Goal: Contribute content: Add original content to the website for others to see

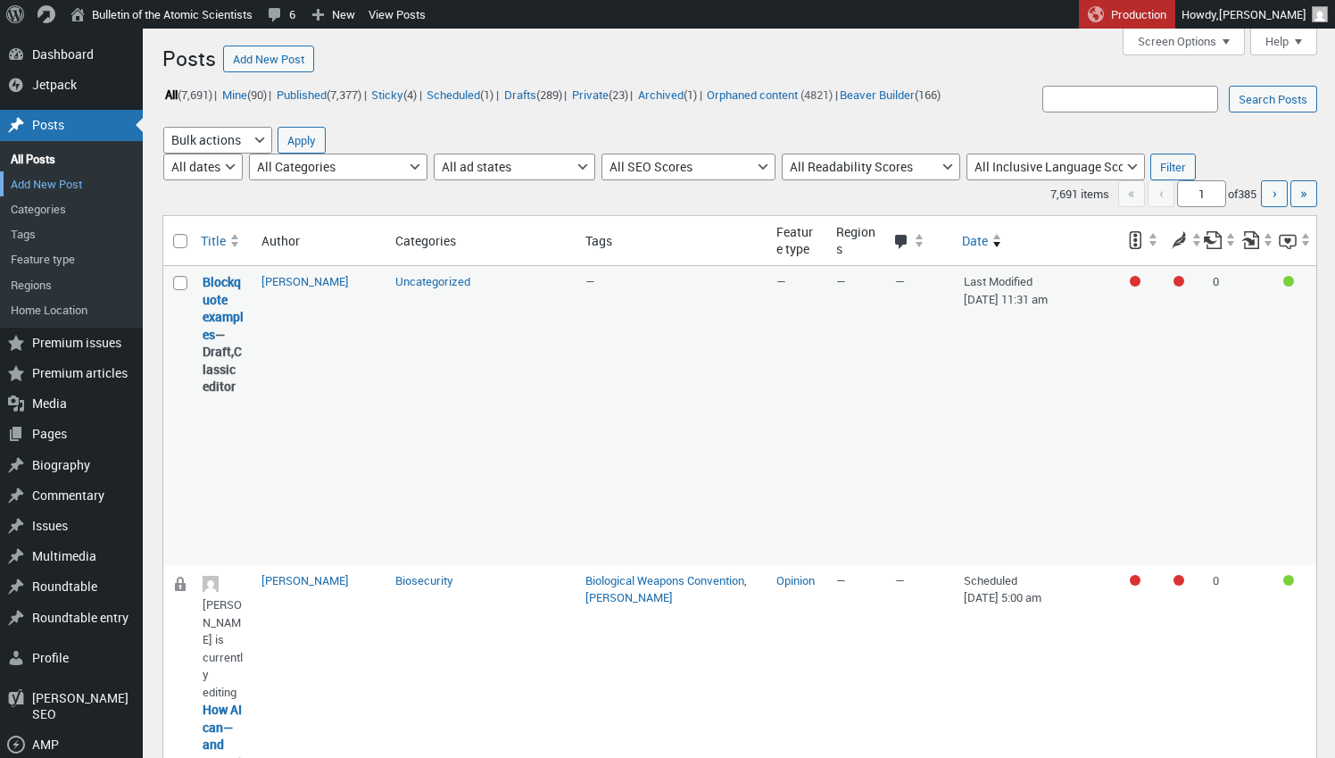
click at [76, 179] on link "Add New Post" at bounding box center [71, 183] width 143 height 25
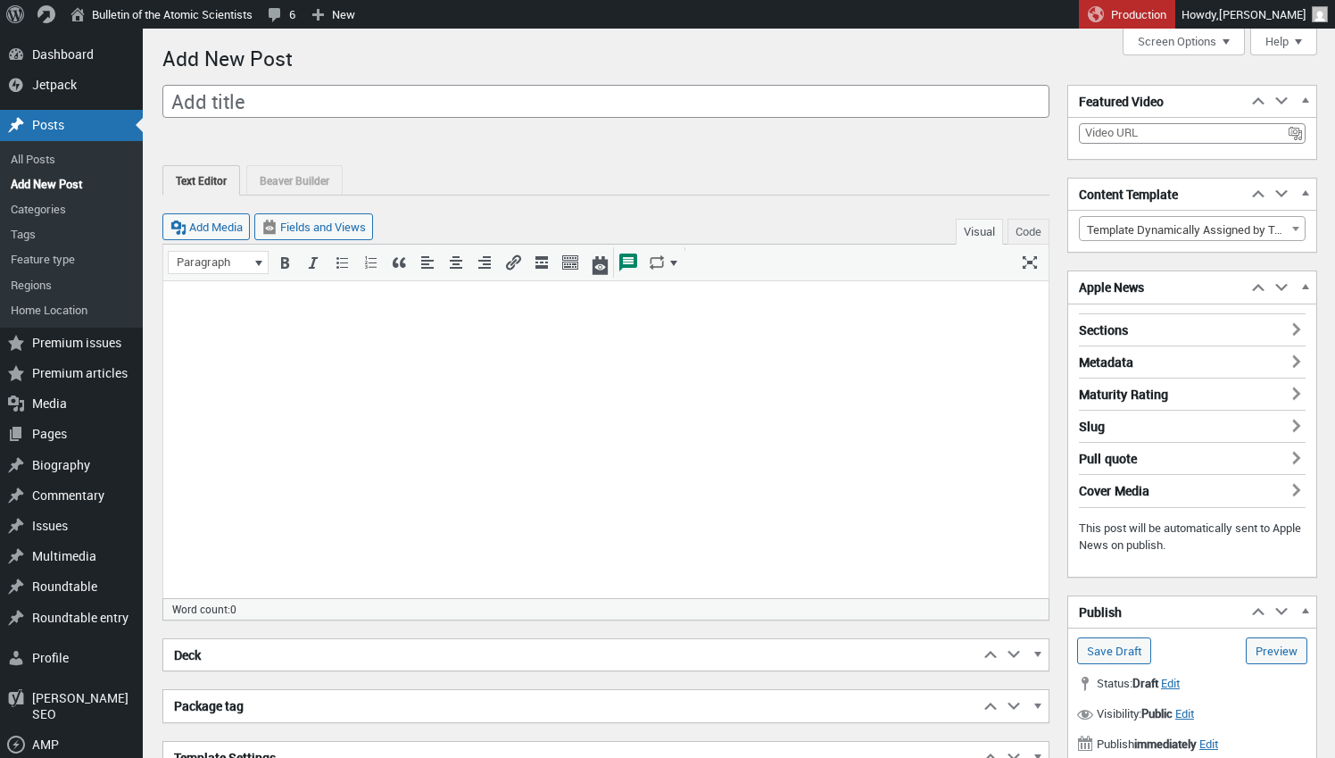
click at [249, 292] on body at bounding box center [606, 310] width 864 height 37
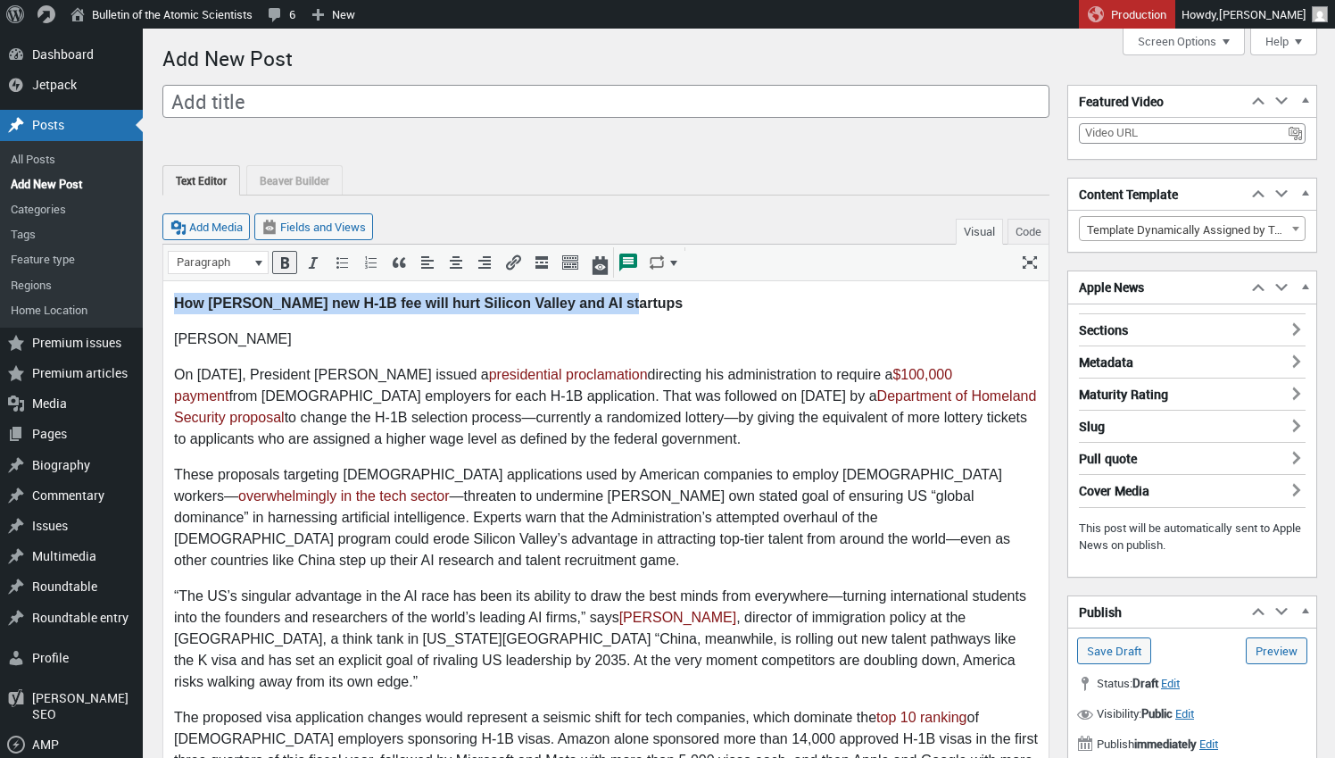
drag, startPoint x: 564, startPoint y: 297, endPoint x: 223, endPoint y: 277, distance: 341.5
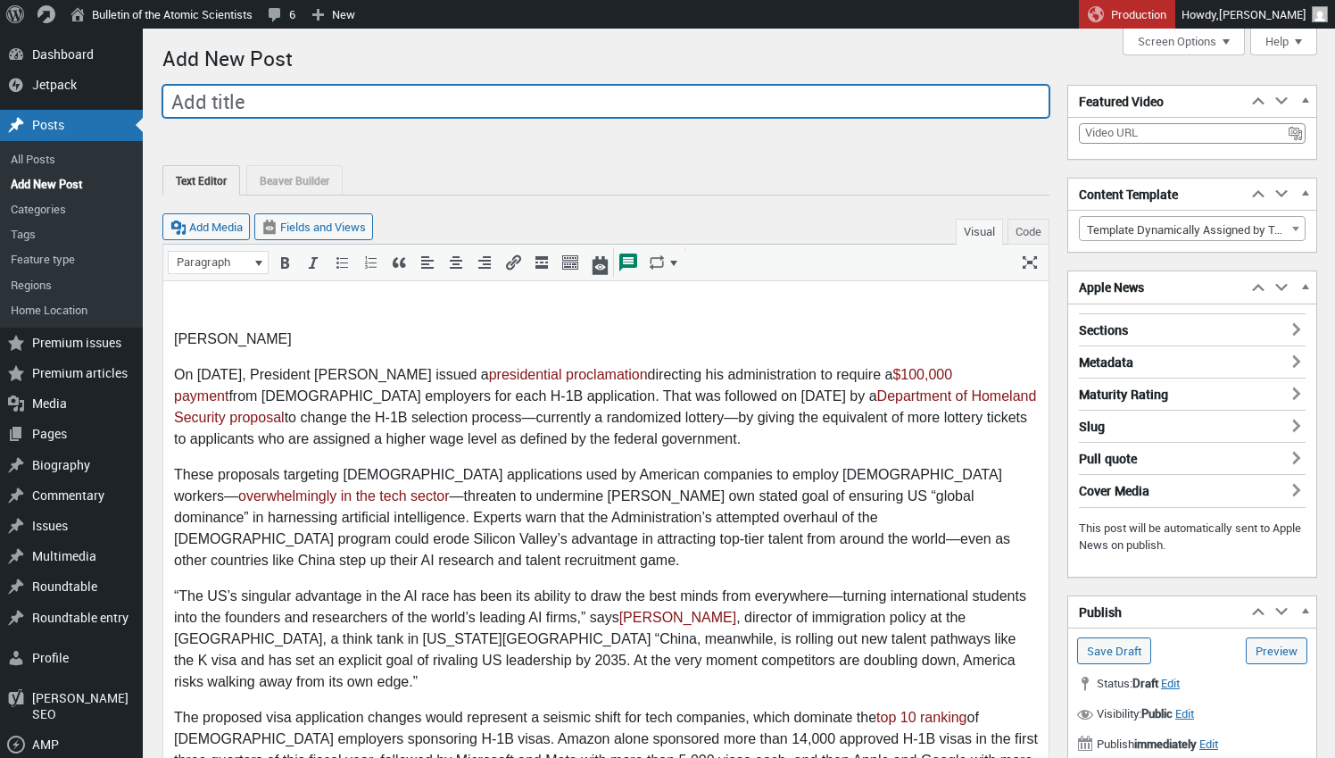
click at [227, 107] on input "Add title" at bounding box center [605, 102] width 887 height 34
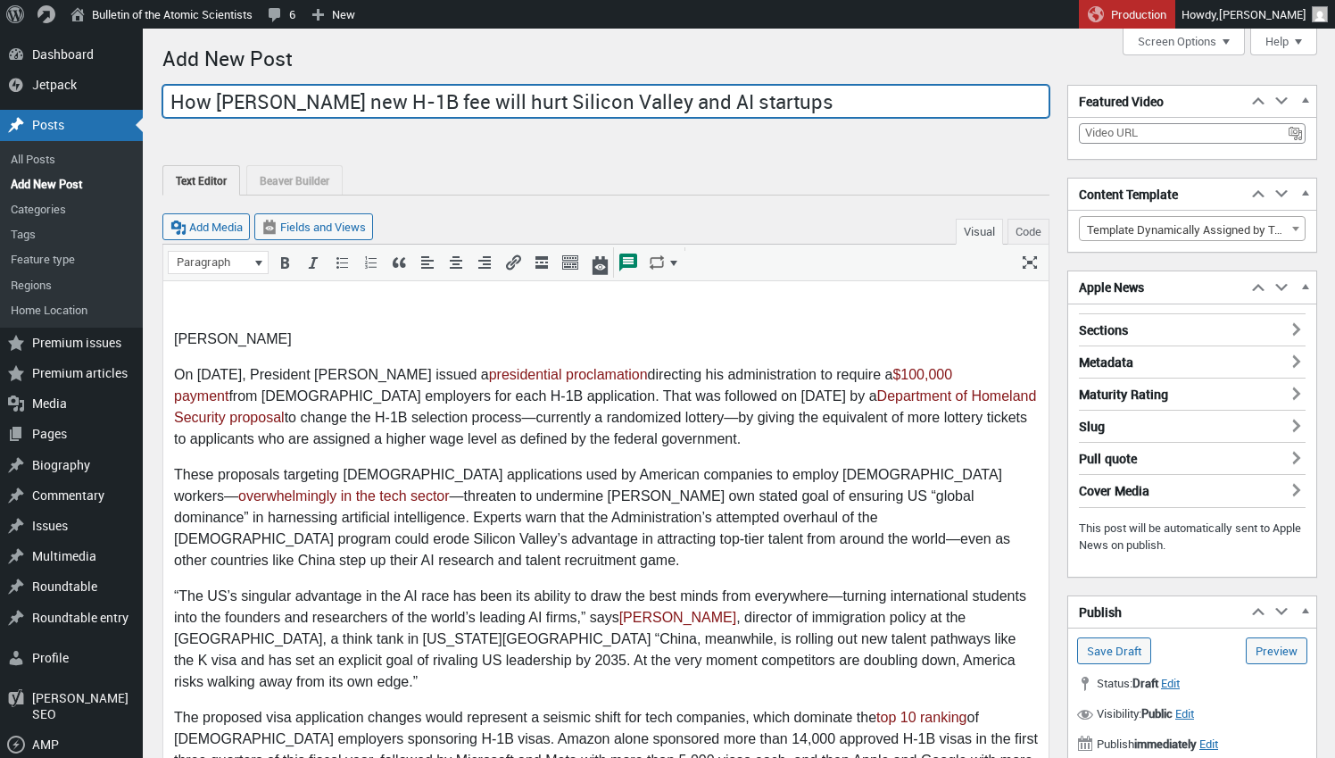
type input "How [PERSON_NAME] new H-1B fee will hurt Silicon Valley and AI startups"
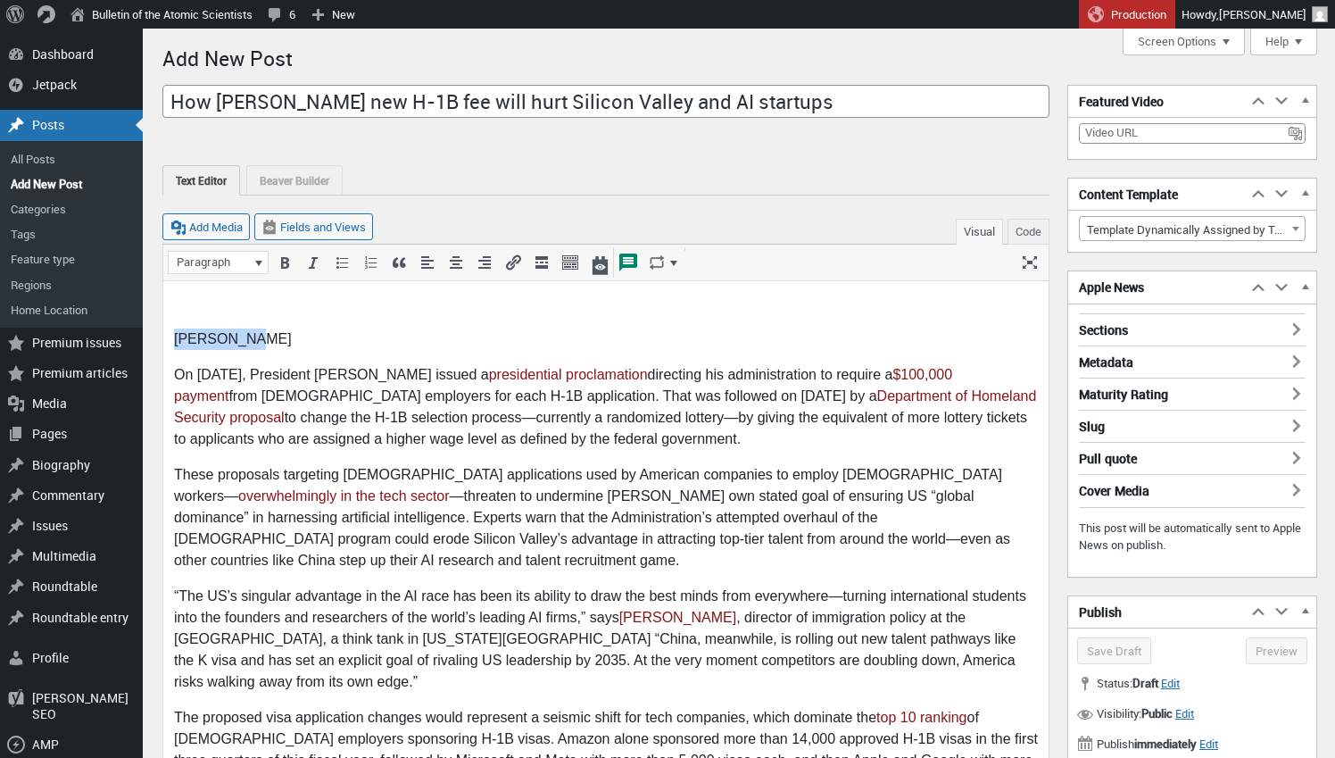
drag, startPoint x: 294, startPoint y: 341, endPoint x: 174, endPoint y: 325, distance: 120.6
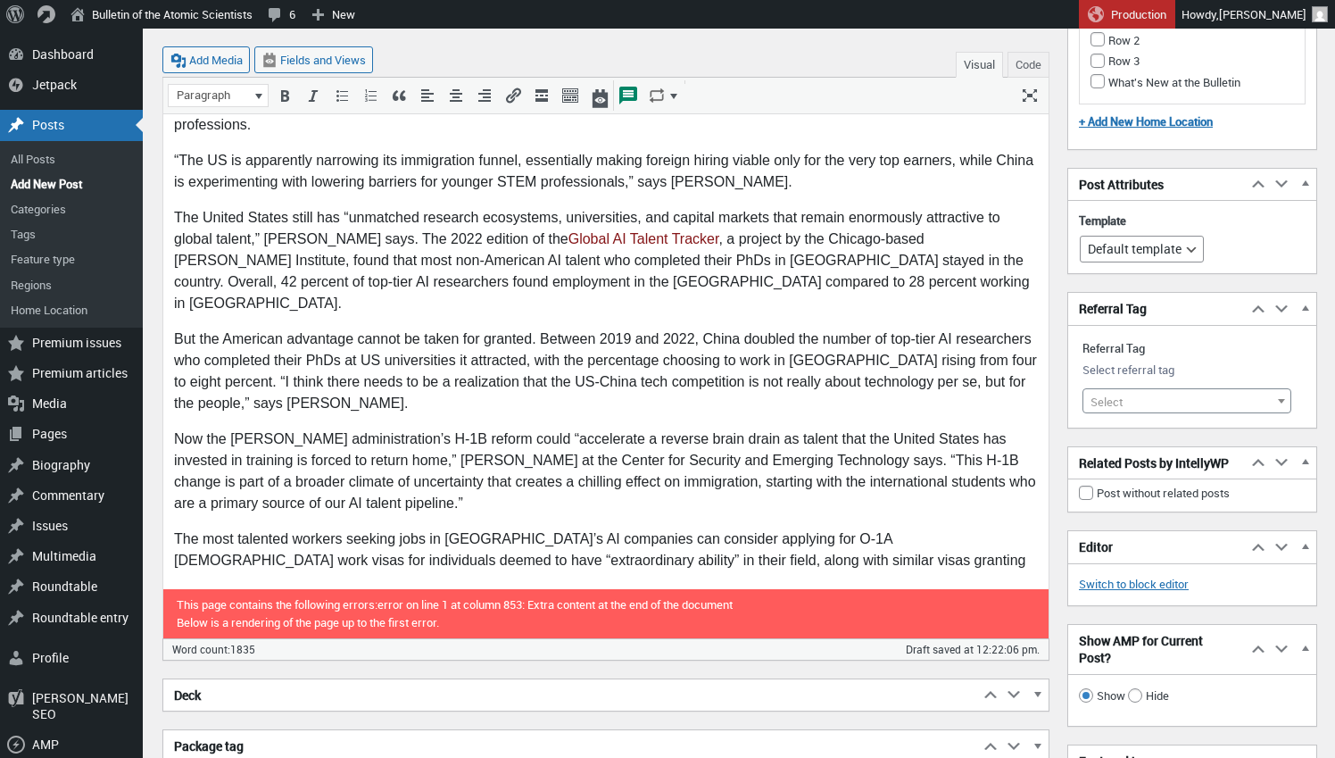
scroll to position [2201, 0]
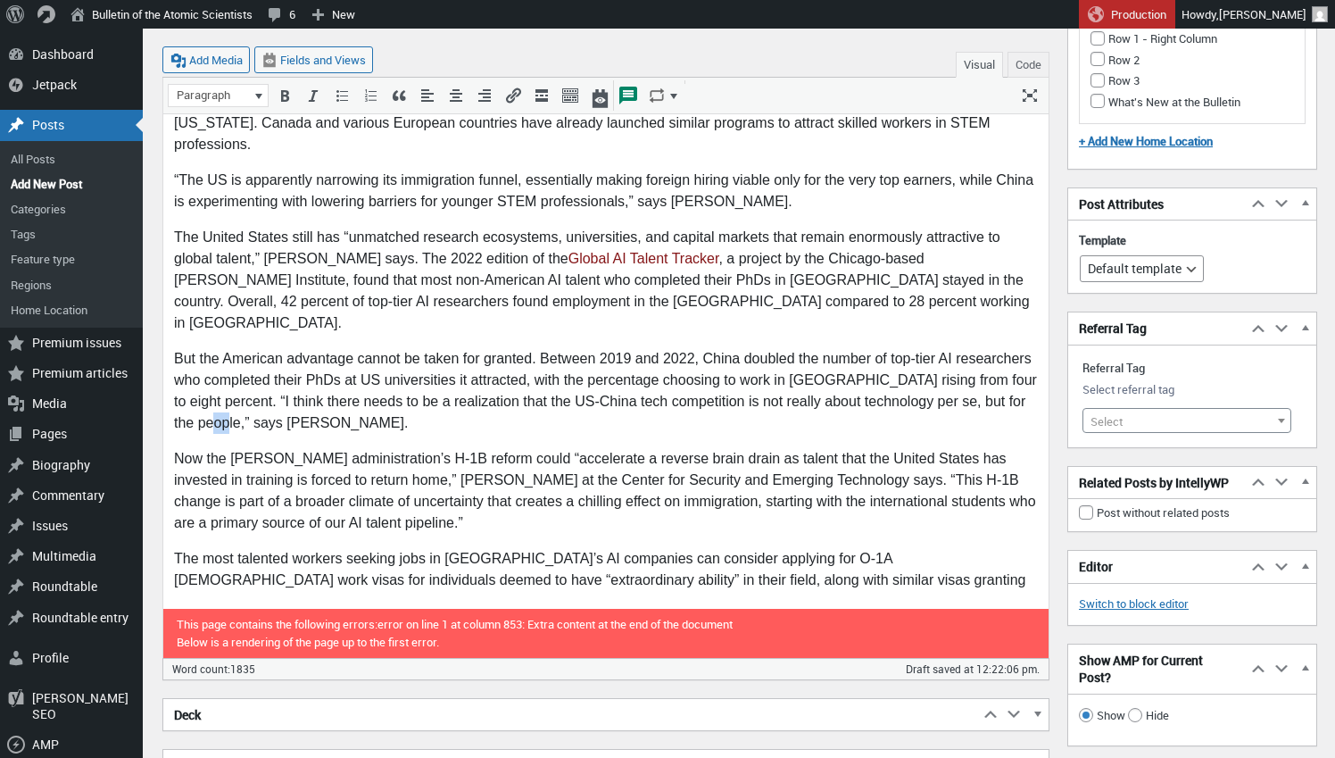
drag, startPoint x: 186, startPoint y: 253, endPoint x: 171, endPoint y: 252, distance: 14.3
click at [1004, 349] on p "But the American advantage cannot be taken for granted. Between 2019 and 2022, …" at bounding box center [606, 392] width 864 height 86
drag, startPoint x: 208, startPoint y: 253, endPoint x: 236, endPoint y: 265, distance: 30.4
click at [208, 349] on p "But the American advantage cannot be taken for granted. Between 2019 and 2022, …" at bounding box center [606, 392] width 864 height 86
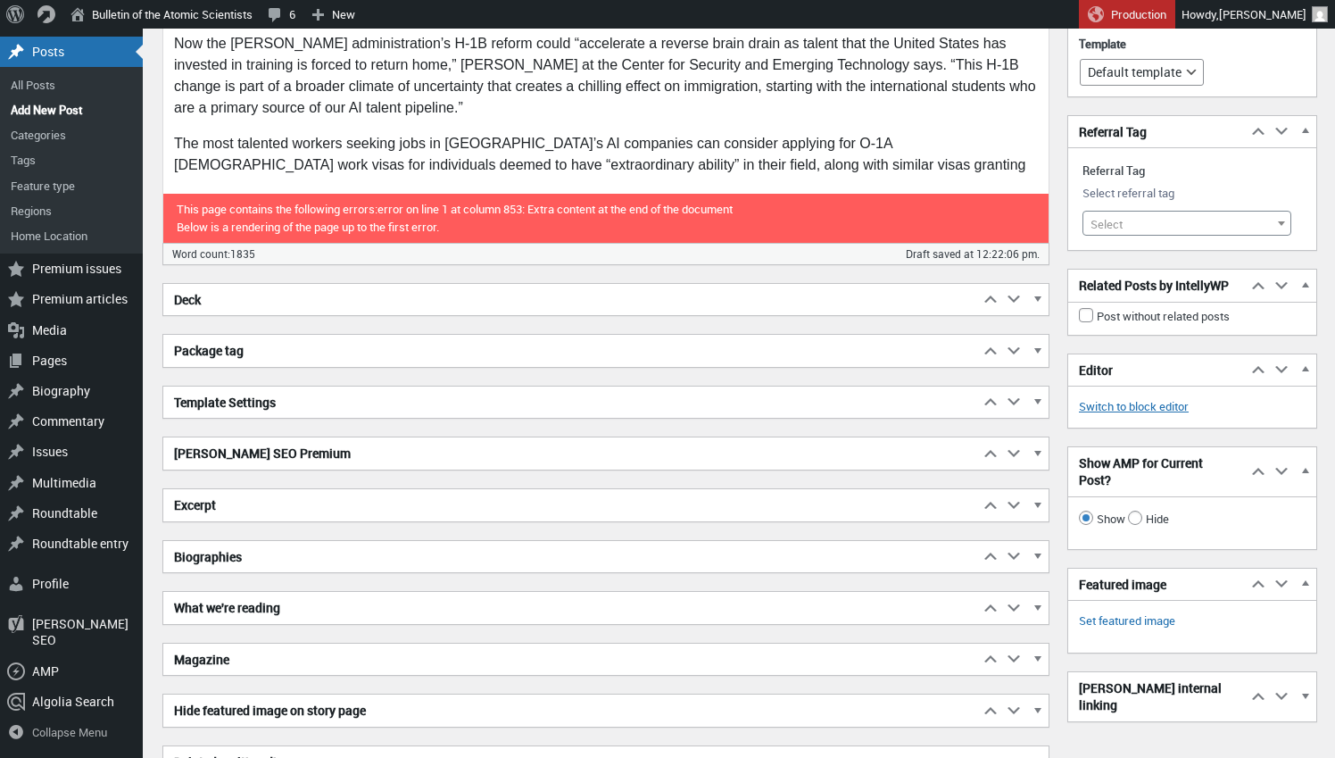
scroll to position [2617, 0]
click at [1039, 447] on span "button" at bounding box center [1037, 455] width 18 height 16
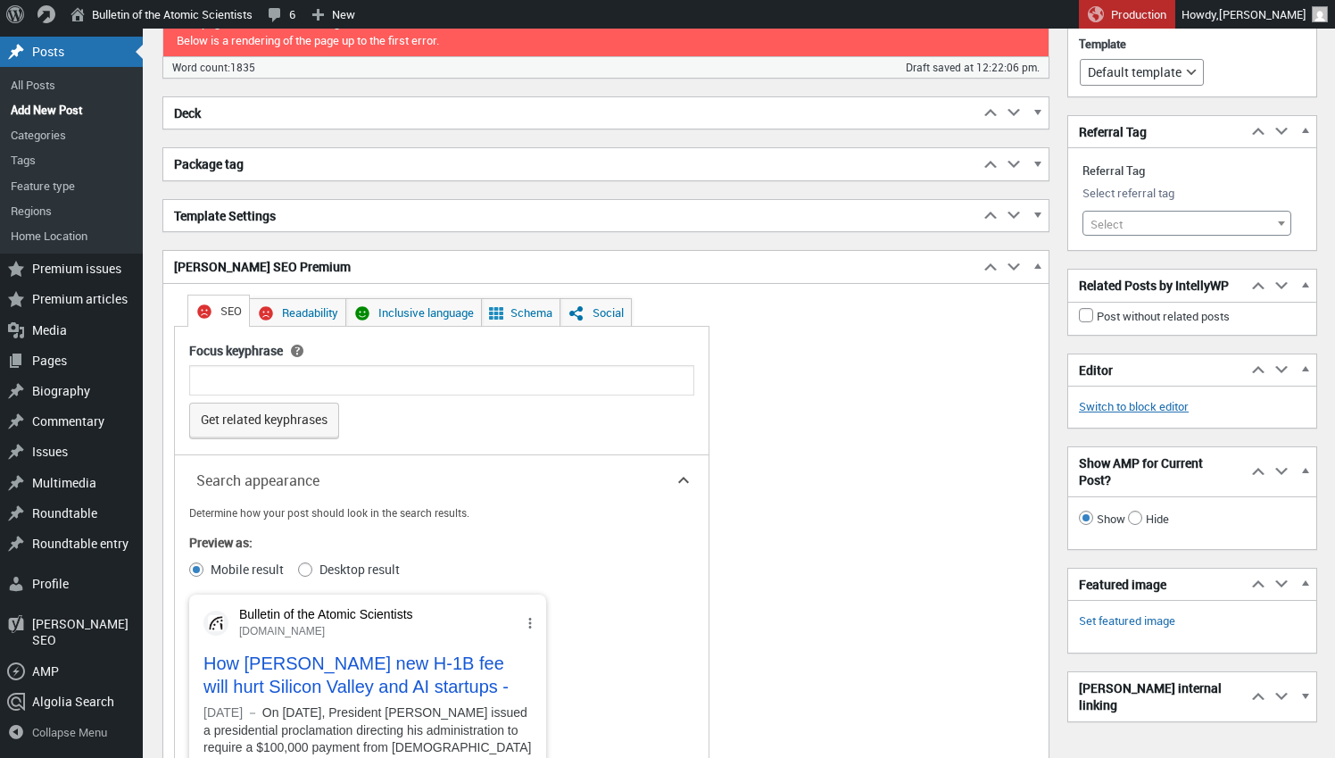
scroll to position [2817, 0]
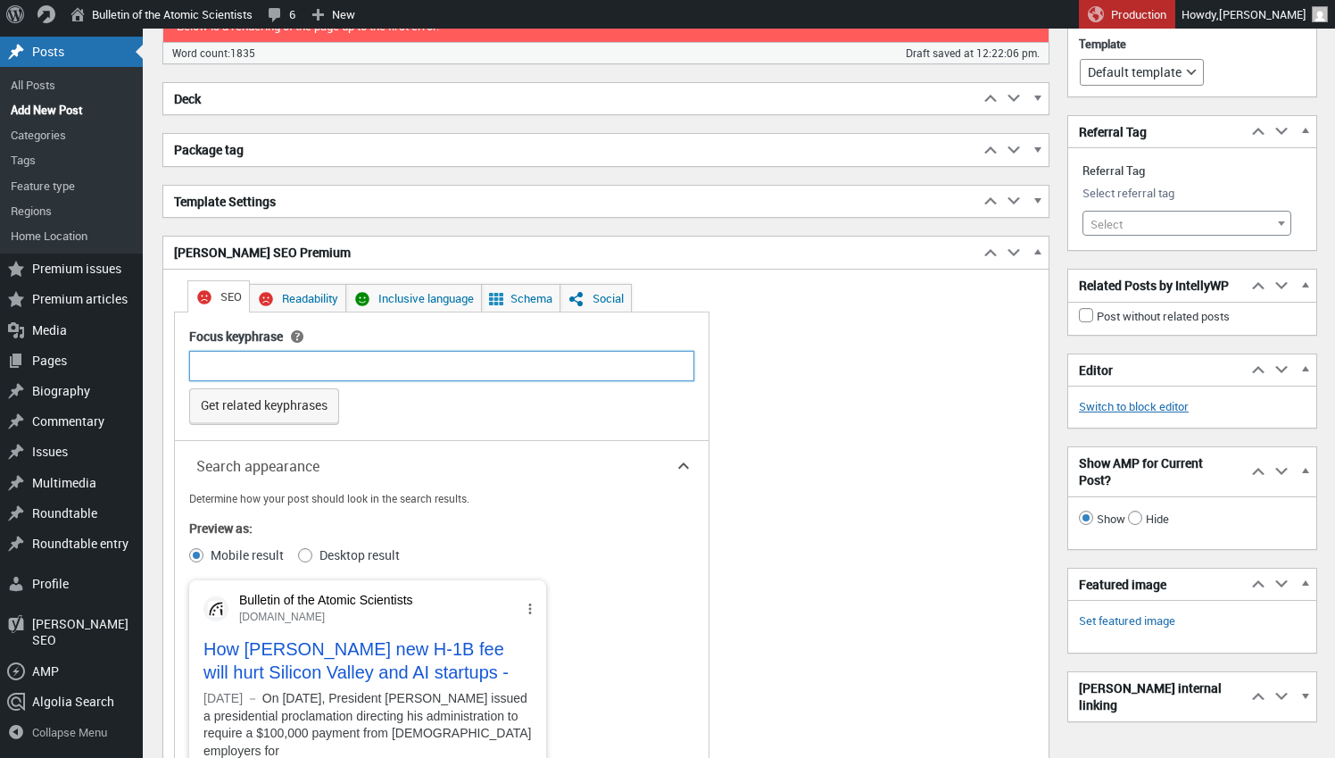
click at [487, 355] on input "Focus keyphrase" at bounding box center [441, 366] width 505 height 30
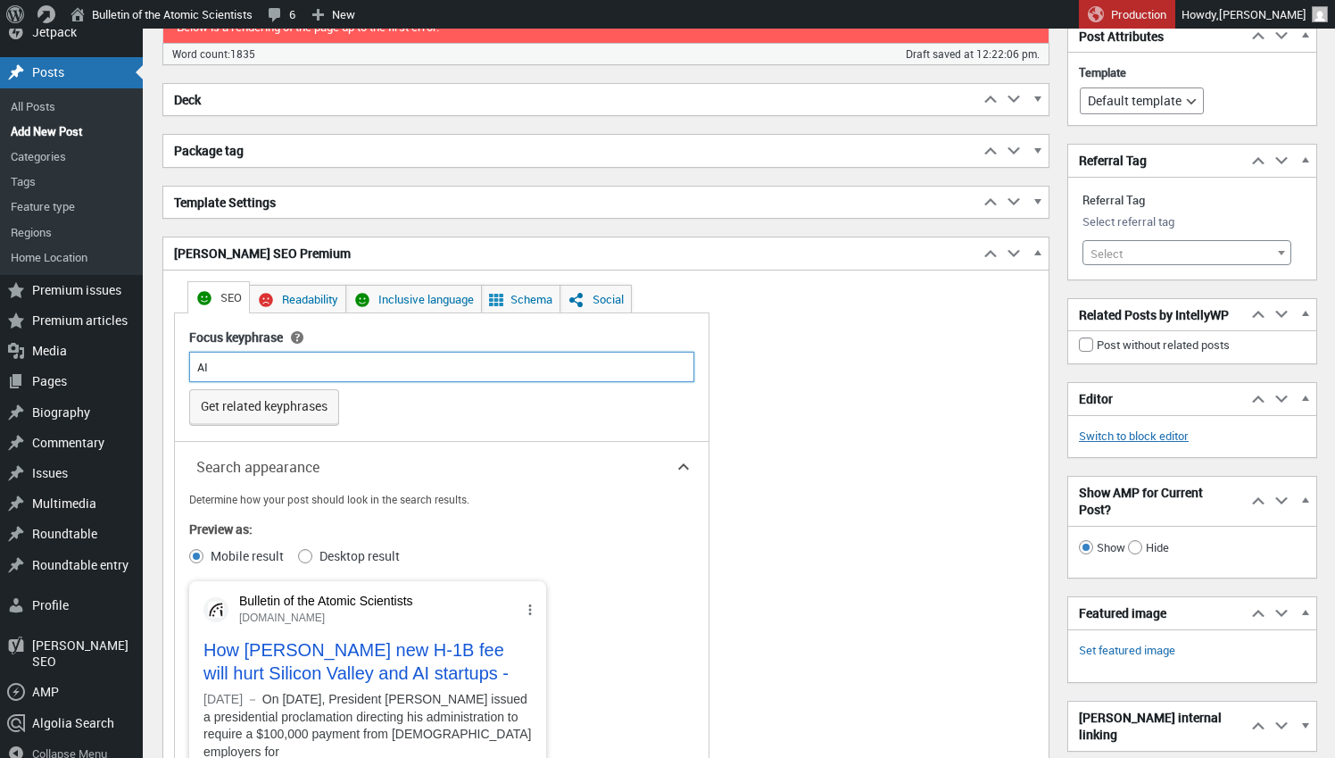
type input "AI"
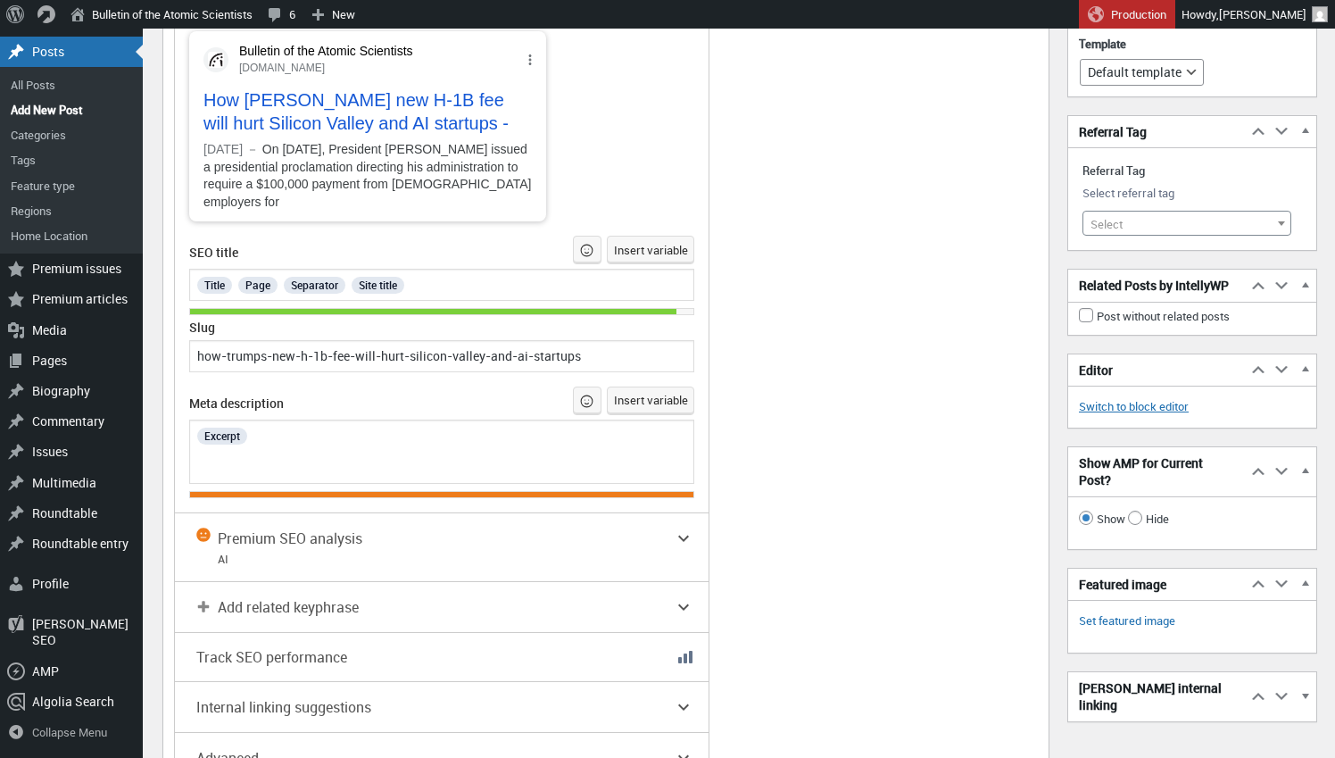
scroll to position [3369, 0]
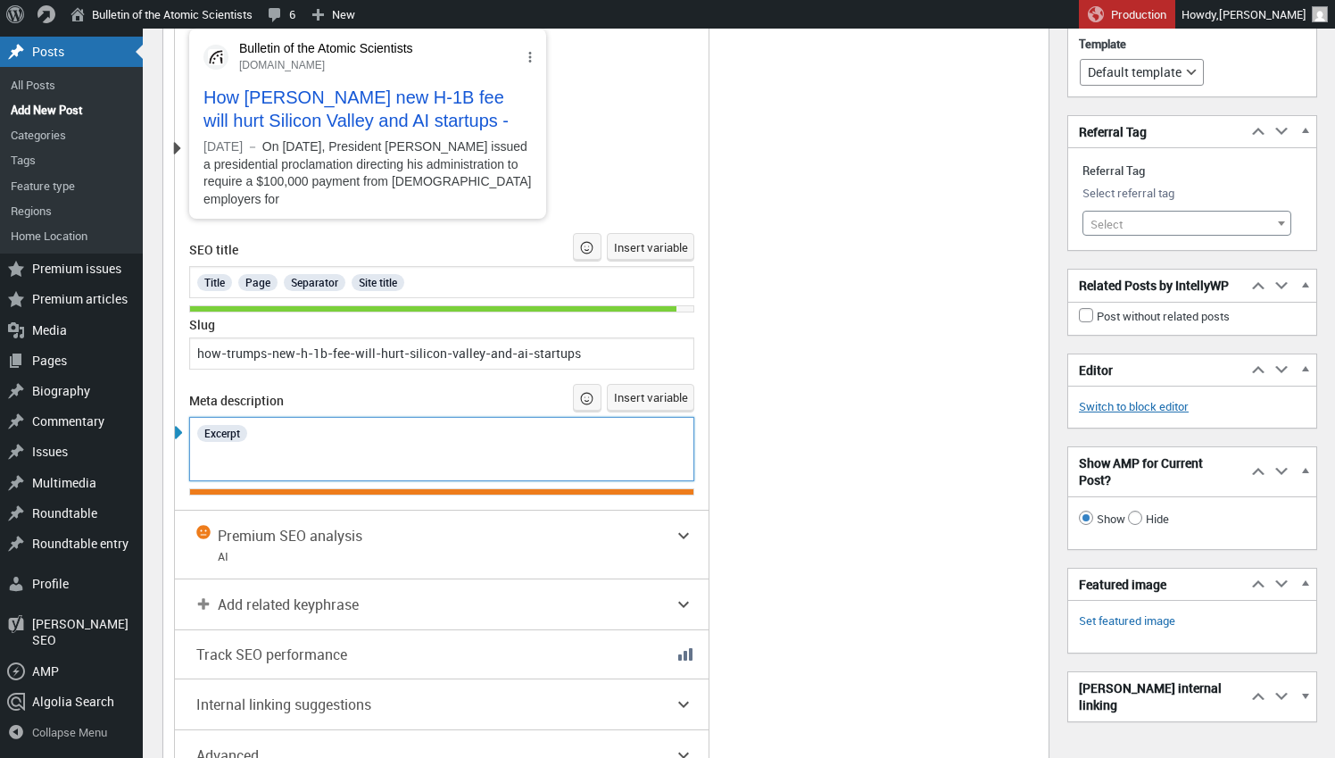
click at [272, 424] on div "Excerpt" at bounding box center [441, 432] width 493 height 23
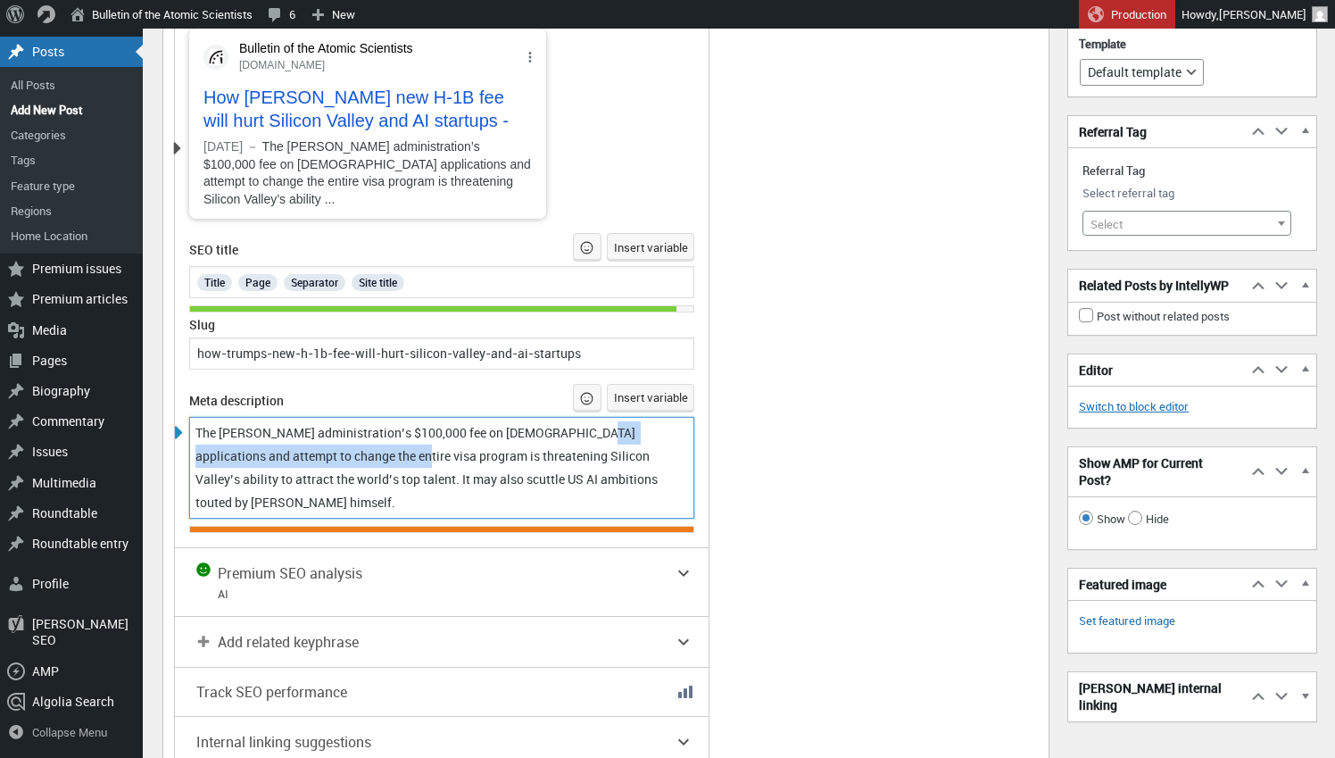
drag, startPoint x: 586, startPoint y: 408, endPoint x: 383, endPoint y: 419, distance: 203.7
click at [379, 421] on div "The Trump administration’s $100,000 fee on H-1B visa applications and attempt t…" at bounding box center [441, 467] width 493 height 93
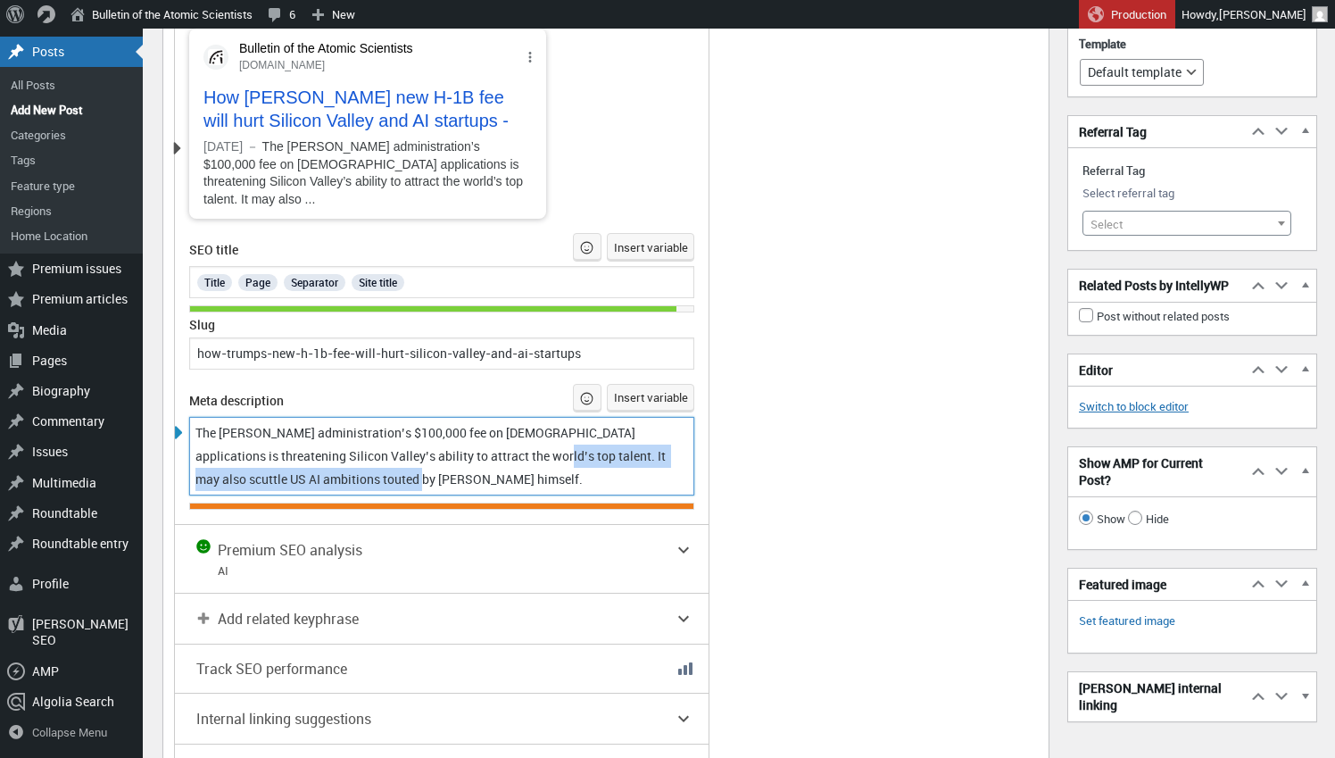
drag, startPoint x: 505, startPoint y: 431, endPoint x: 551, endPoint y: 452, distance: 50.7
click at [551, 452] on div "The Trump administration’s $100,000 fee on H-1B visa applications is threatenin…" at bounding box center [441, 456] width 493 height 70
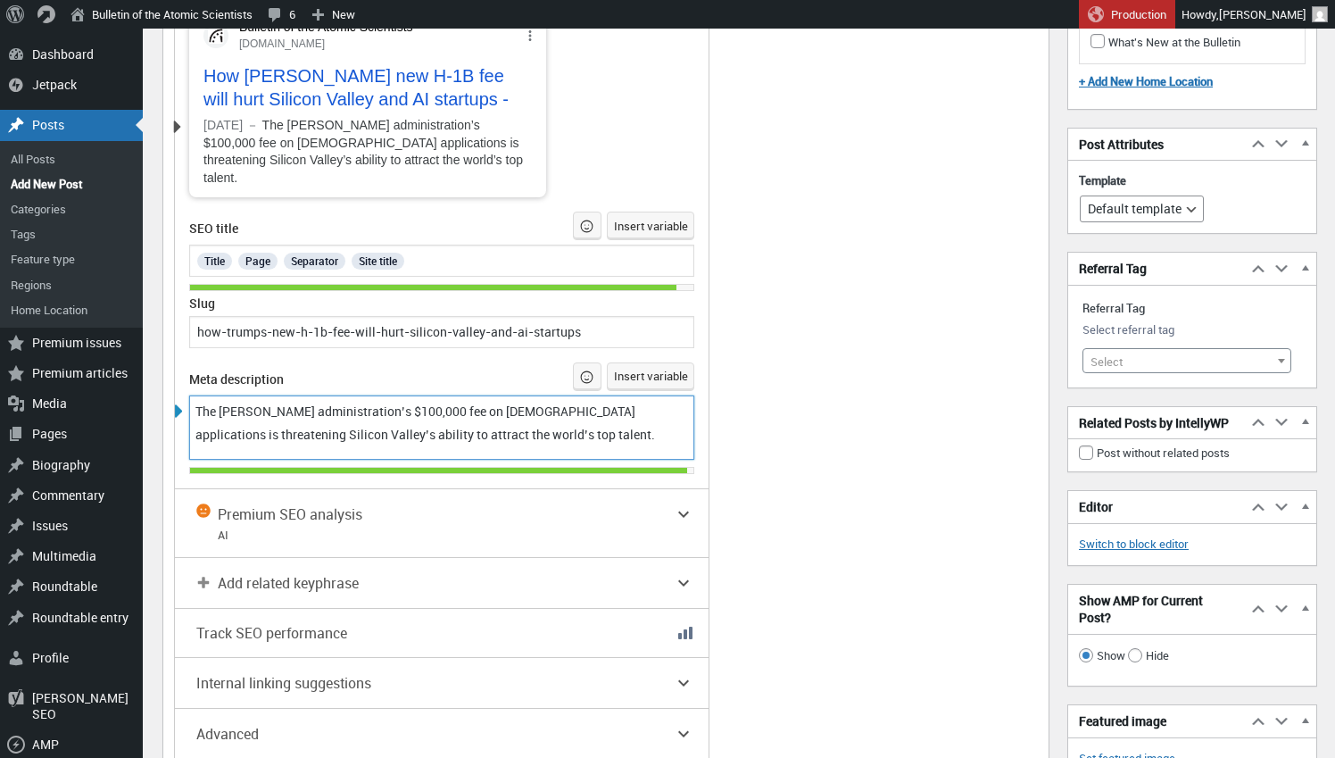
scroll to position [3385, 0]
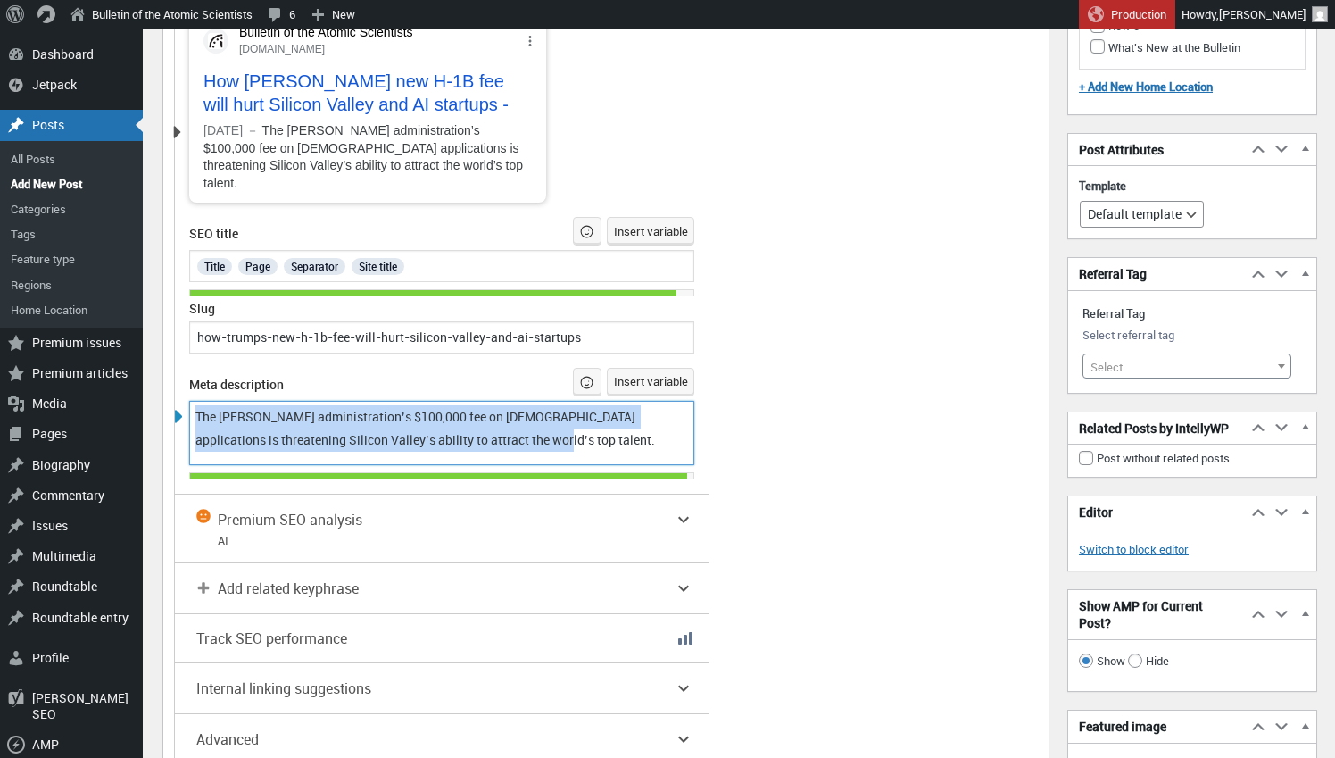
drag, startPoint x: 541, startPoint y: 410, endPoint x: 161, endPoint y: 369, distance: 382.3
copy span "The [PERSON_NAME] administration’s $100,000 fee on [DEMOGRAPHIC_DATA] applicati…"
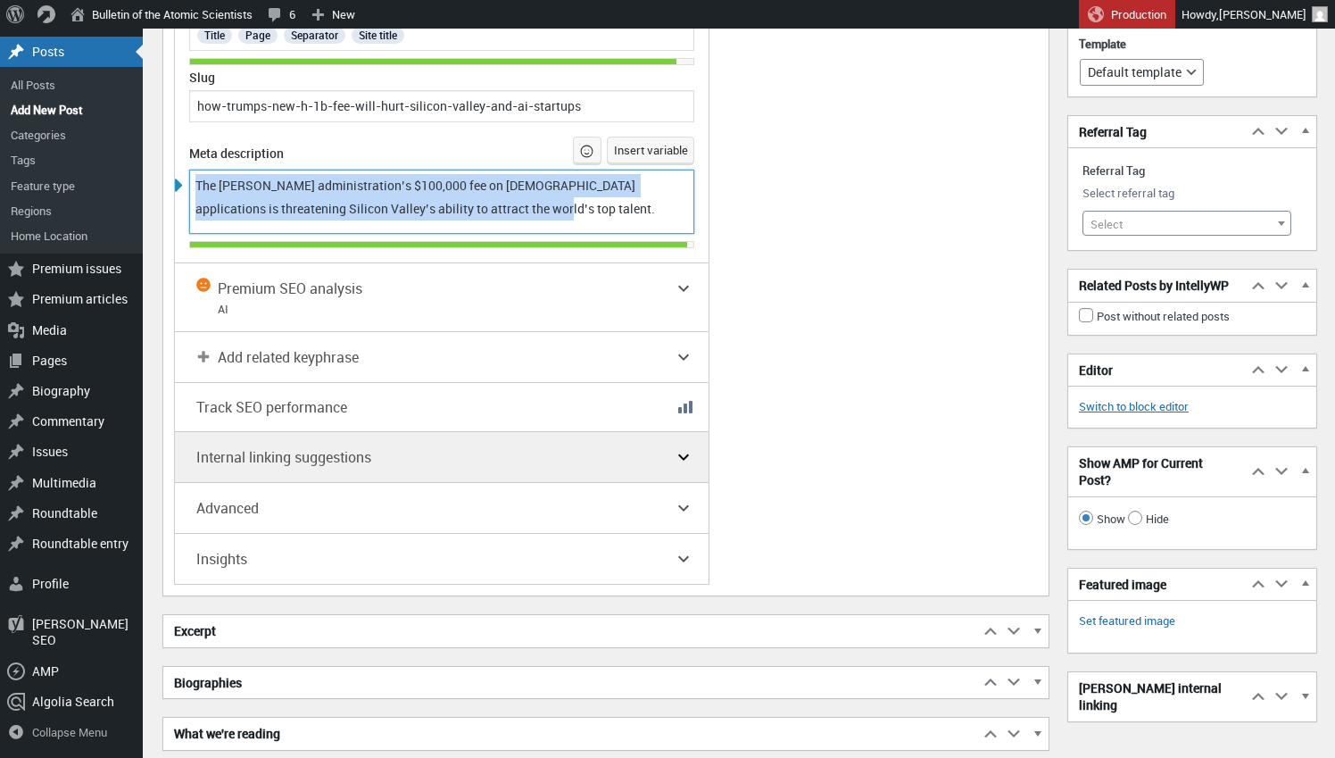
scroll to position [3617, 0]
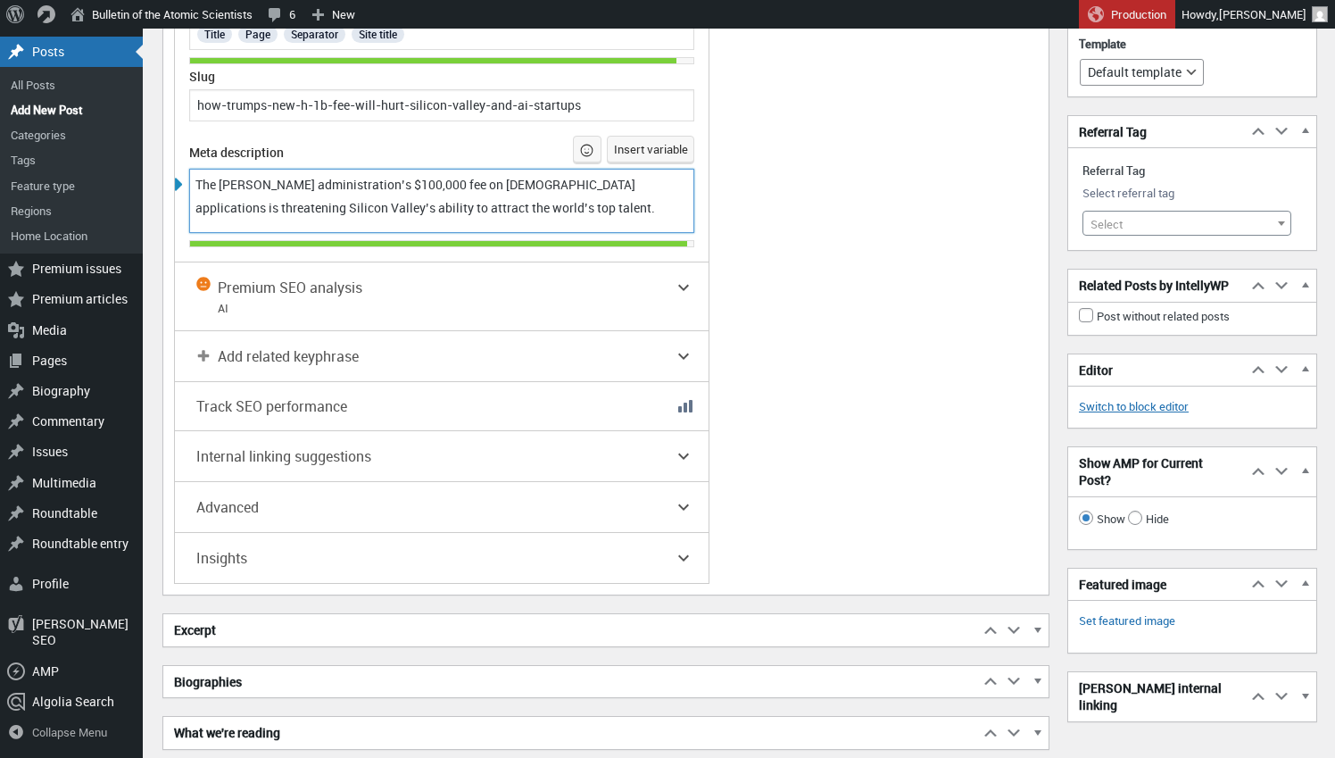
click at [1044, 625] on span "button" at bounding box center [1037, 633] width 18 height 16
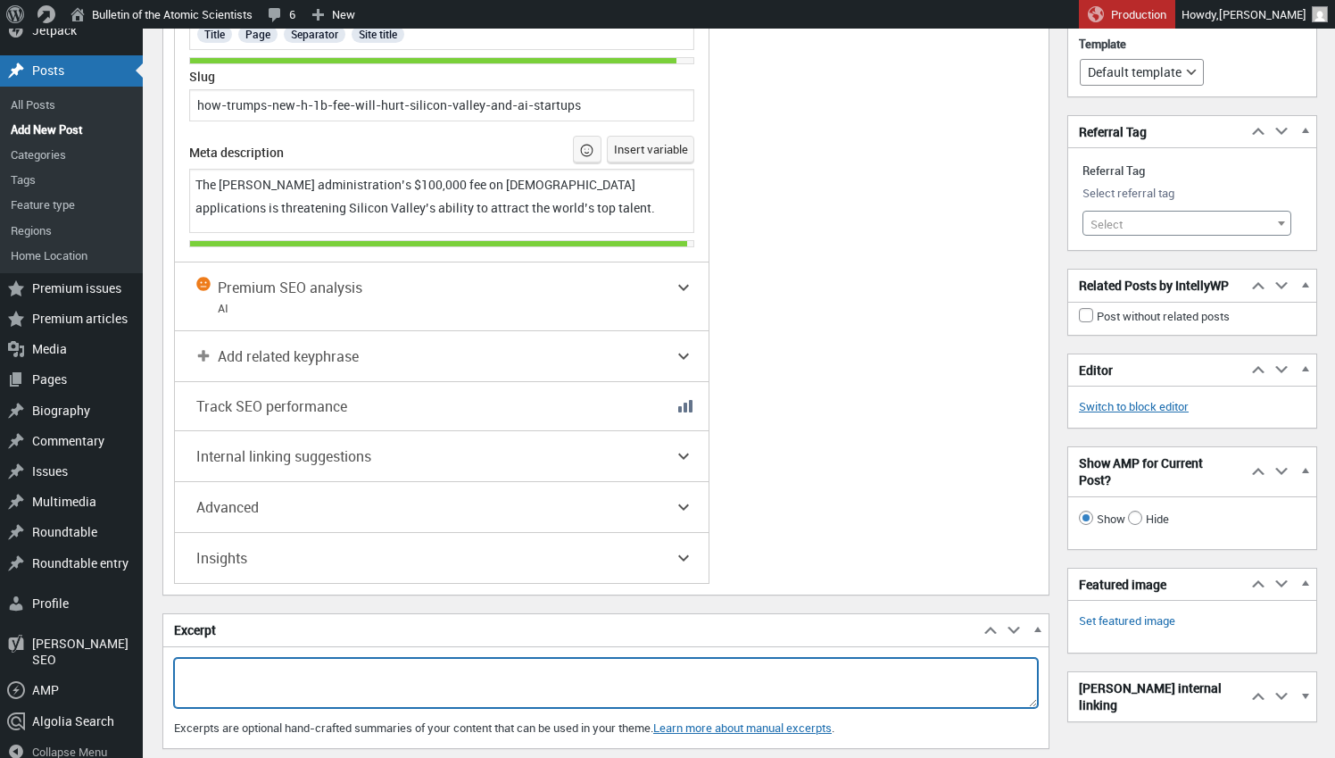
click at [731, 658] on textarea "Excerpt" at bounding box center [606, 683] width 864 height 50
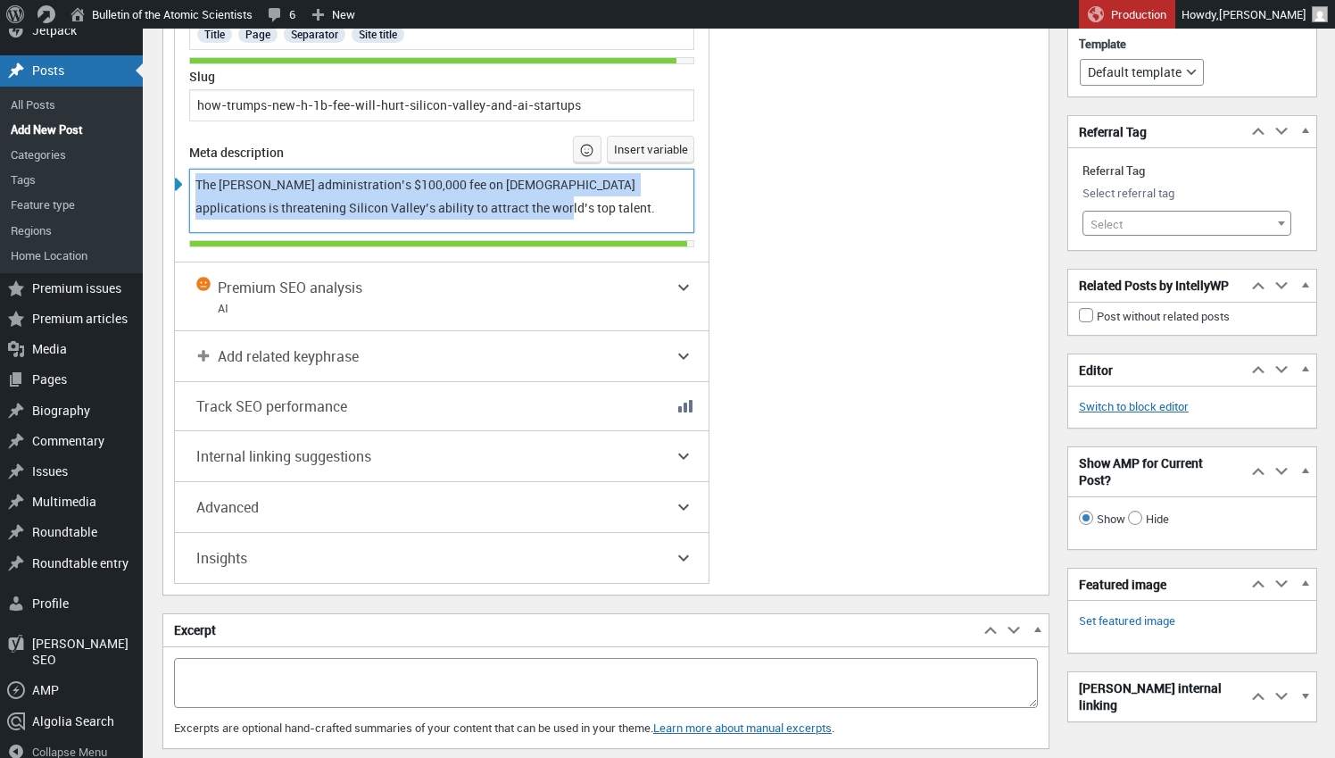
drag, startPoint x: 507, startPoint y: 181, endPoint x: 245, endPoint y: 141, distance: 264.5
click at [245, 141] on div "Meta description Insert variable The Trump administration’s $100,000 fee on H-1…" at bounding box center [441, 184] width 505 height 97
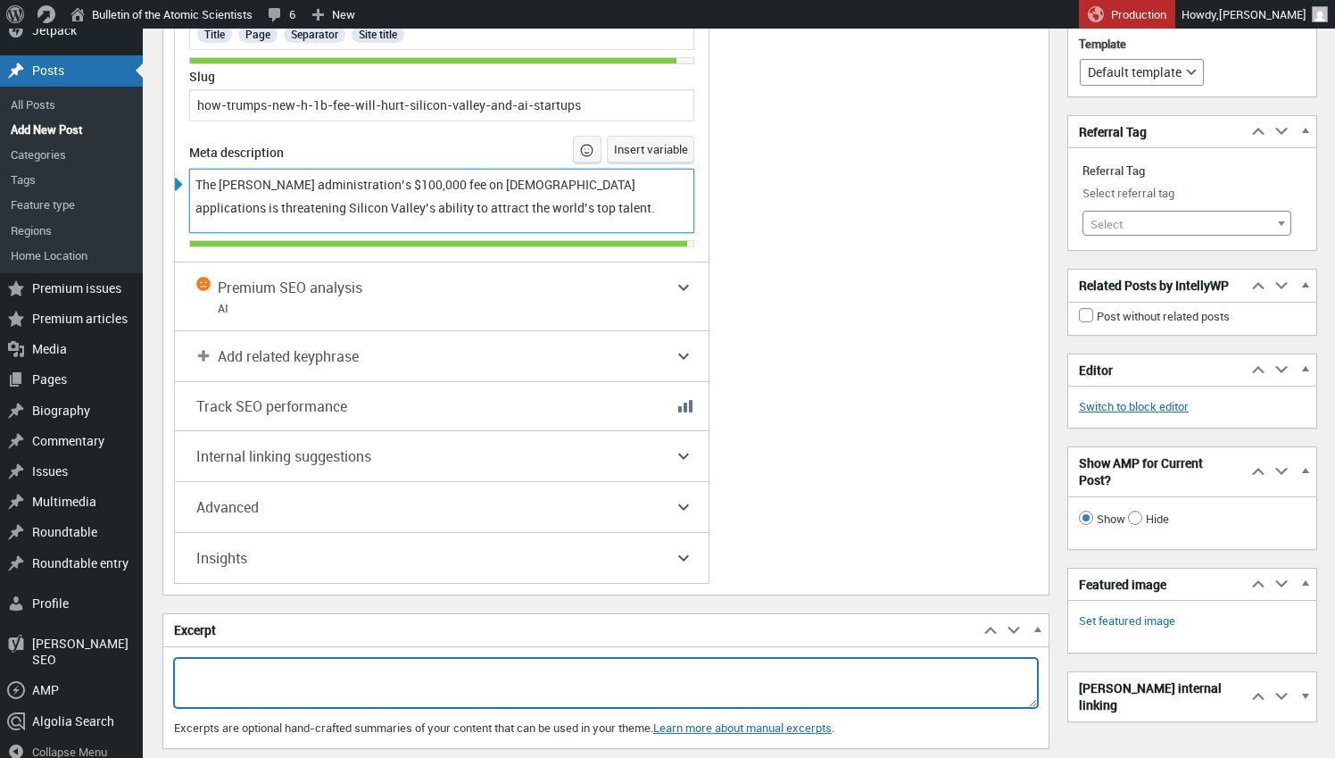
click at [247, 658] on textarea "Excerpt" at bounding box center [606, 683] width 864 height 50
paste textarea "The [PERSON_NAME] administration’s $100,000 fee on [DEMOGRAPHIC_DATA] applicati…"
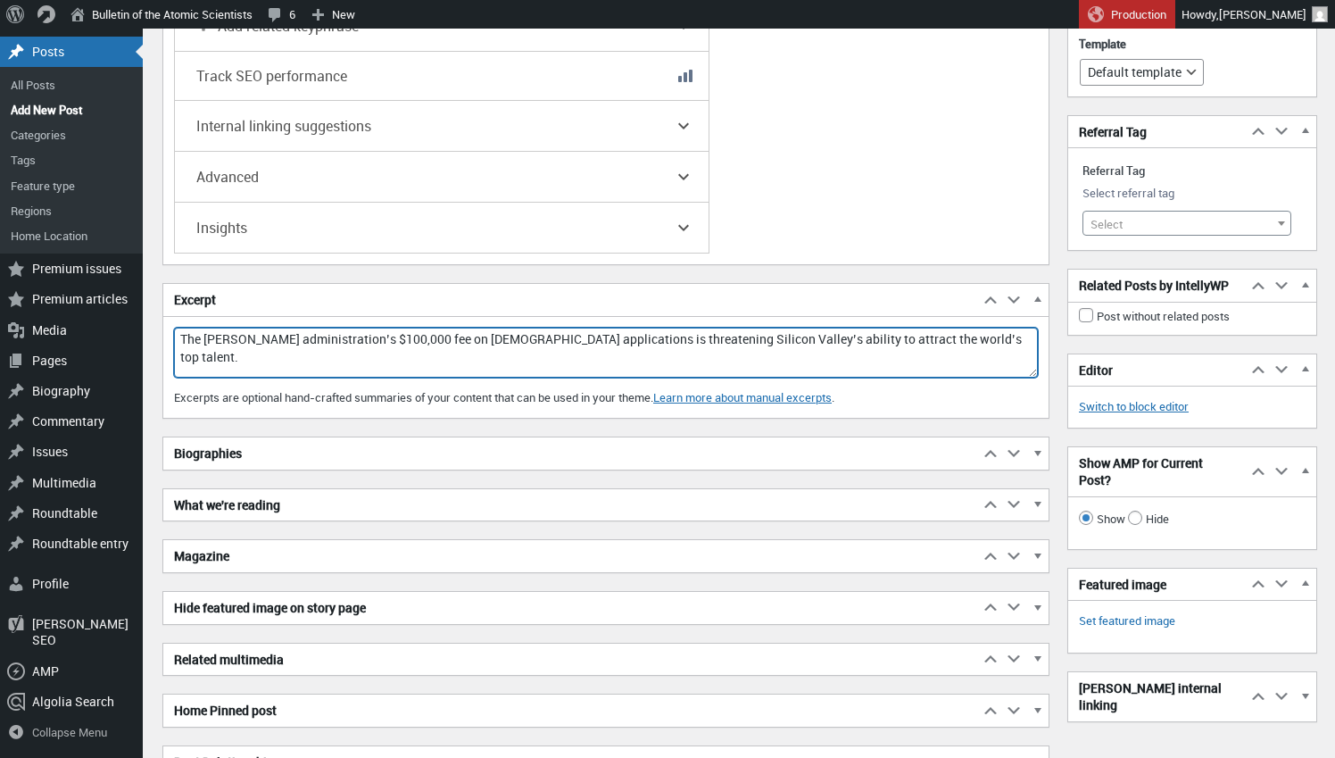
scroll to position [3948, 0]
type textarea "The [PERSON_NAME] administration’s $100,000 fee on [DEMOGRAPHIC_DATA] applicati…"
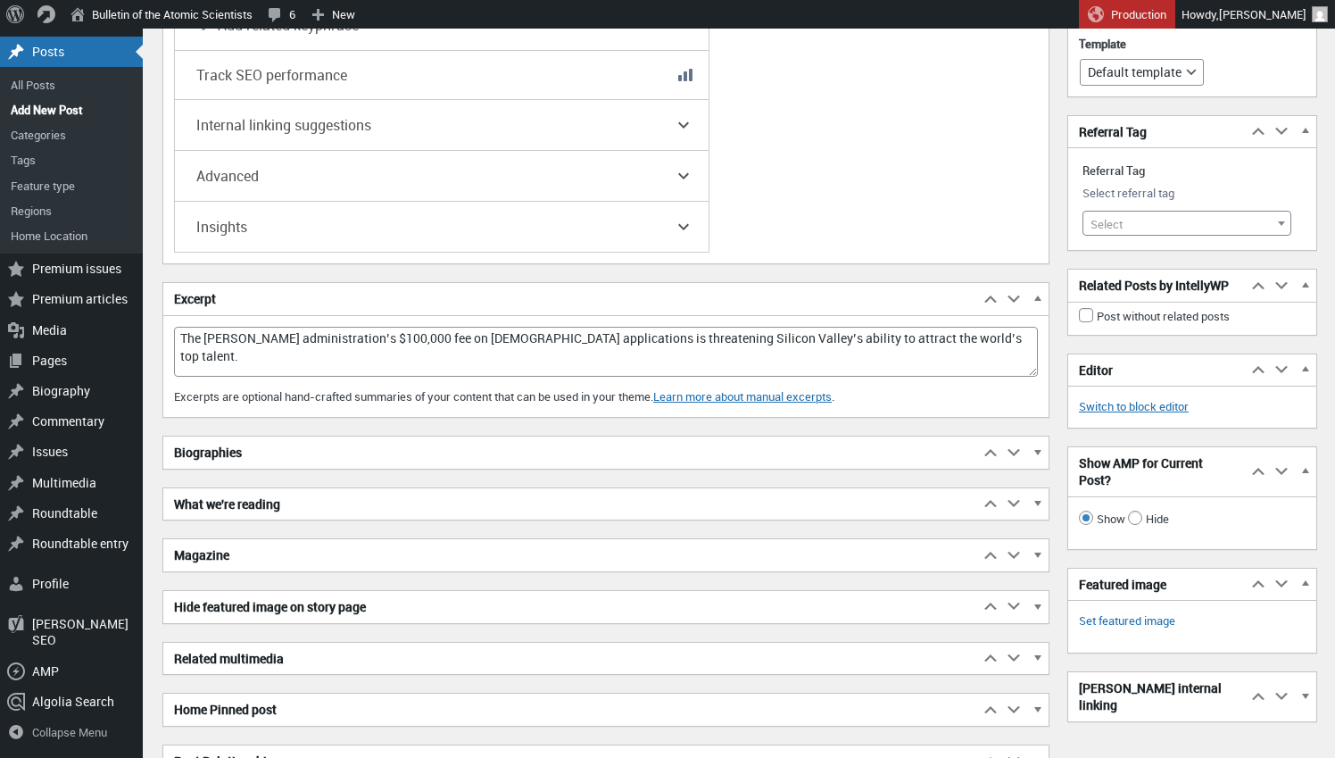
click at [1040, 447] on span "button" at bounding box center [1037, 455] width 18 height 16
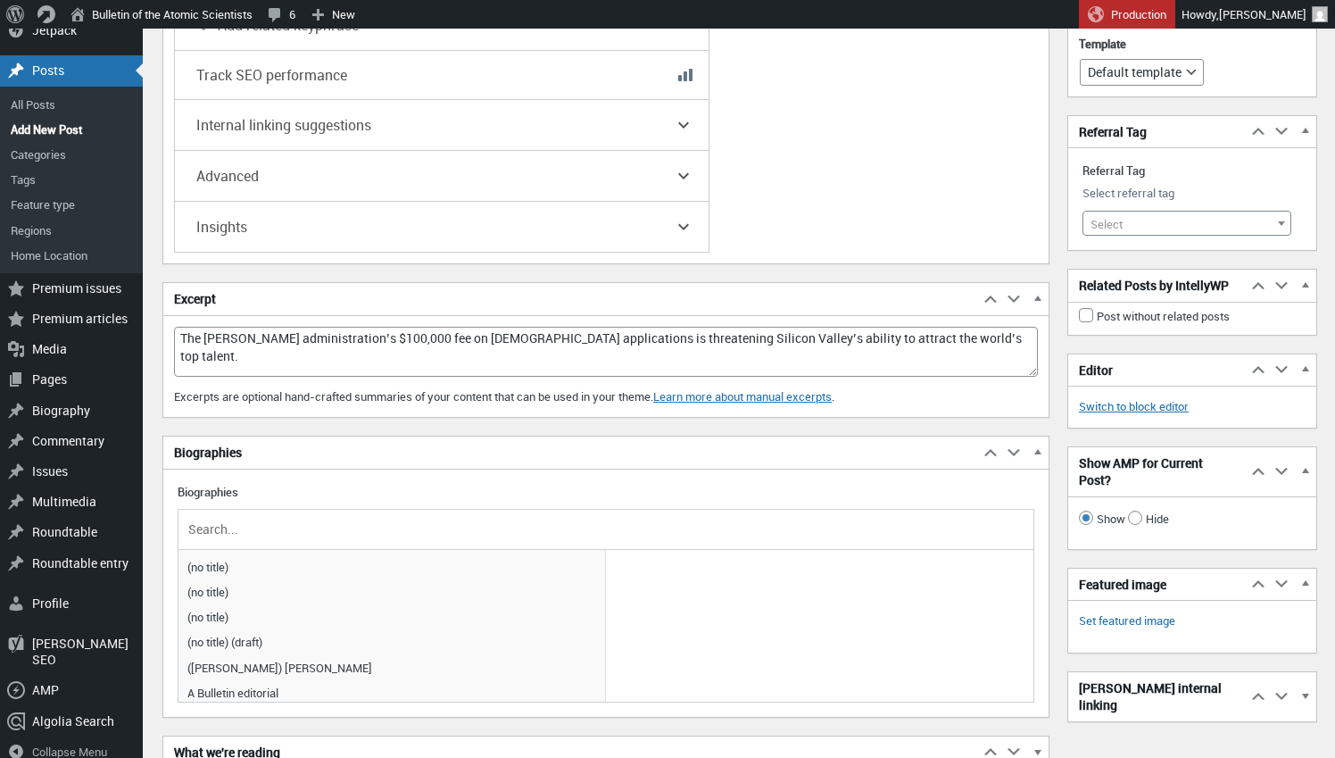
click at [451, 516] on input "text" at bounding box center [606, 529] width 842 height 27
type input "Jeremy"
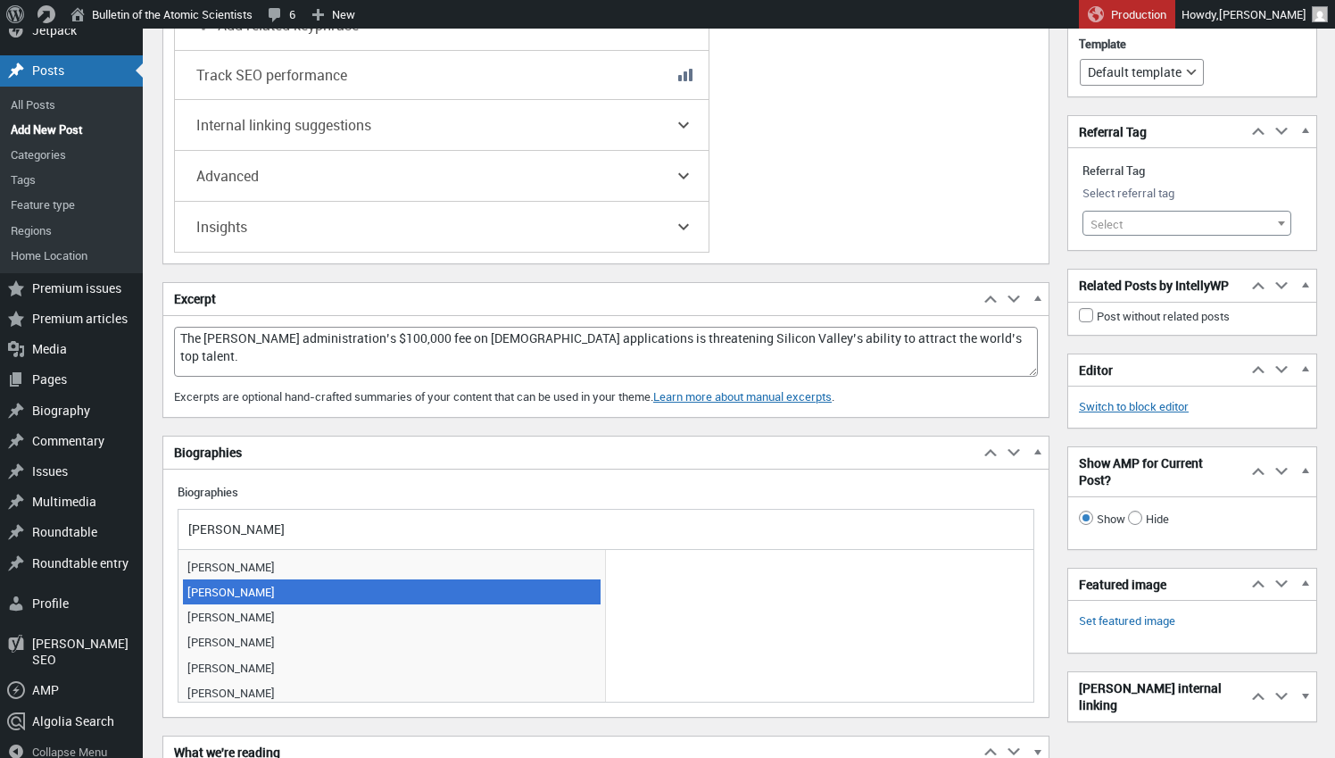
drag, startPoint x: 452, startPoint y: 506, endPoint x: 225, endPoint y: 557, distance: 232.3
click at [225, 579] on span "Jeremy Hsu" at bounding box center [392, 591] width 418 height 25
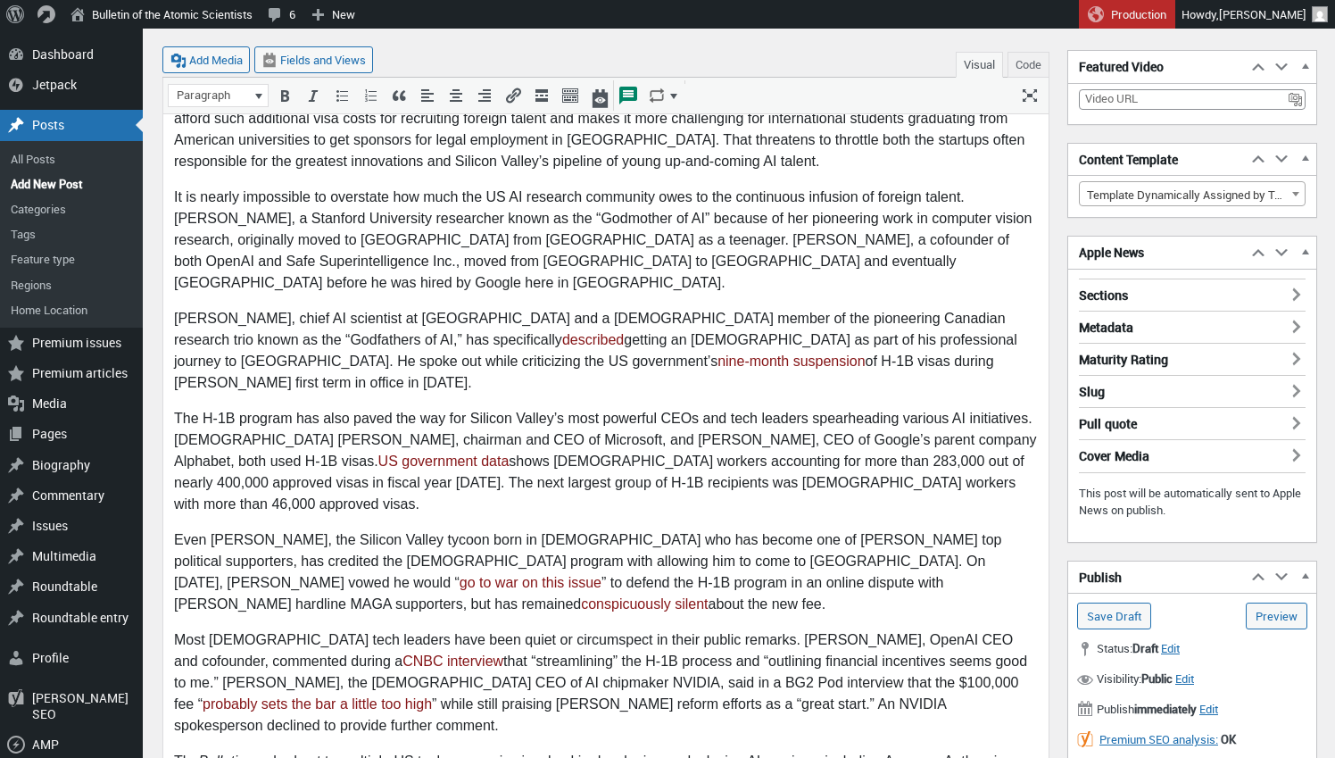
scroll to position [573, 0]
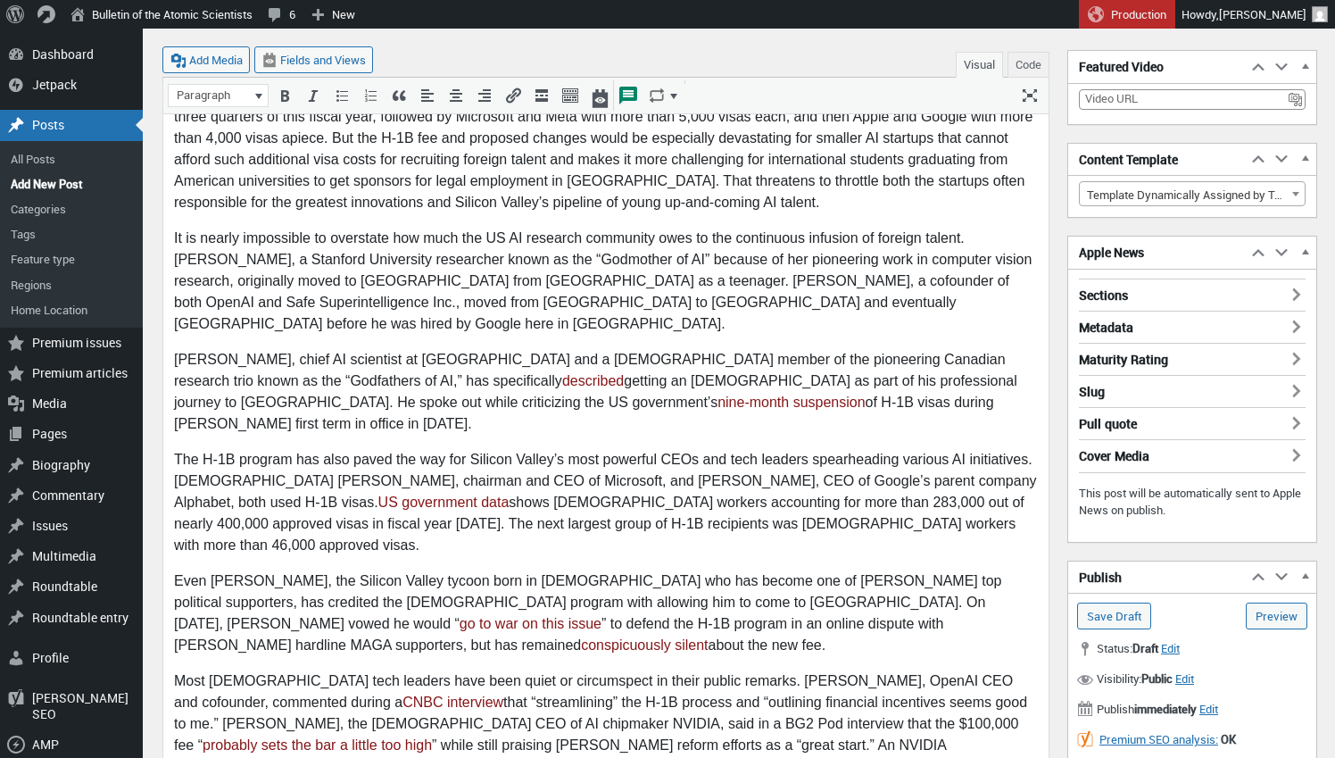
click at [1293, 288] on h3 "Sections" at bounding box center [1192, 289] width 227 height 23
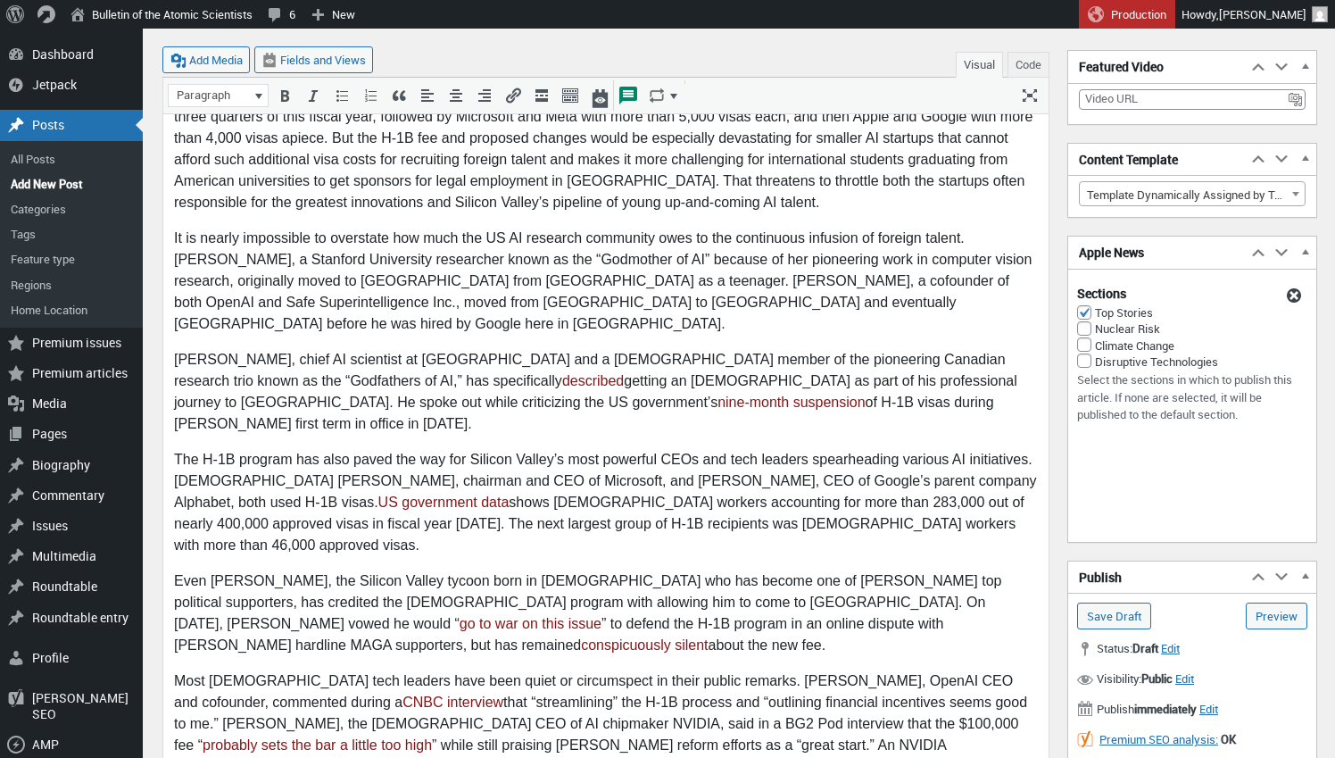
click at [1083, 358] on input "Disruptive Technologies" at bounding box center [1084, 360] width 14 height 14
checkbox input "true"
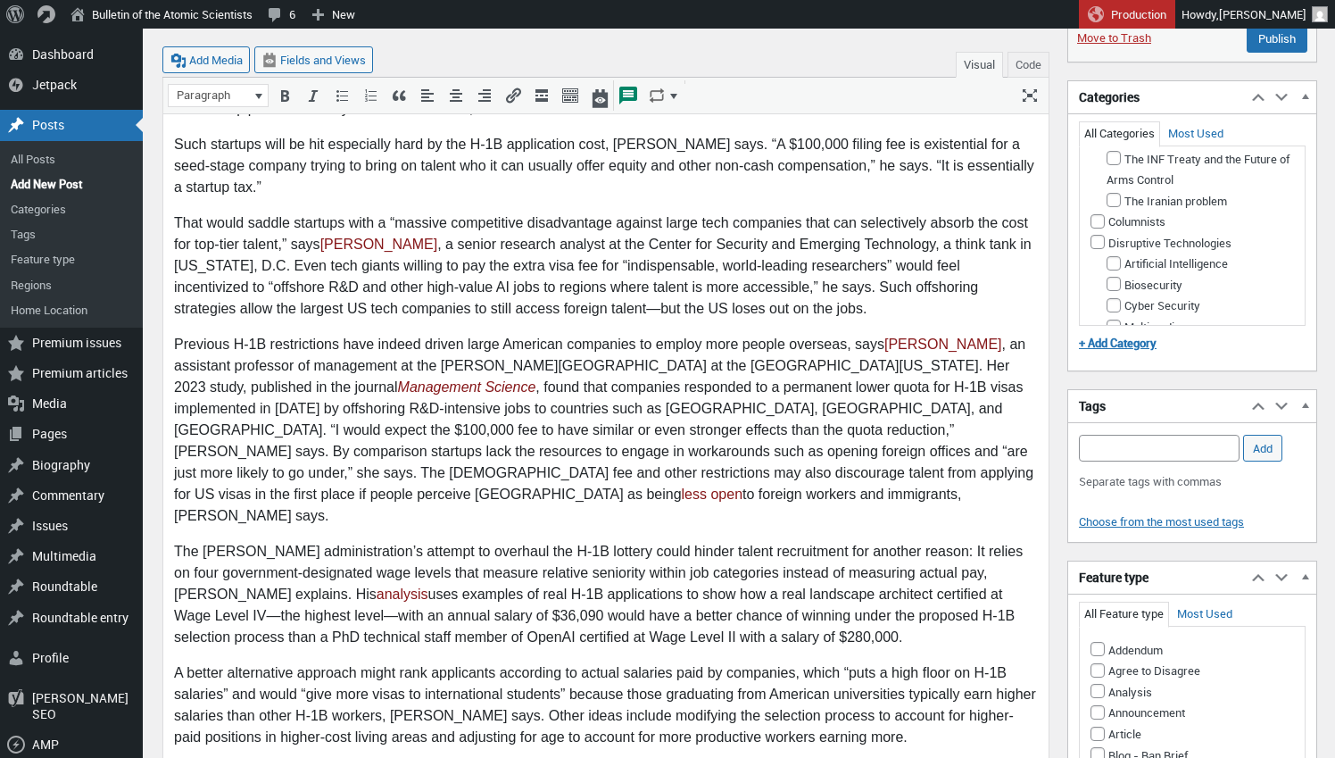
scroll to position [411, 0]
click at [1094, 248] on input "Disruptive Technologies" at bounding box center [1097, 241] width 14 height 14
checkbox input "true"
click at [1112, 269] on input "Artificial Intelligence" at bounding box center [1113, 262] width 14 height 14
checkbox input "true"
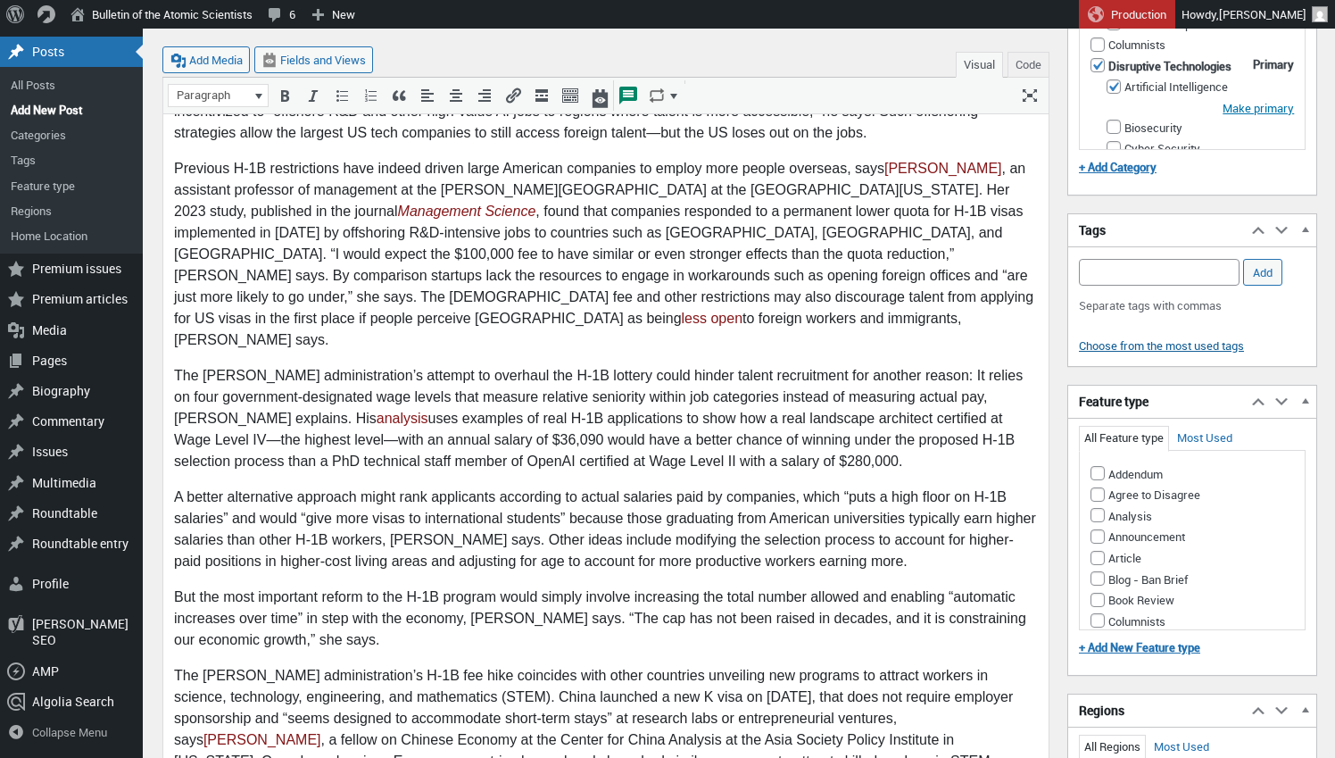
scroll to position [1573, 0]
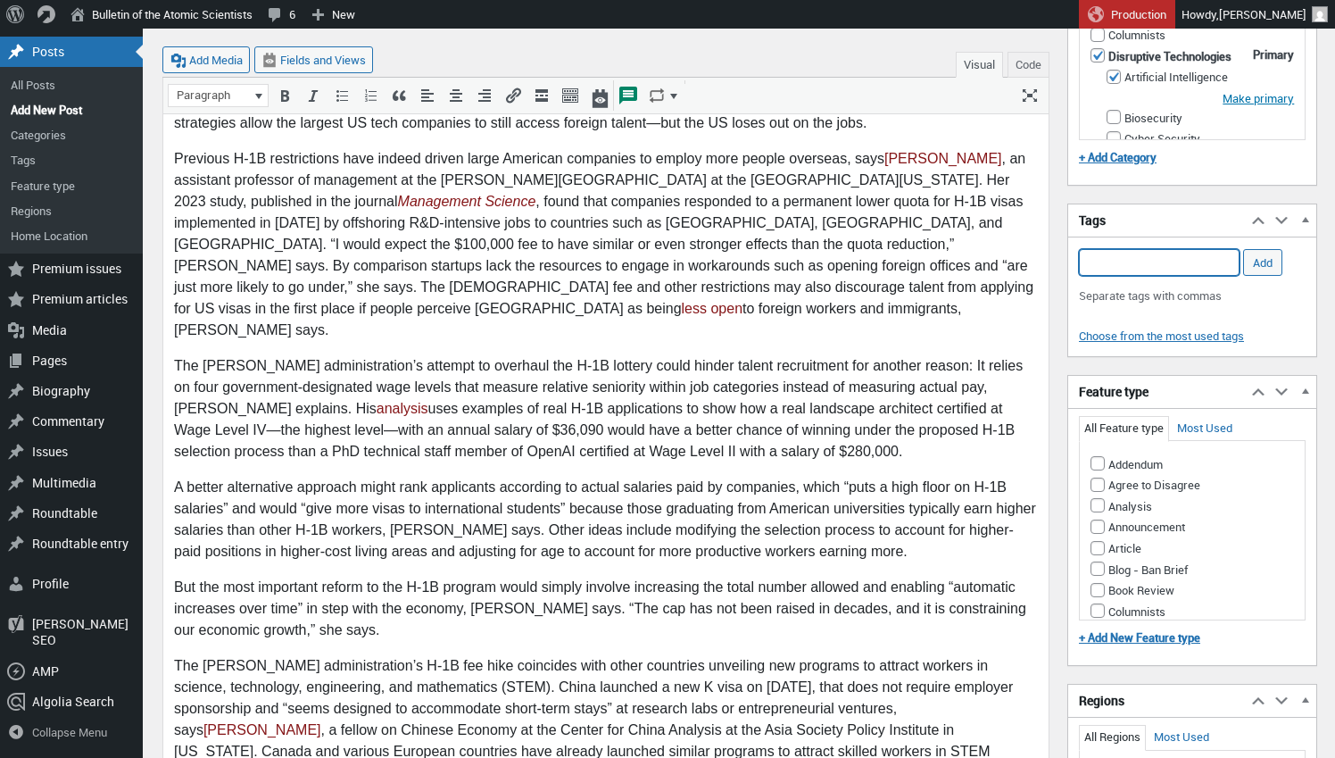
click at [1116, 258] on input "Add Tag" at bounding box center [1159, 262] width 161 height 27
type input "H-1B visa, immigration, Trump, AI, tech, Big Tech, startups, STEM, open AI, CHi…"
click at [1264, 257] on input "Add" at bounding box center [1262, 262] width 39 height 27
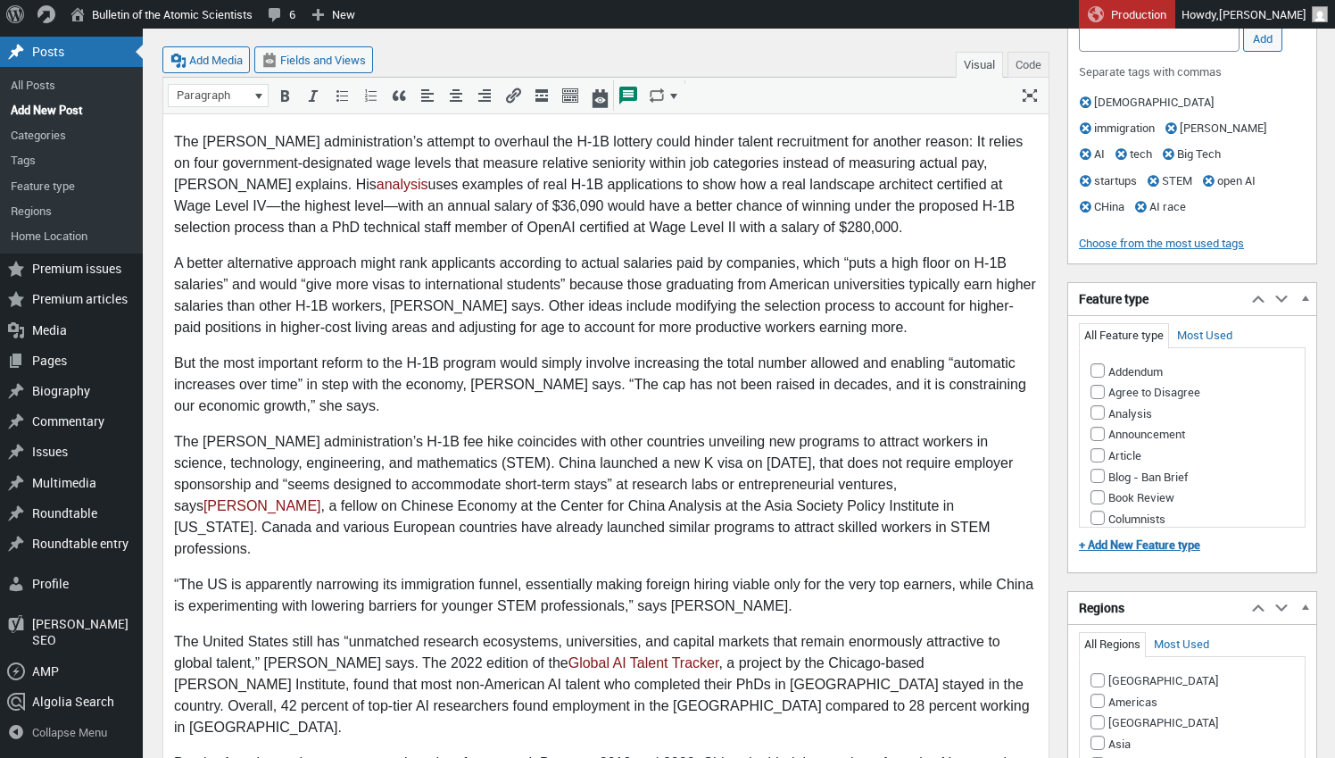
scroll to position [1792, 0]
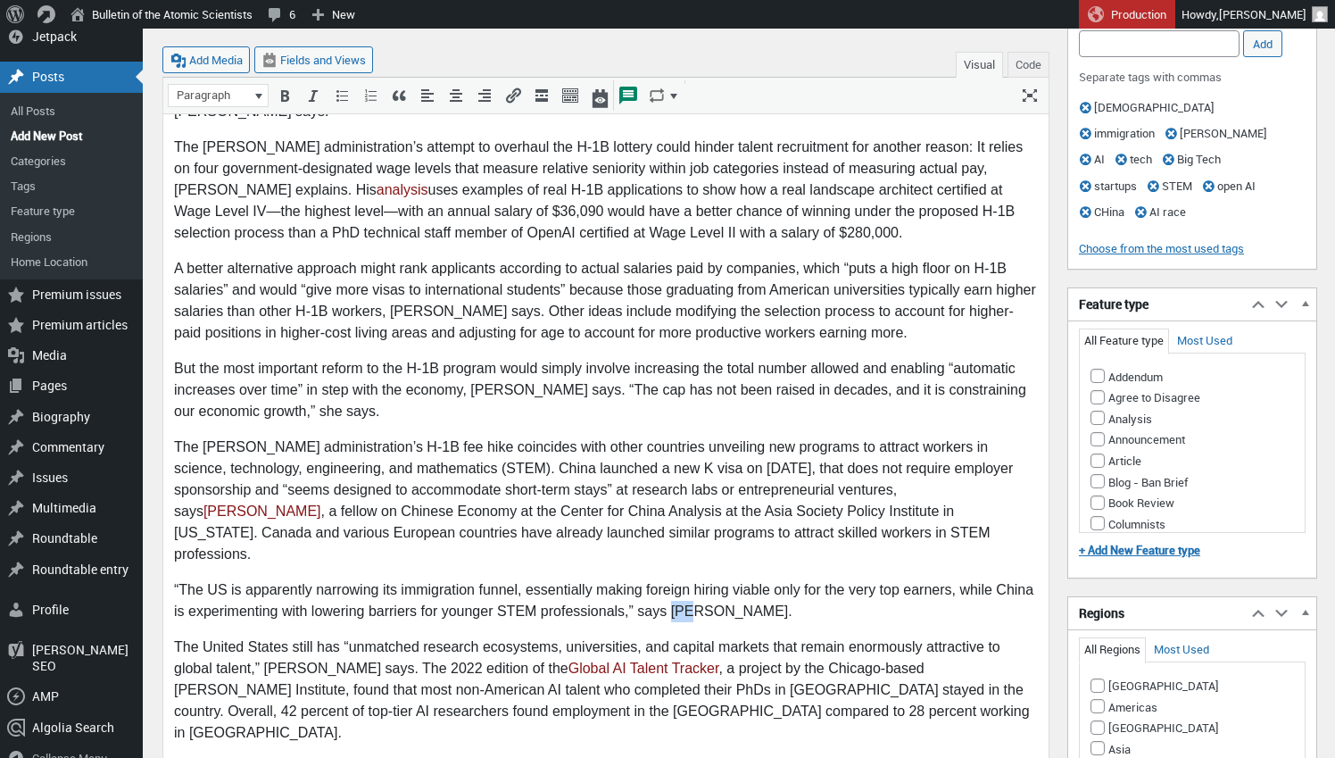
drag, startPoint x: 671, startPoint y: 459, endPoint x: 684, endPoint y: 460, distance: 12.6
click at [684, 580] on p "“The US is apparently narrowing its immigration funnel, essentially making fore…" at bounding box center [606, 601] width 864 height 43
click at [1102, 438] on input "Article" at bounding box center [1097, 445] width 14 height 14
checkbox input "true"
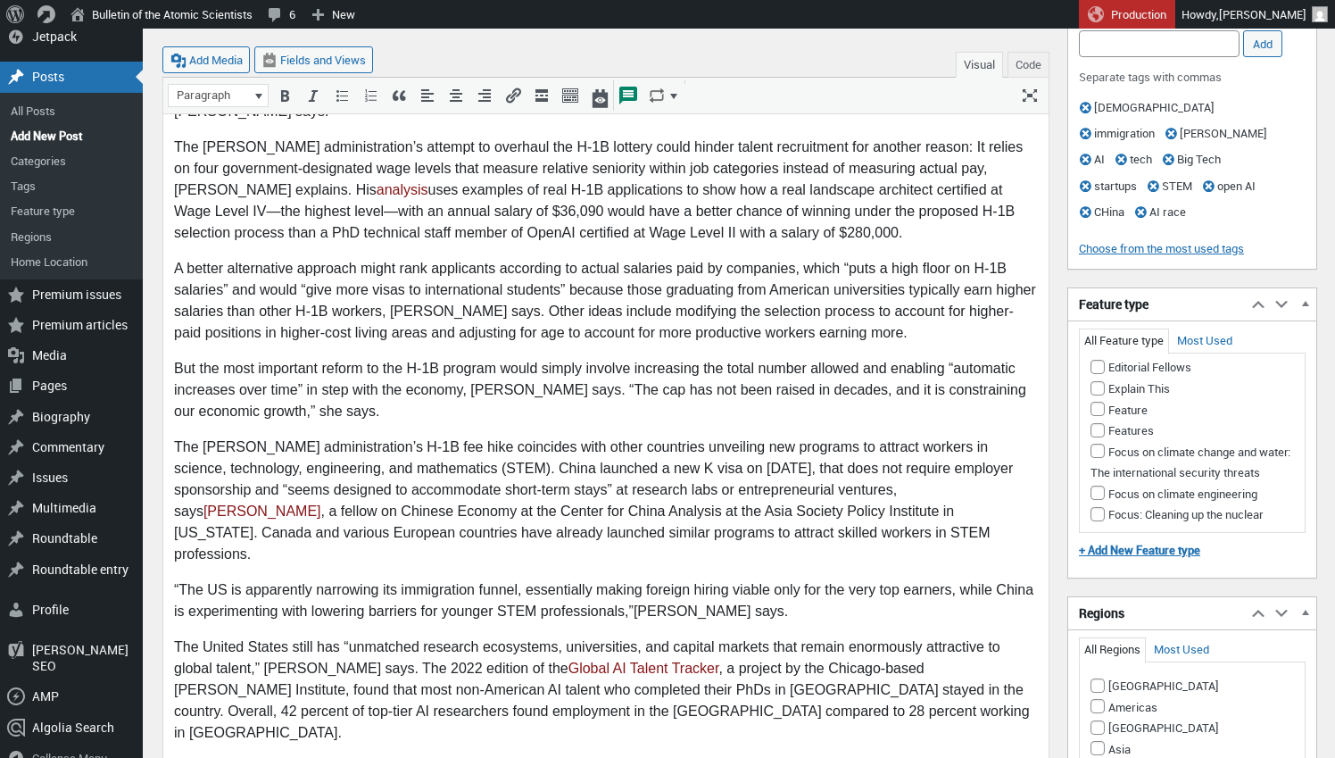
scroll to position [270, 0]
click at [1102, 393] on input "Feature" at bounding box center [1097, 400] width 14 height 14
checkbox input "true"
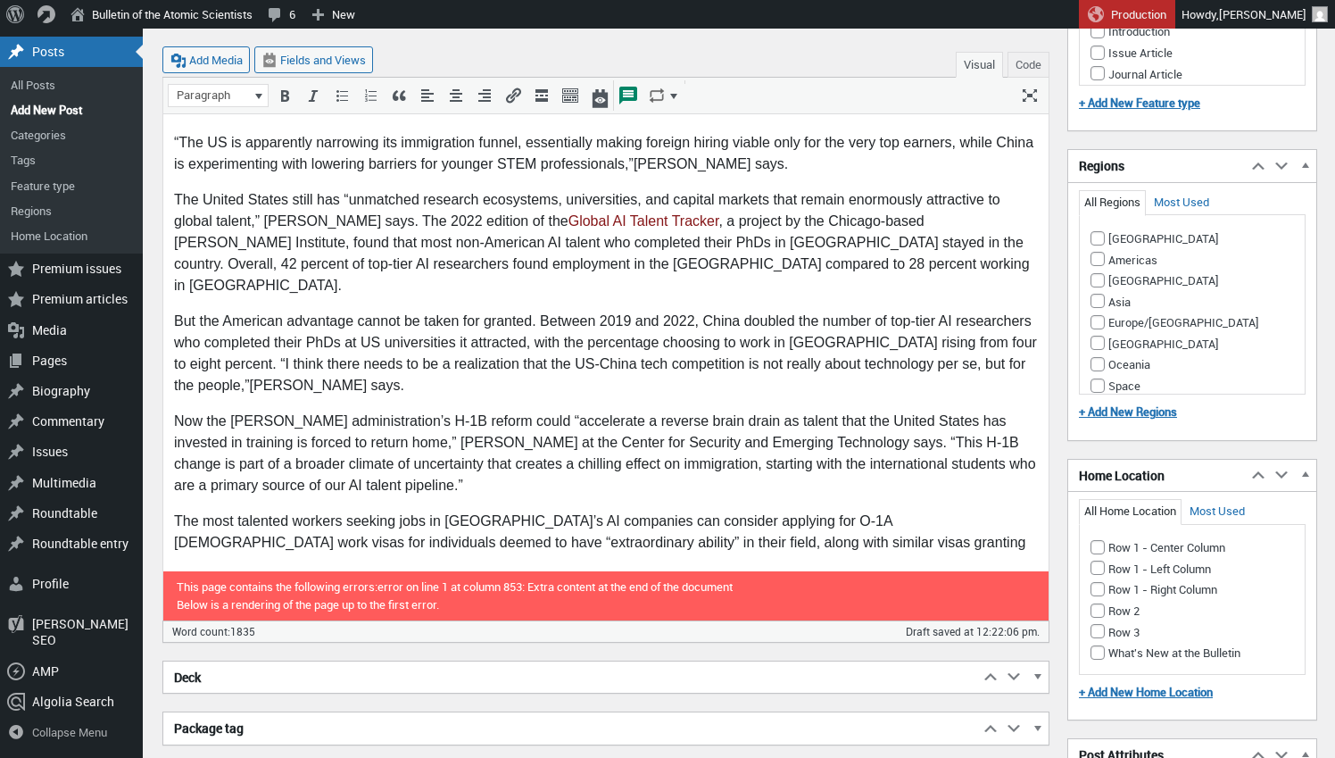
scroll to position [2240, 0]
click at [1092, 251] on input "Americas" at bounding box center [1097, 258] width 14 height 14
checkbox input "true"
drag, startPoint x: 1097, startPoint y: 198, endPoint x: 1093, endPoint y: 211, distance: 13.0
click at [1096, 230] on input "[GEOGRAPHIC_DATA]" at bounding box center [1097, 237] width 14 height 14
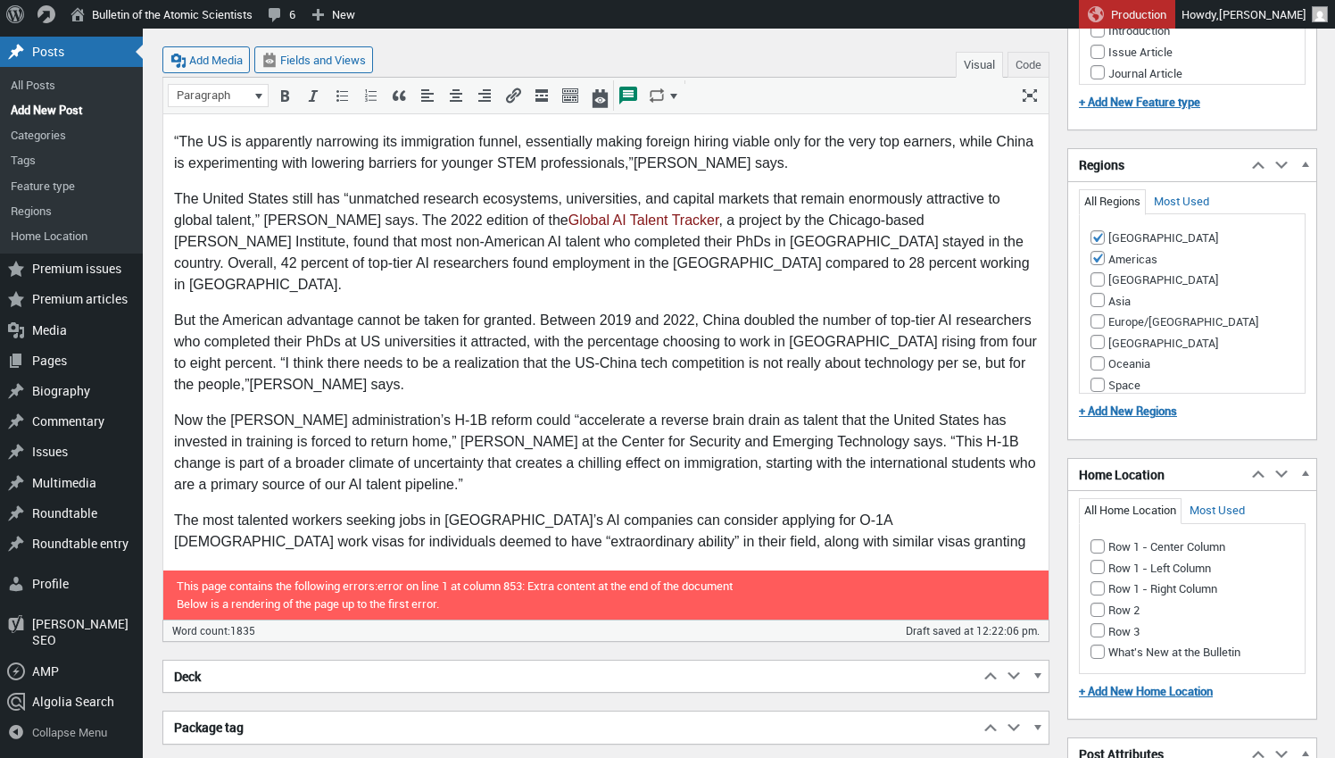
checkbox input "true"
click at [1099, 272] on input "[GEOGRAPHIC_DATA]" at bounding box center [1097, 279] width 14 height 14
checkbox input "true"
drag, startPoint x: 1095, startPoint y: 259, endPoint x: 1093, endPoint y: 278, distance: 19.7
click at [1095, 293] on input "Asia" at bounding box center [1097, 300] width 14 height 14
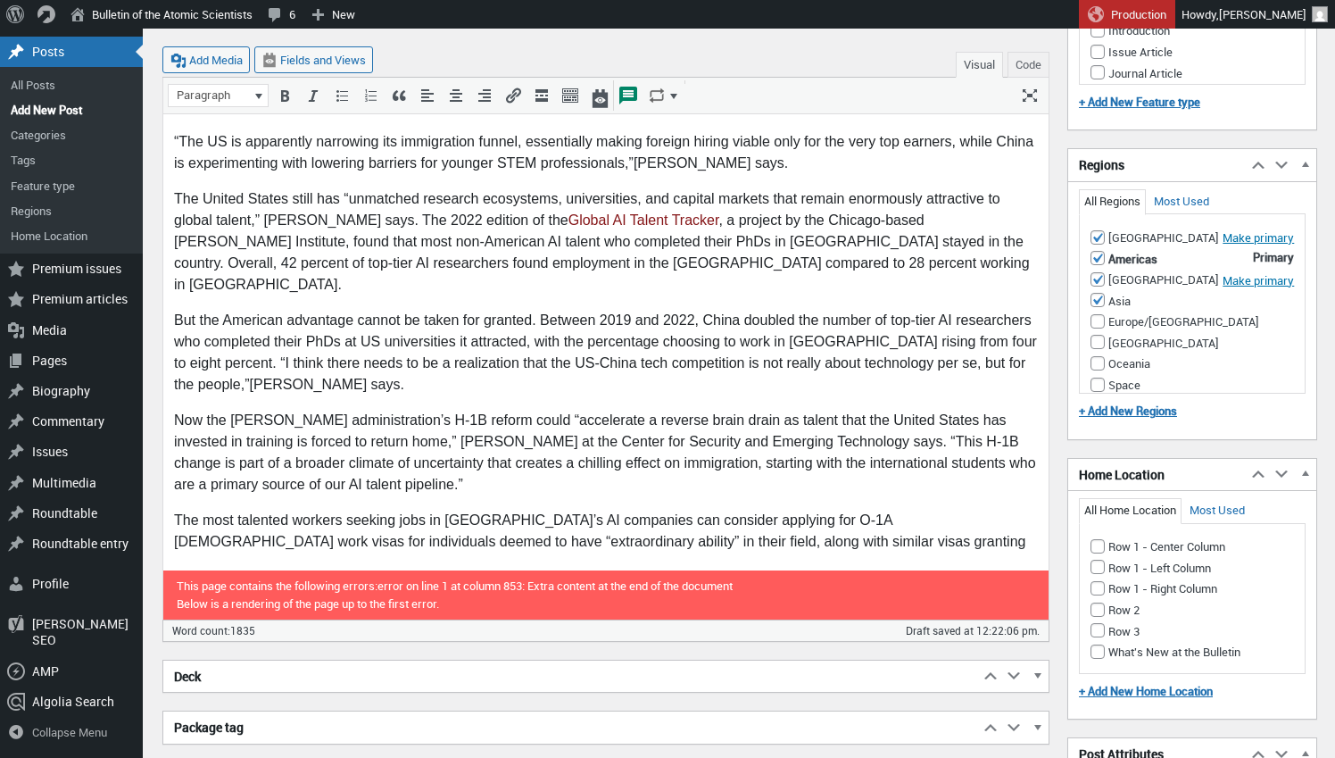
checkbox input "true"
drag, startPoint x: 1097, startPoint y: 284, endPoint x: 1101, endPoint y: 311, distance: 27.1
click at [1097, 314] on input "Europe/[GEOGRAPHIC_DATA]" at bounding box center [1097, 321] width 14 height 14
checkbox input "true"
drag, startPoint x: 1098, startPoint y: 305, endPoint x: 1094, endPoint y: 326, distance: 20.8
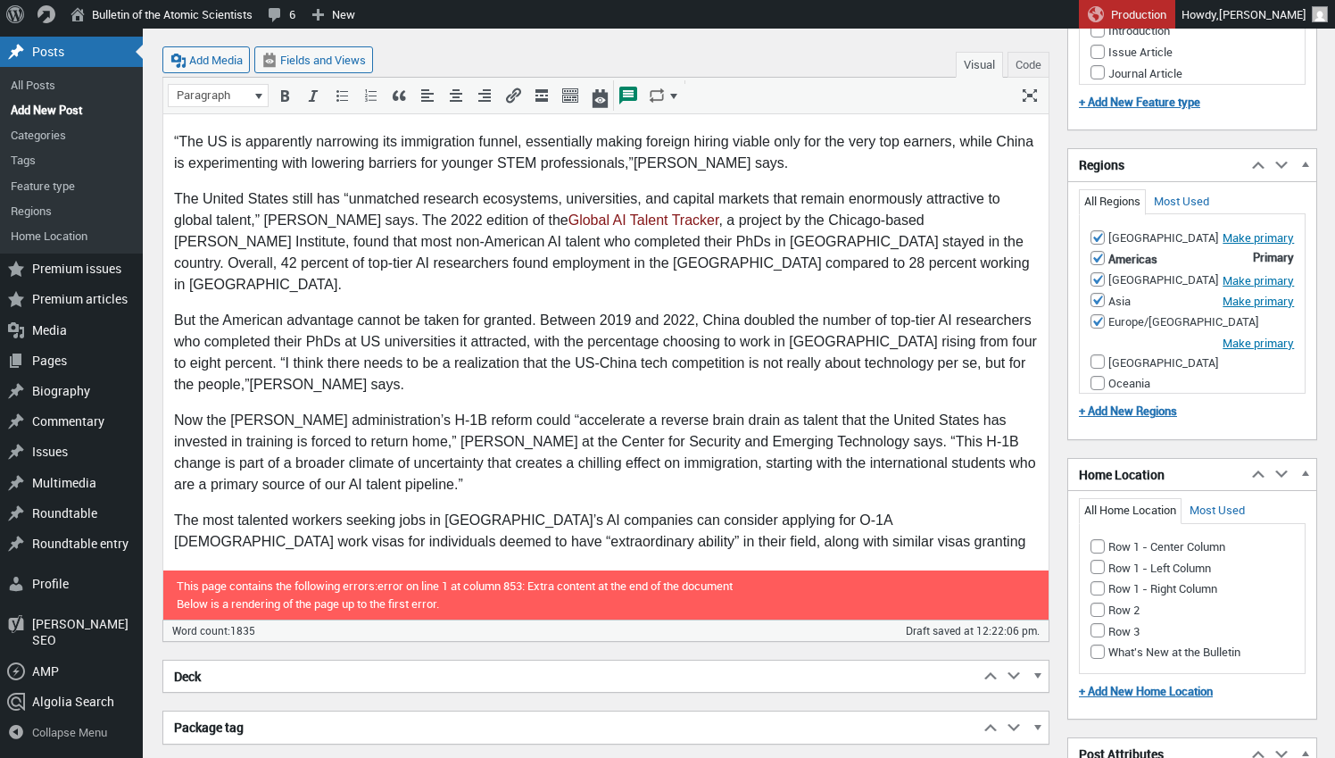
click at [1097, 354] on input "[GEOGRAPHIC_DATA]" at bounding box center [1097, 361] width 14 height 14
checkbox input "true"
click at [1095, 376] on input "Oceania" at bounding box center [1097, 383] width 14 height 14
checkbox input "true"
click at [1096, 397] on input "Space" at bounding box center [1097, 404] width 14 height 14
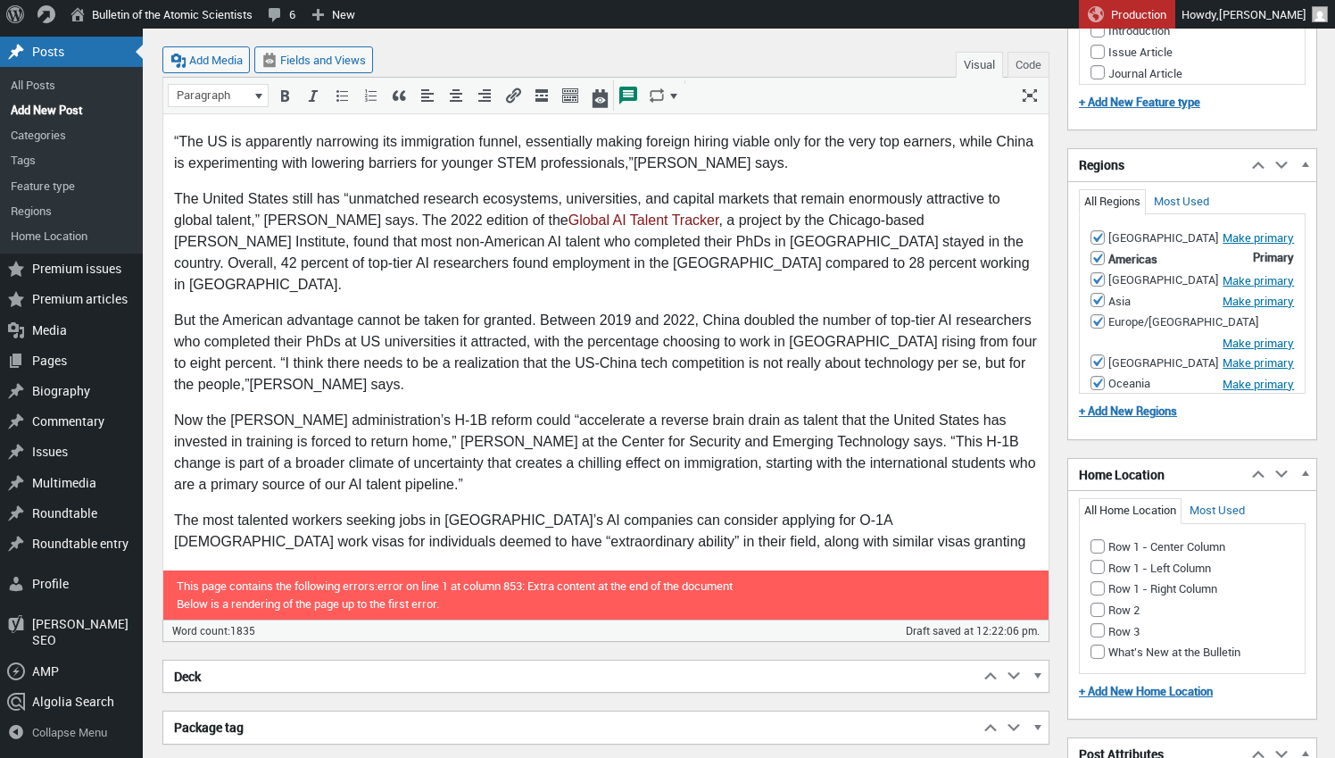
checkbox input "true"
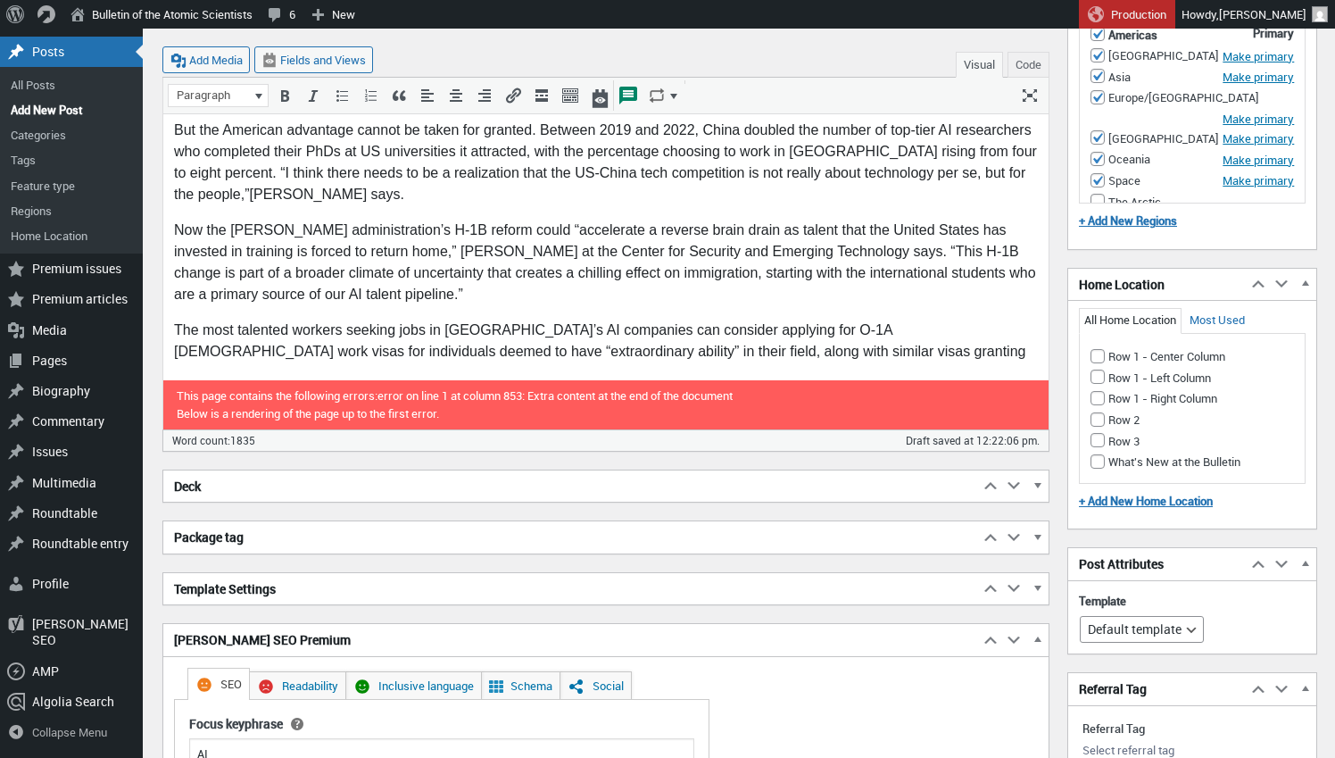
scroll to position [2433, 0]
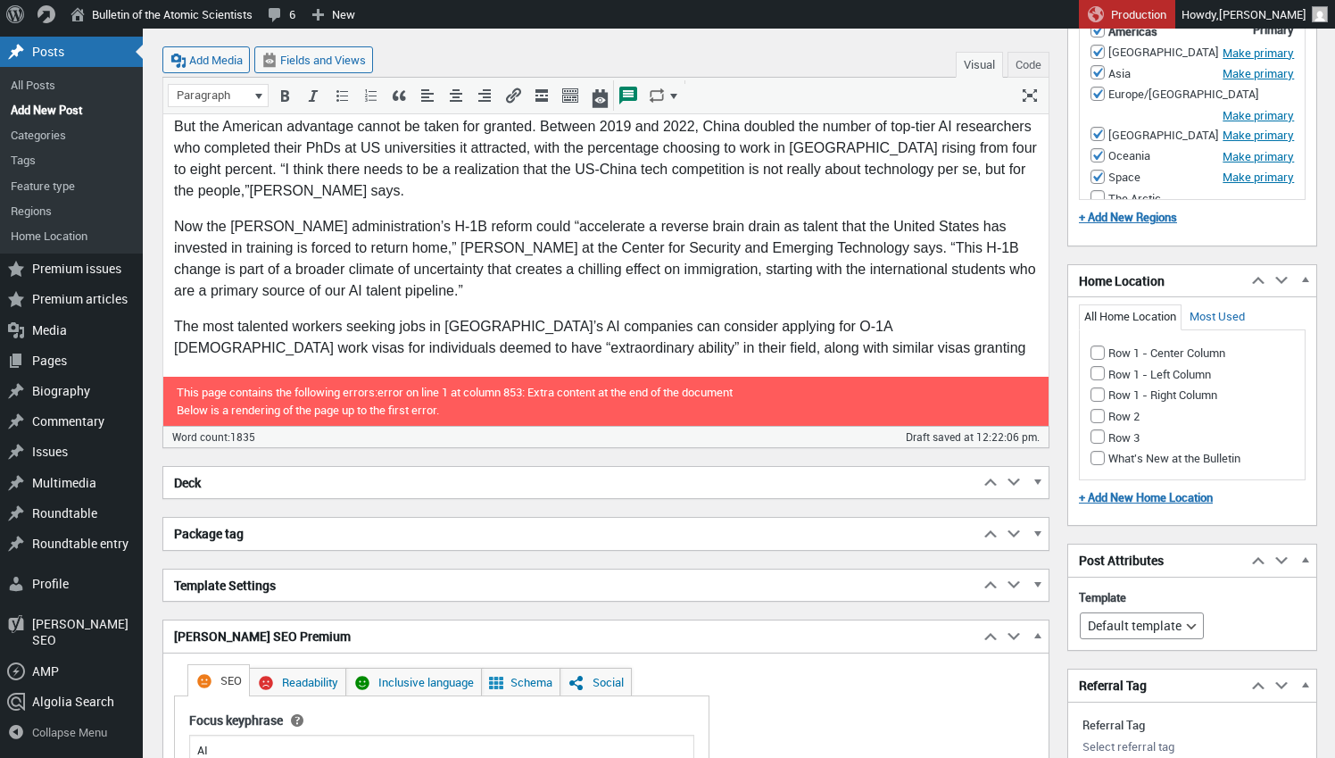
click at [1100, 190] on input "The Arctic" at bounding box center [1097, 197] width 14 height 14
checkbox input "true"
click at [1095, 366] on input "Row 1 - Left Column" at bounding box center [1097, 373] width 14 height 14
checkbox input "true"
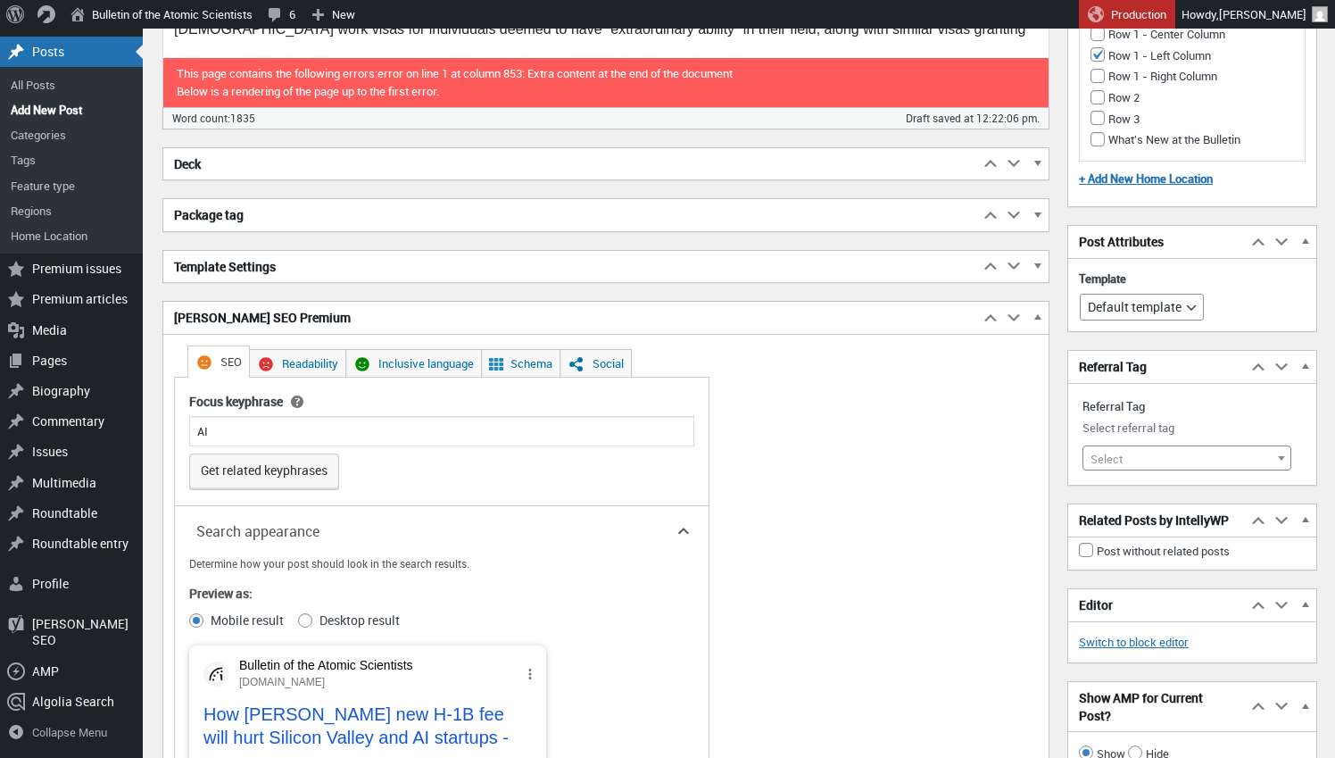
scroll to position [2770, 0]
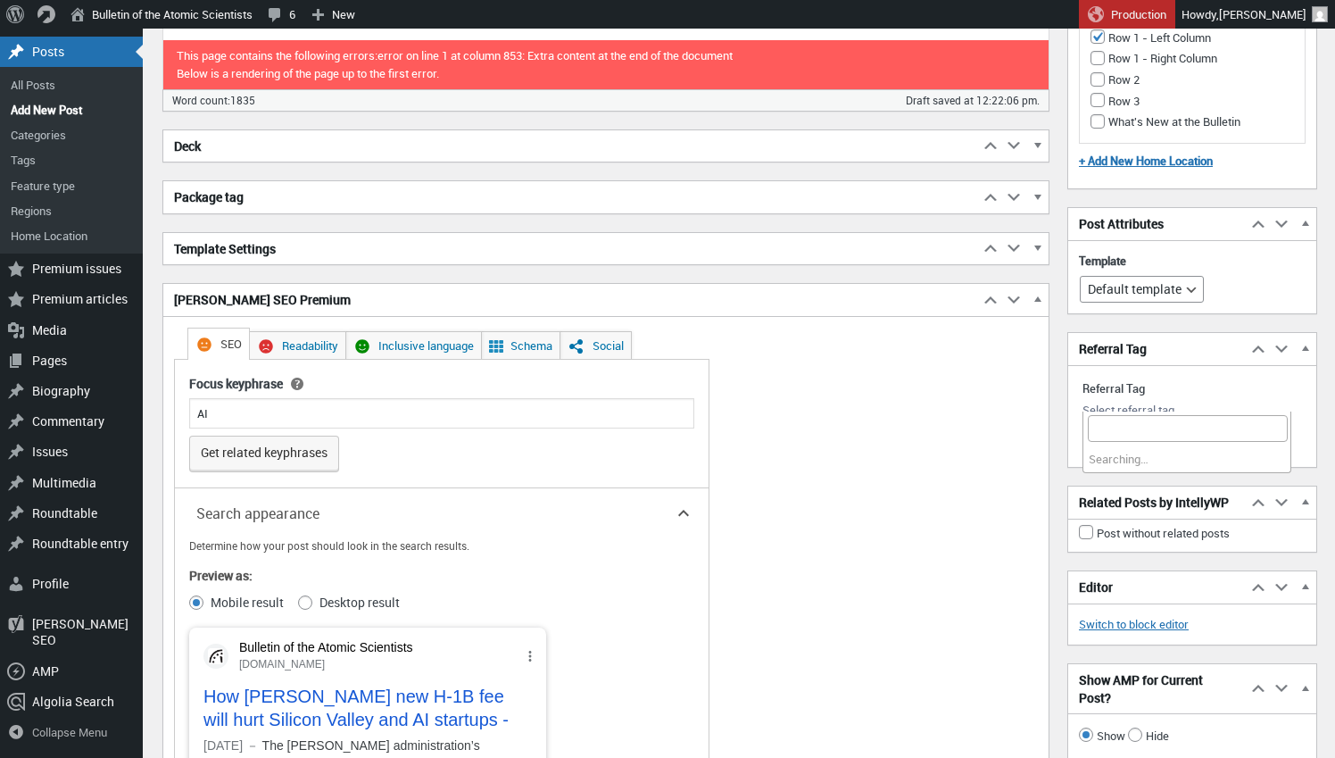
click at [1156, 428] on span "Select" at bounding box center [1186, 440] width 207 height 25
type input "artificial int"
select select "11207"
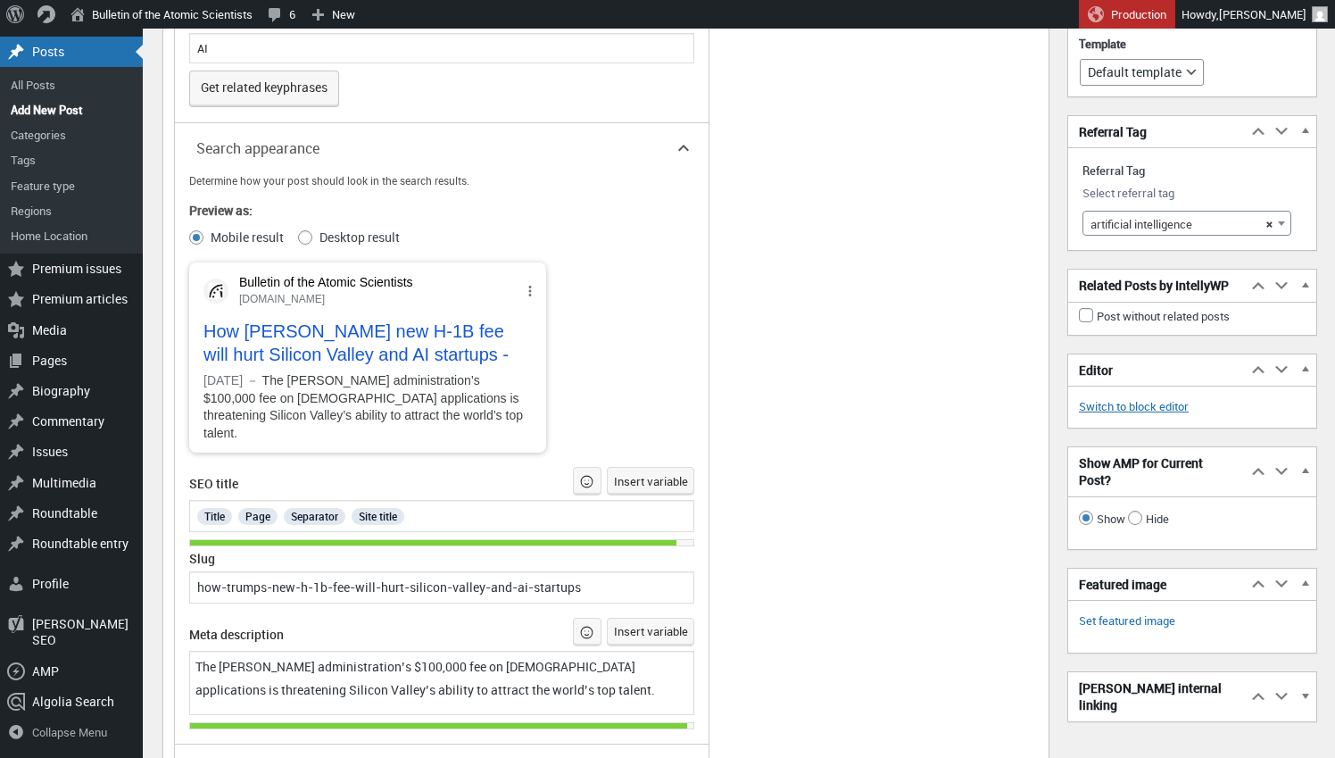
scroll to position [3144, 0]
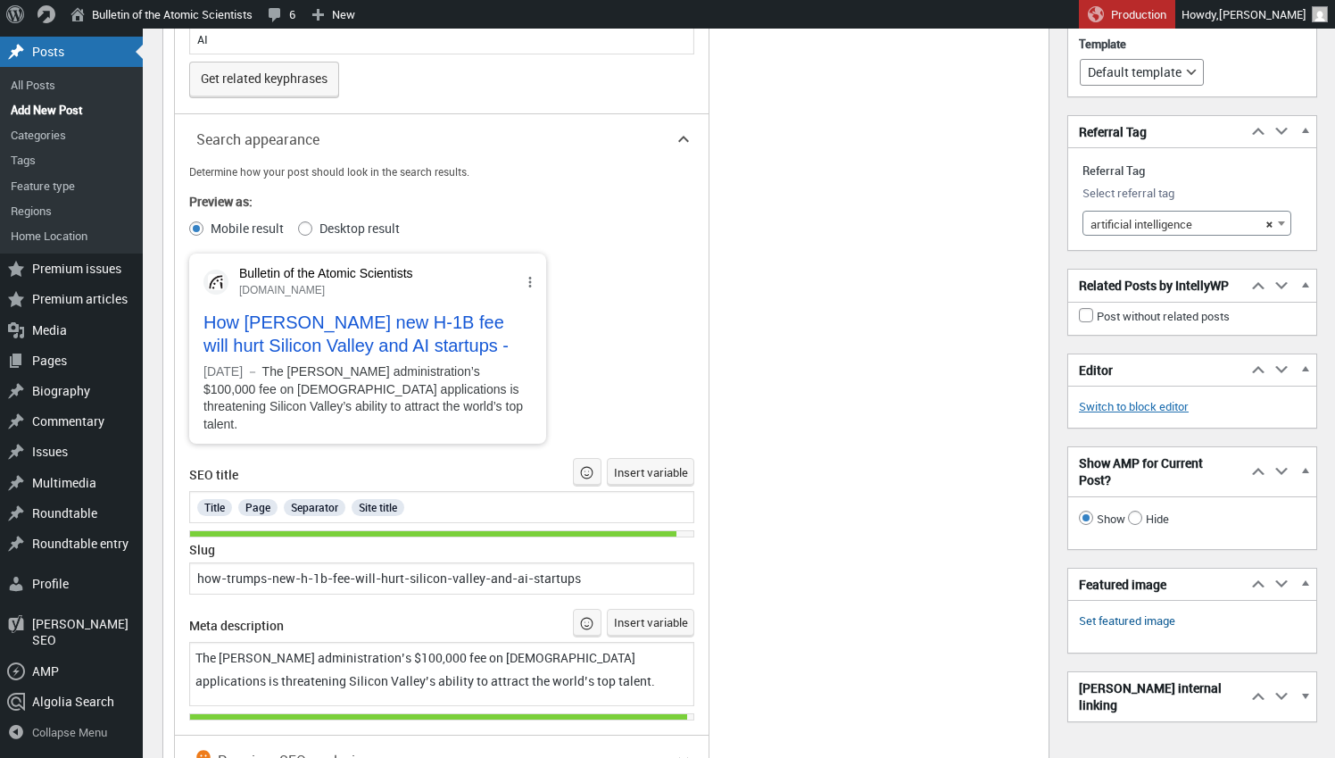
click at [1147, 630] on link "Set featured image" at bounding box center [1127, 621] width 96 height 18
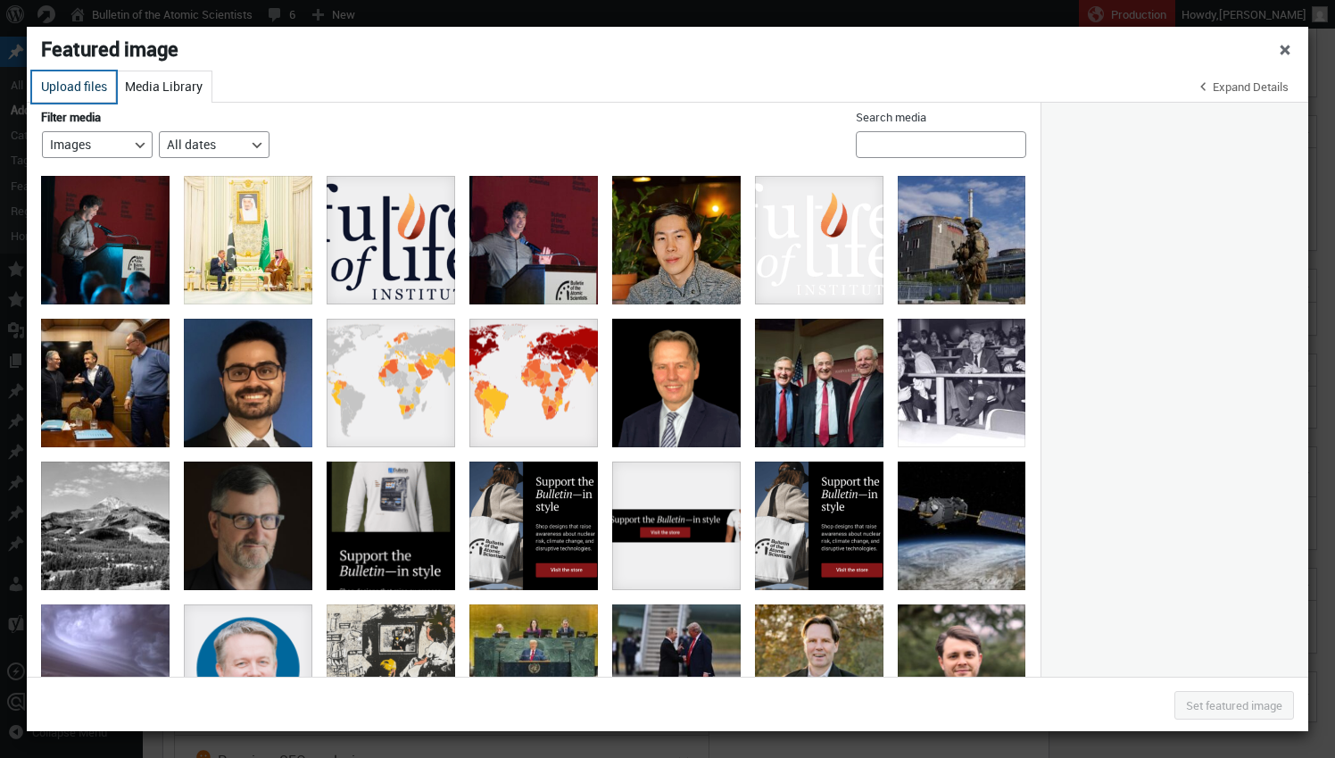
click at [80, 87] on button "Upload files" at bounding box center [74, 86] width 84 height 31
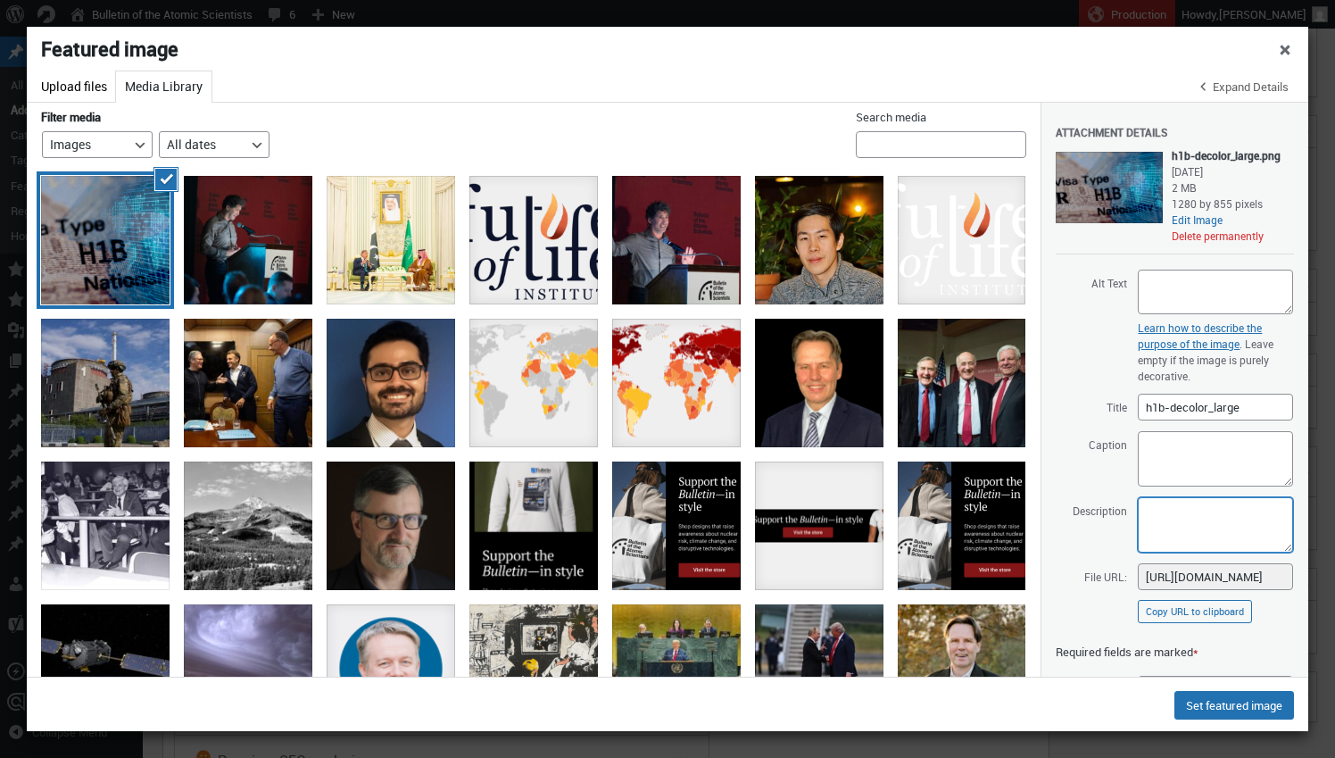
click at [1155, 506] on textarea "Description" at bounding box center [1215, 524] width 155 height 55
paste textarea "Illustration by Thomas Gaulkin / titima157 / <a href="https://depositphotos.com…"
click at [1144, 513] on textarea "Illustration by Thomas Gaulkin / titima157 / <a href="https://depositphotos.com…" at bounding box center [1215, 524] width 155 height 55
paste textarea "The $100,000 fee on H-1B visa applications and attempt to change the entire vis…"
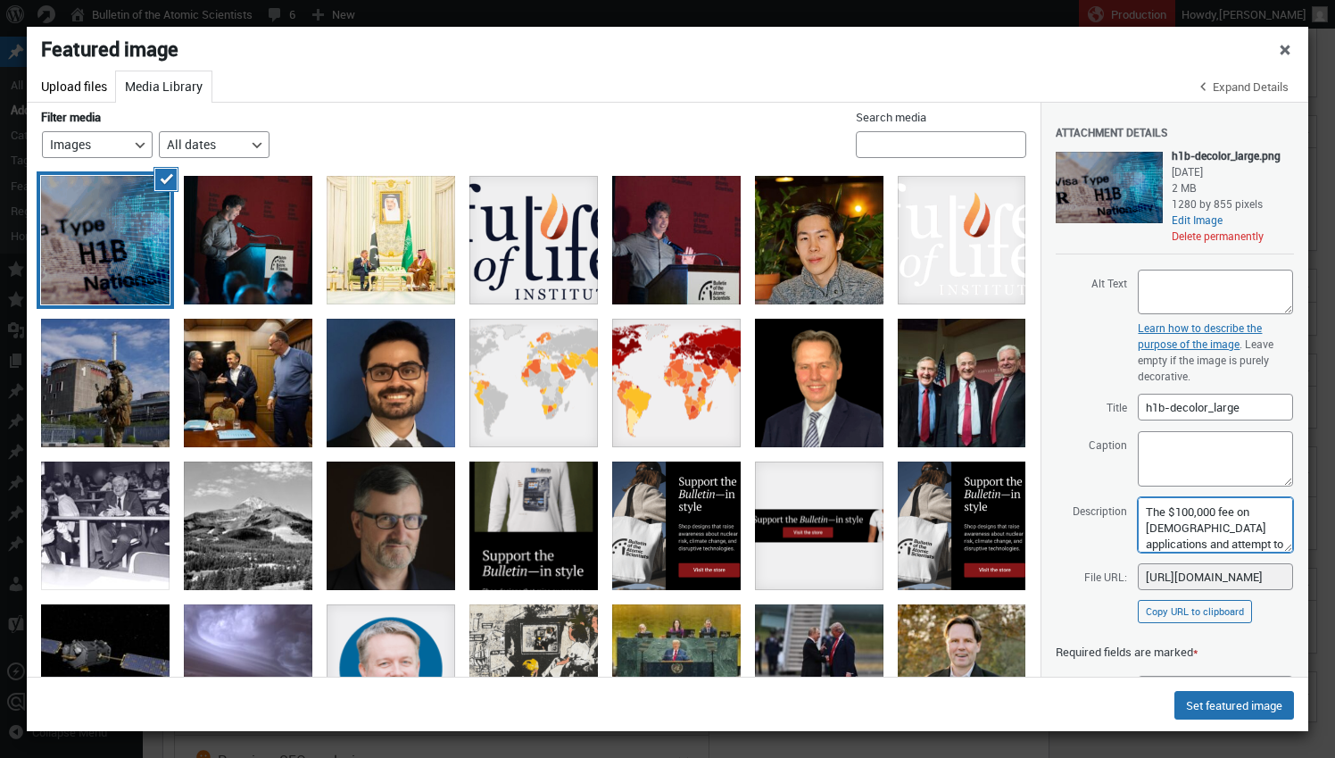
scroll to position [77, 0]
type textarea "The $100,000 fee on H-1B visa applications and attempt to change the entire vis…"
click at [1167, 297] on textarea "Alt Text" at bounding box center [1215, 291] width 155 height 45
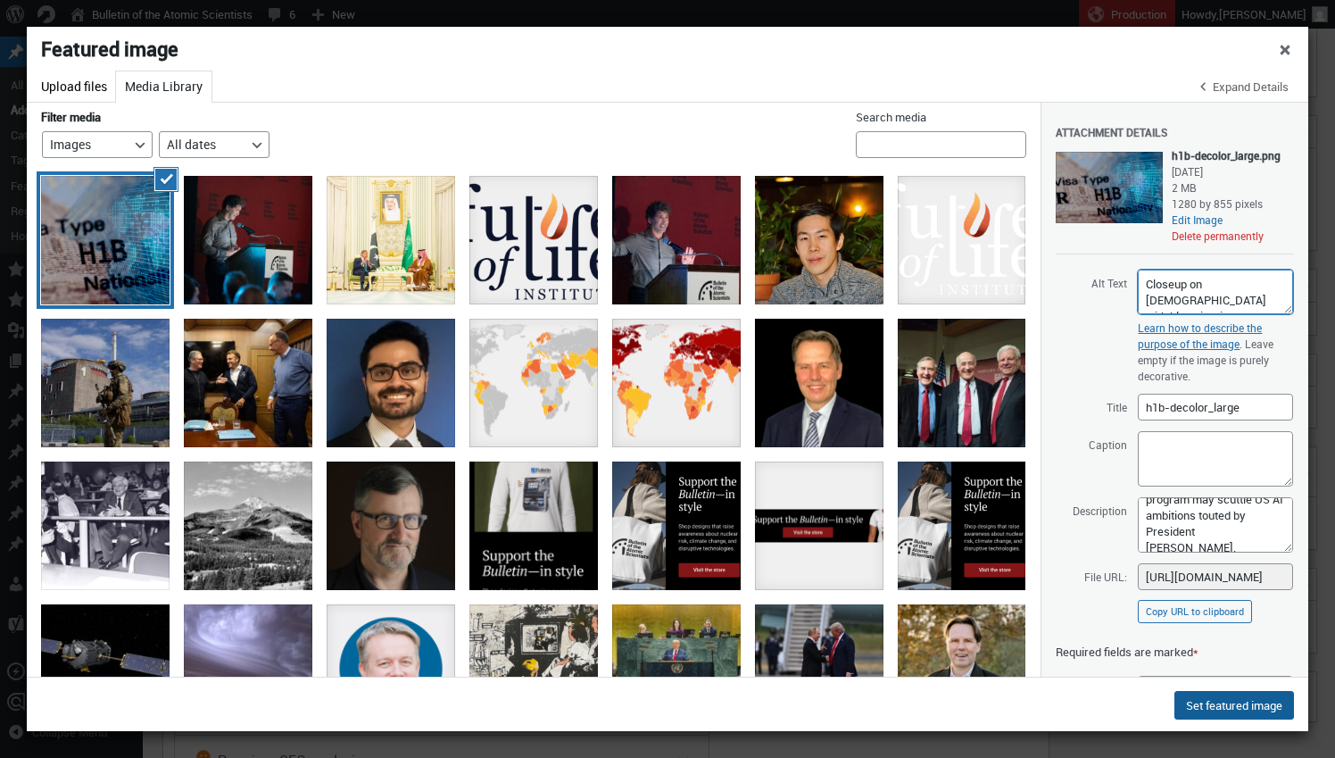
type textarea "Closeup on H1B visa with blue circuitry"
click at [1239, 709] on button "Set featured image" at bounding box center [1234, 705] width 120 height 29
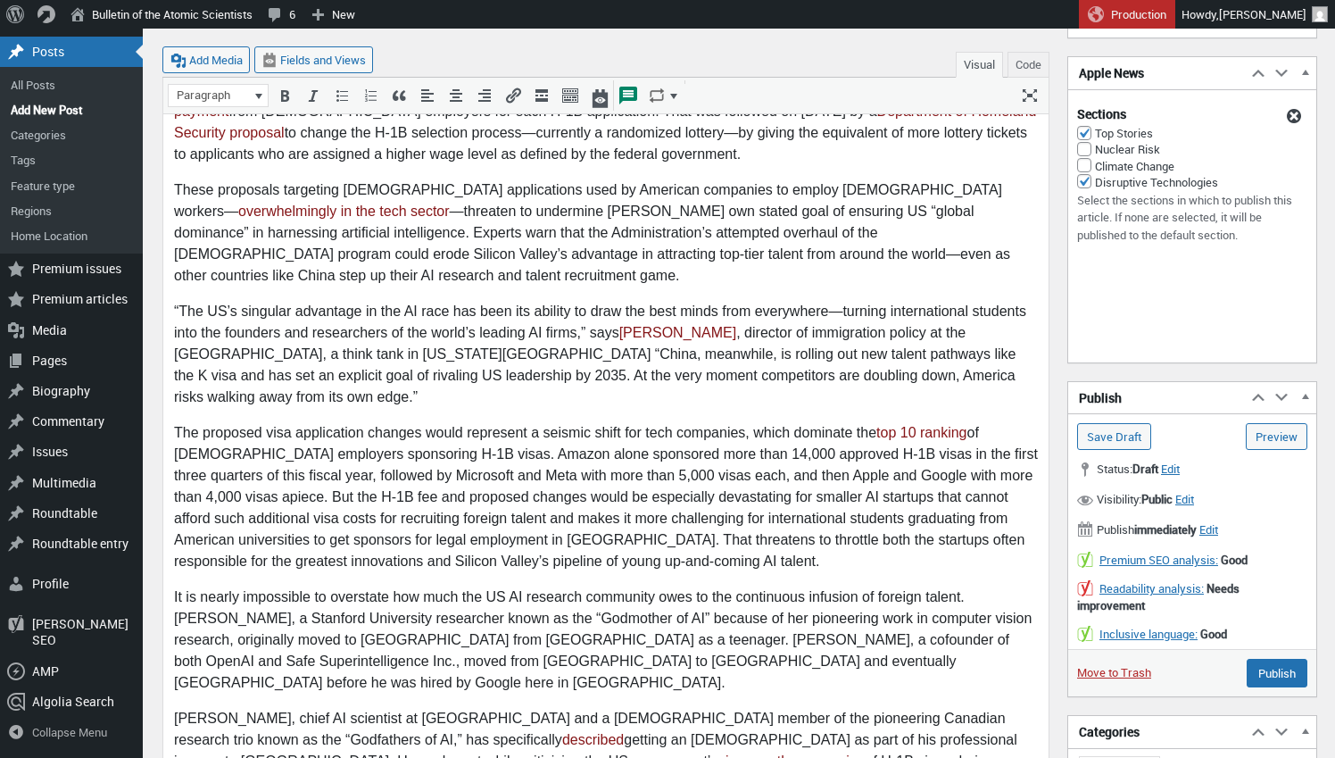
scroll to position [216, 0]
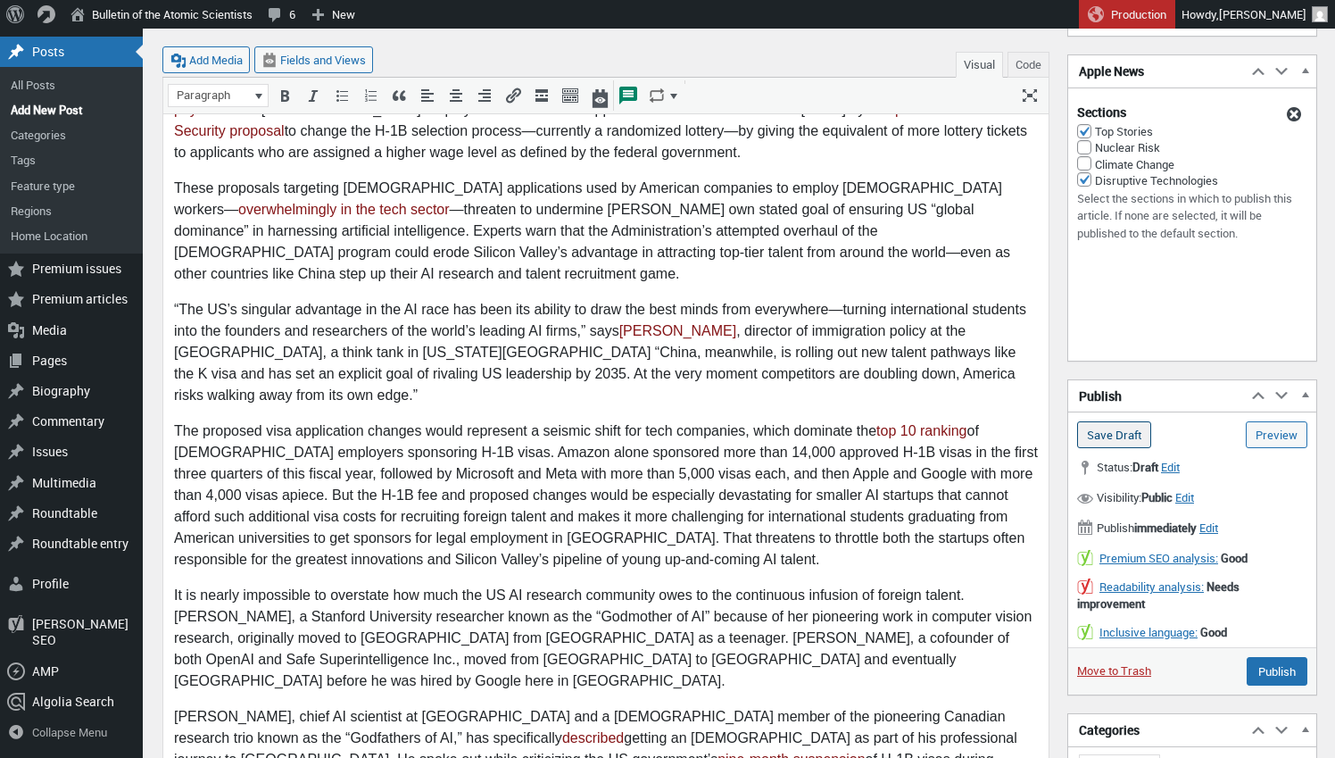
click at [1135, 432] on input "Save Draft" at bounding box center [1114, 434] width 74 height 27
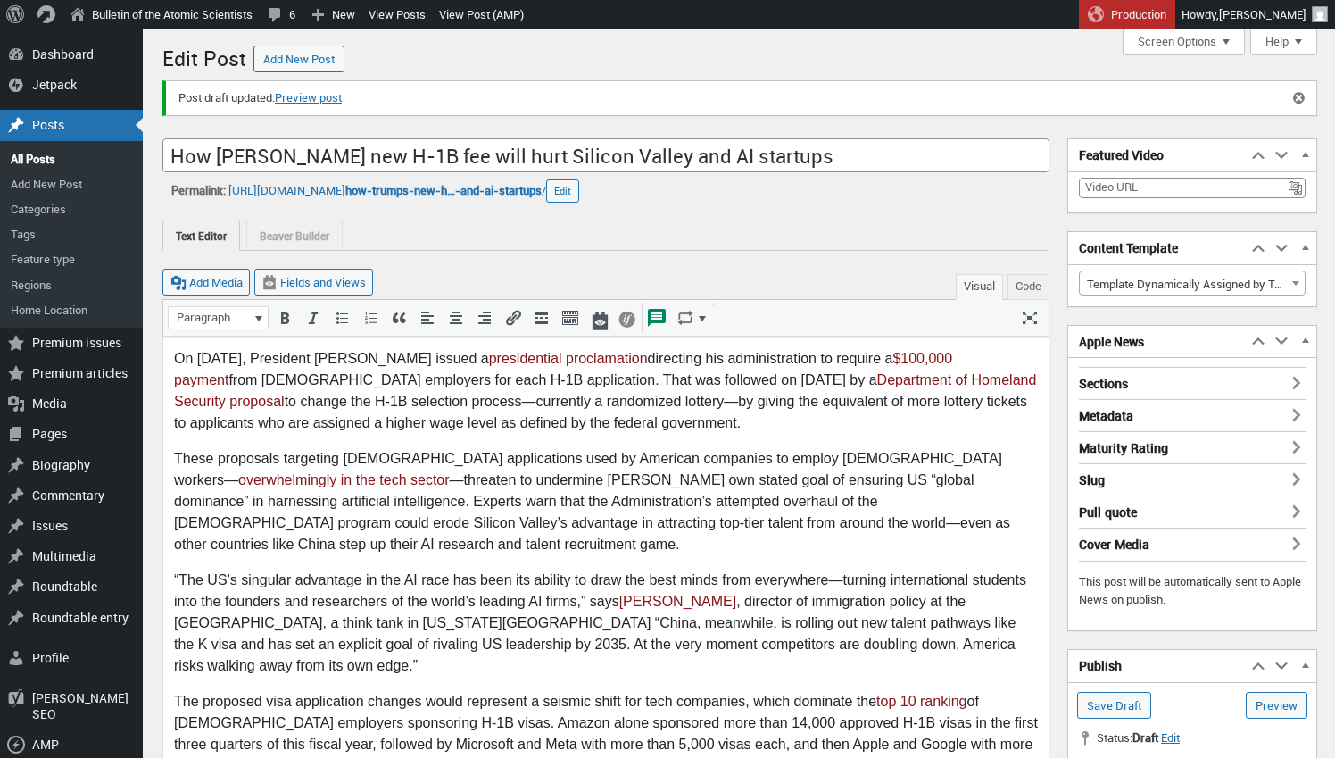
scroll to position [12, 0]
click at [309, 93] on link "Preview post" at bounding box center [308, 98] width 67 height 18
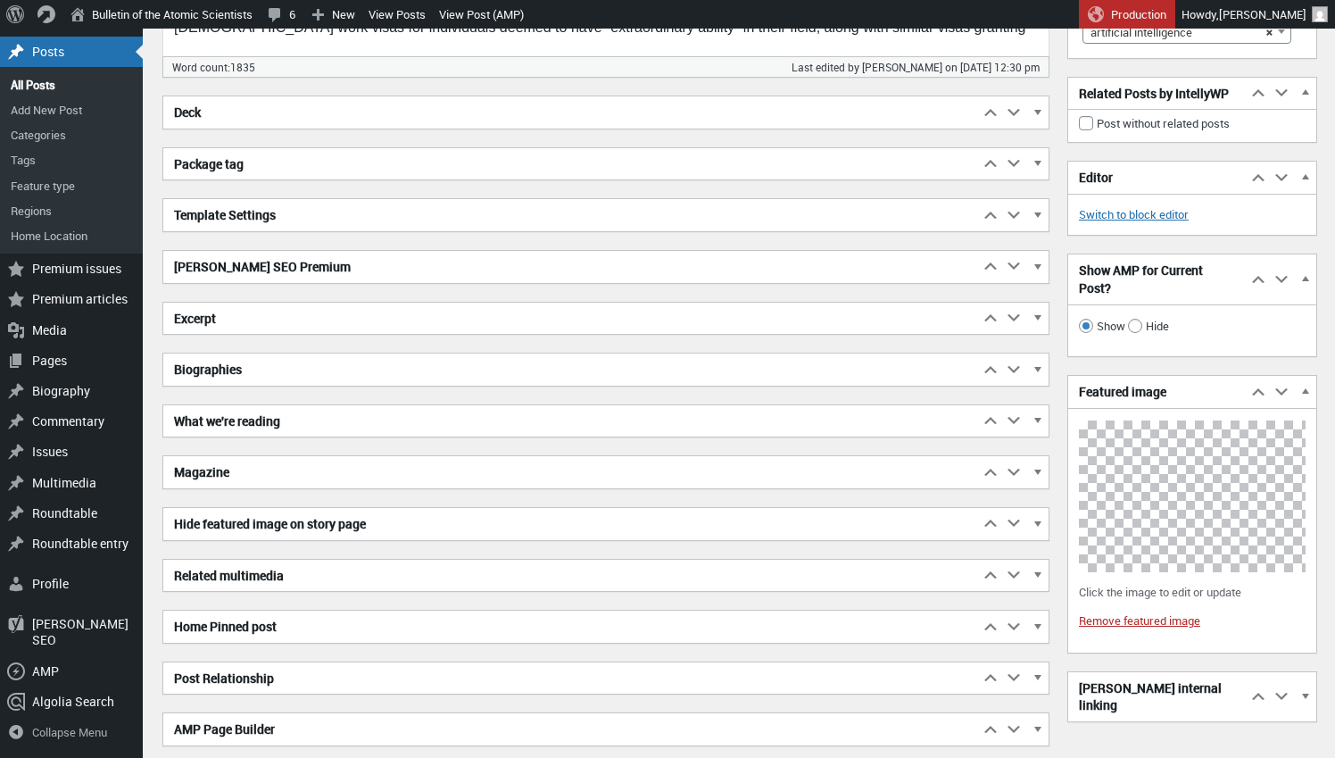
scroll to position [2824, 0]
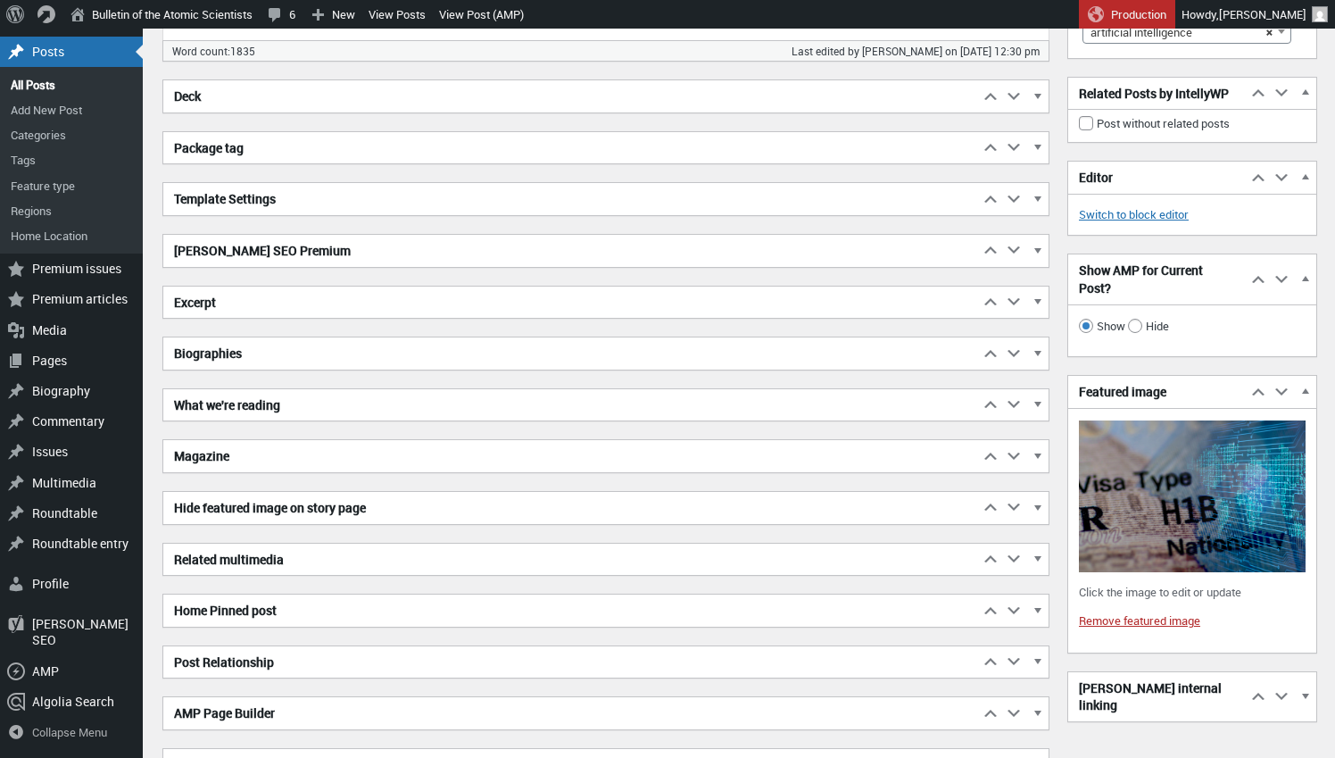
click at [1163, 551] on img at bounding box center [1192, 496] width 227 height 152
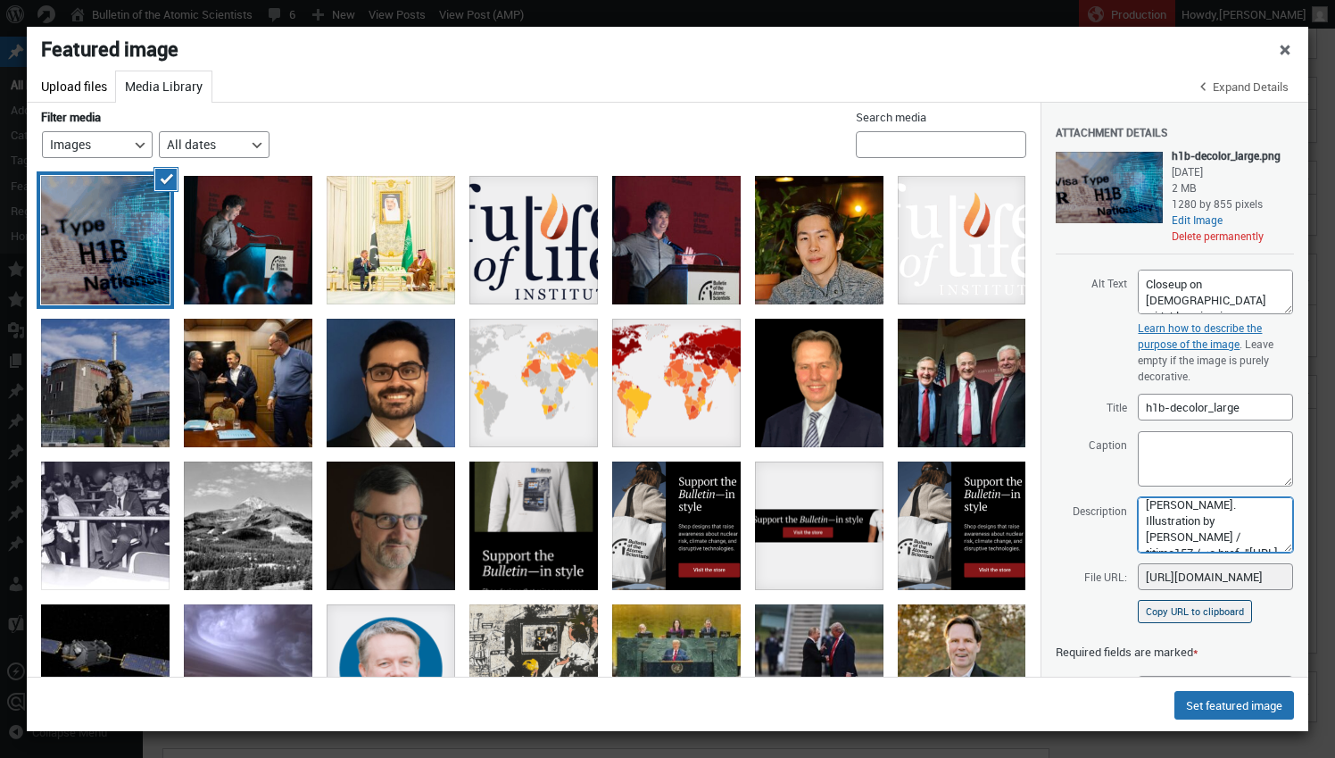
scroll to position [139, 0]
drag, startPoint x: 1145, startPoint y: 509, endPoint x: 1246, endPoint y: 608, distance: 141.3
click at [1246, 608] on div "Attachment Details Saved. h1b-decolor_large.png October 3, 2025 2 MB 1280 by 85…" at bounding box center [1175, 367] width 238 height 529
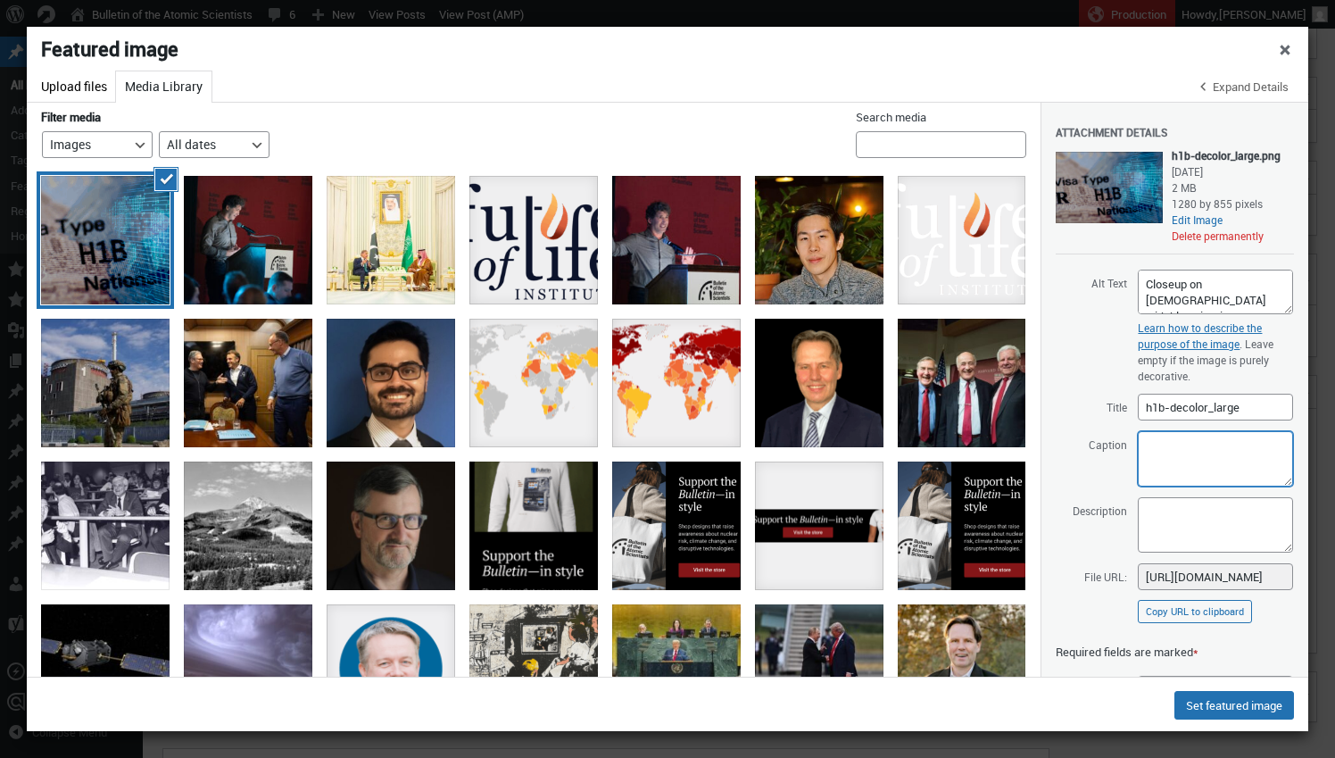
click at [1208, 450] on textarea "Caption" at bounding box center [1215, 458] width 155 height 55
paste textarea "The $100,000 fee on H-1B visa applications and attempt to change the entire vis…"
type textarea "The $100,000 fee on H-1B visa applications and attempt to change the entire vis…"
click at [1252, 700] on button "Set featured image" at bounding box center [1234, 705] width 120 height 29
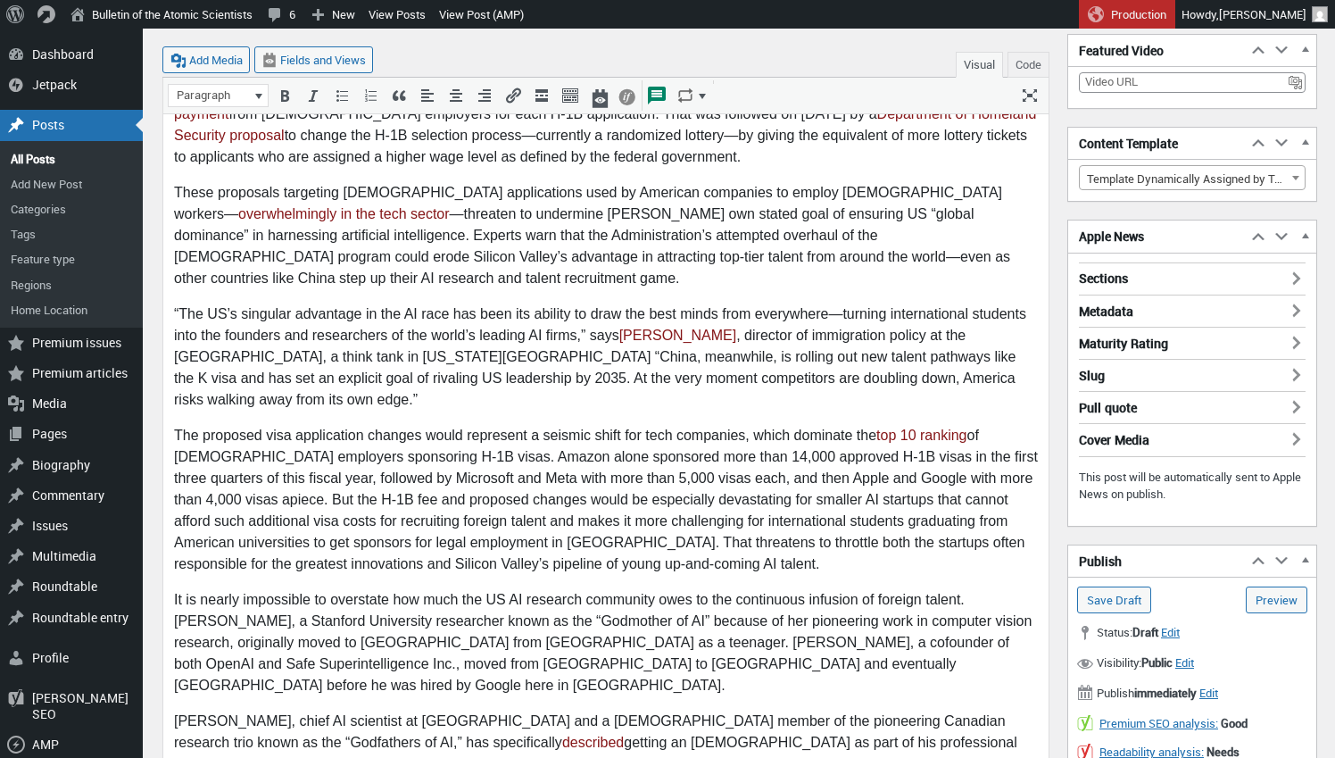
scroll to position [265, 0]
click at [1130, 590] on input "Save Draft" at bounding box center [1114, 600] width 74 height 27
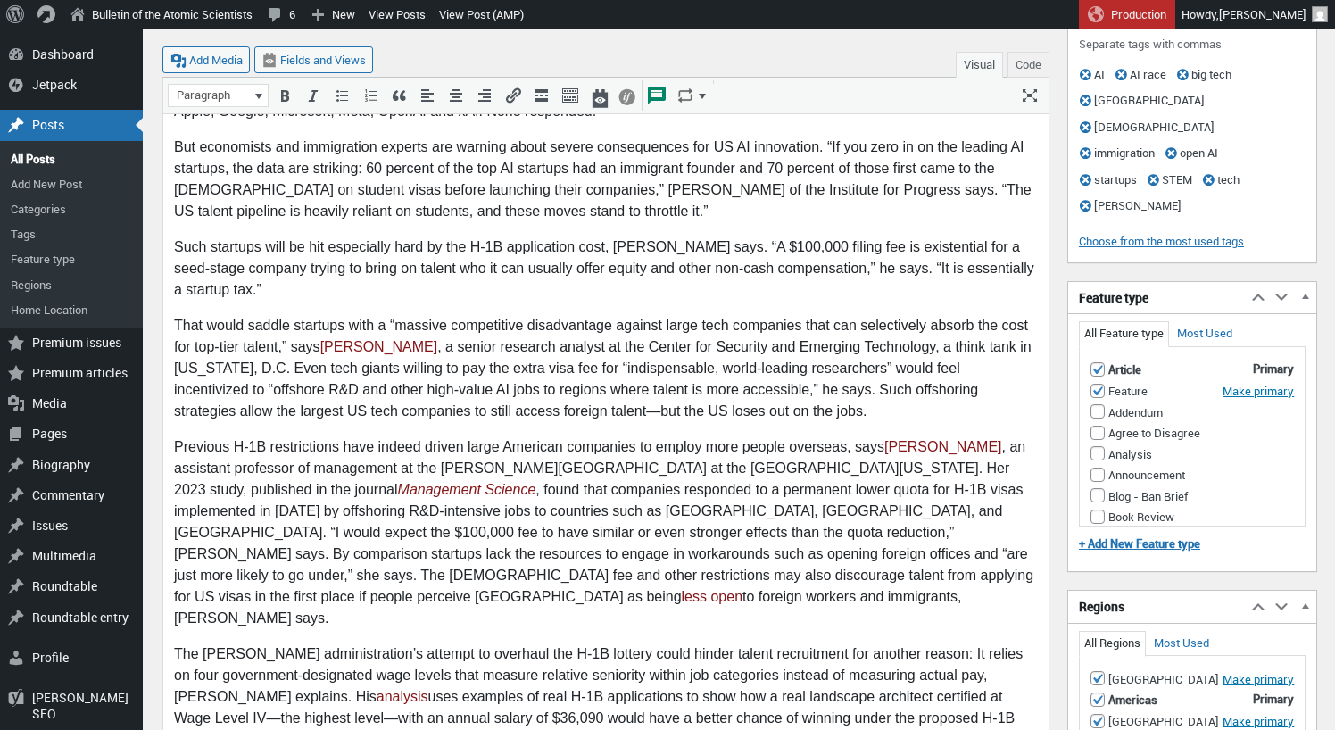
scroll to position [1329, 0]
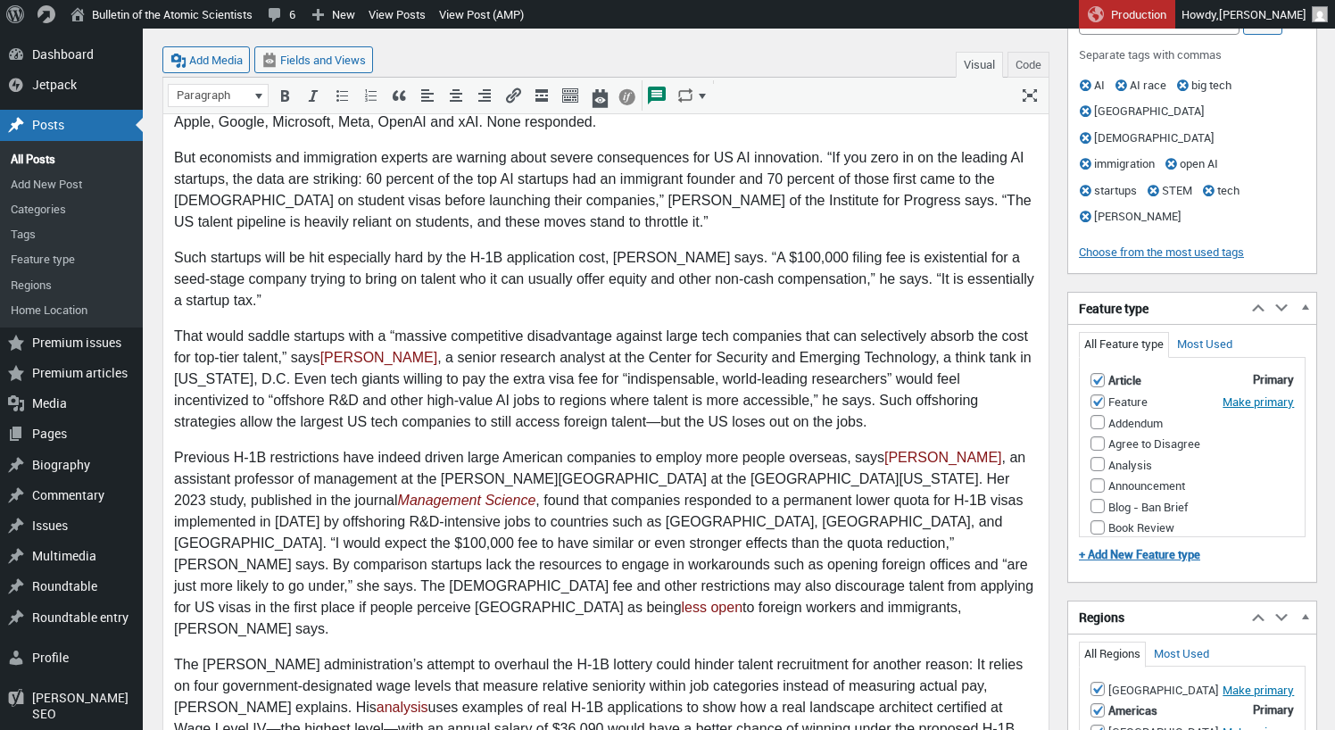
click at [766, 247] on p "Such startups will be hit especially hard by the H-1B application cost, [PERSON…" at bounding box center [606, 279] width 864 height 64
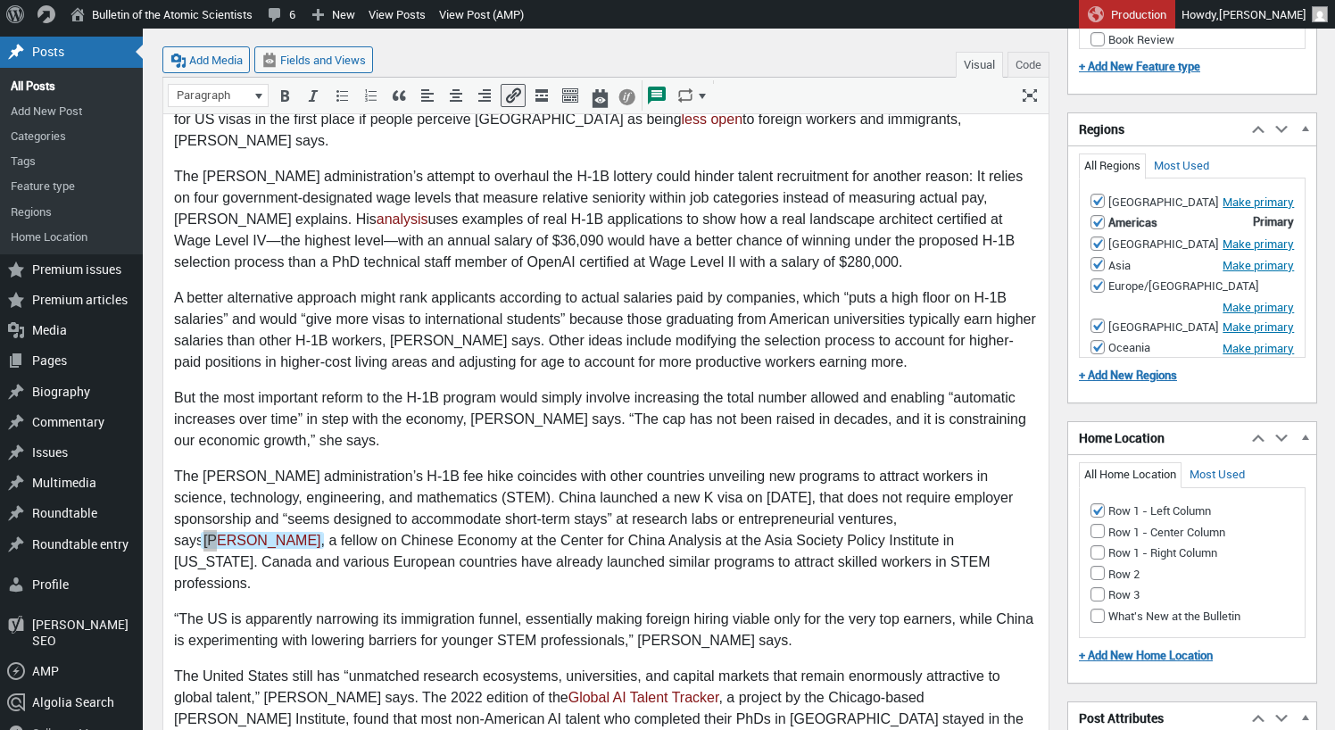
scroll to position [1817, 1]
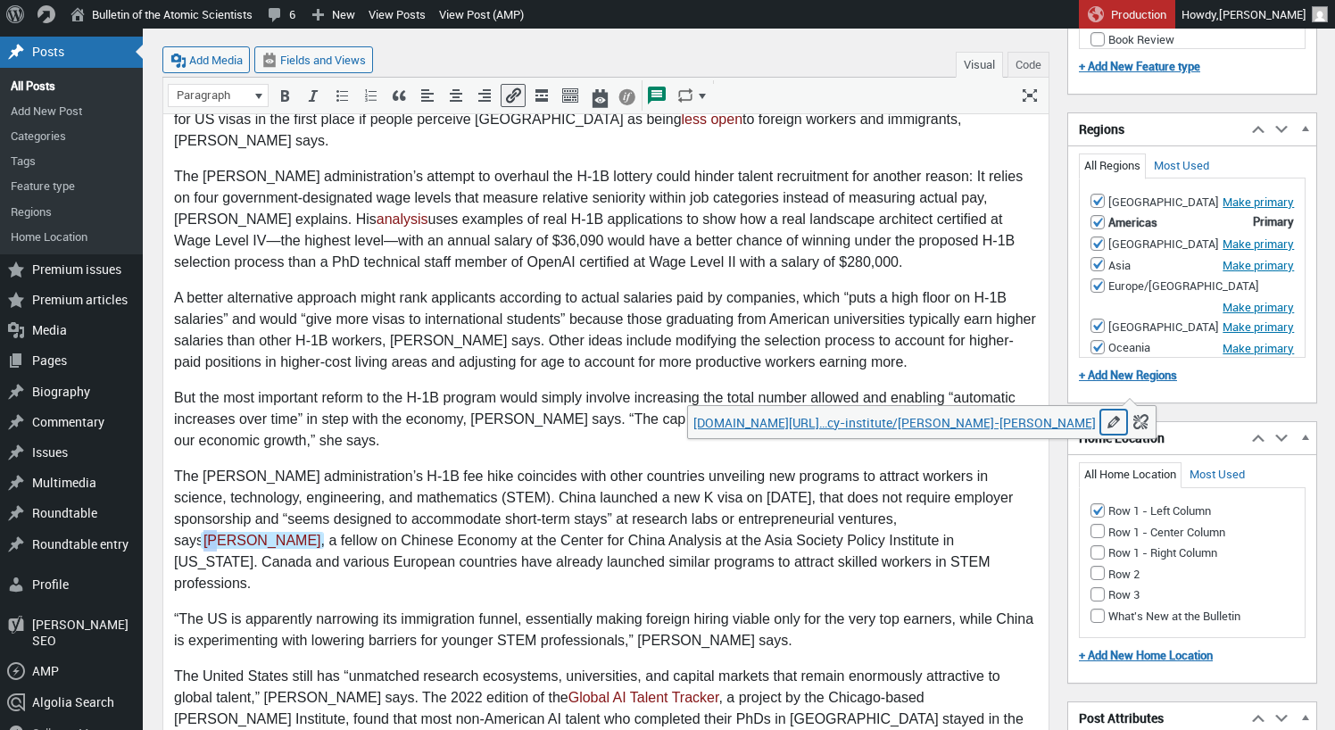
click at [1105, 421] on icon "Edit" at bounding box center [1114, 422] width 18 height 18
type input "https://asiasociety.org/policy-institute/lizzi-c-lee"
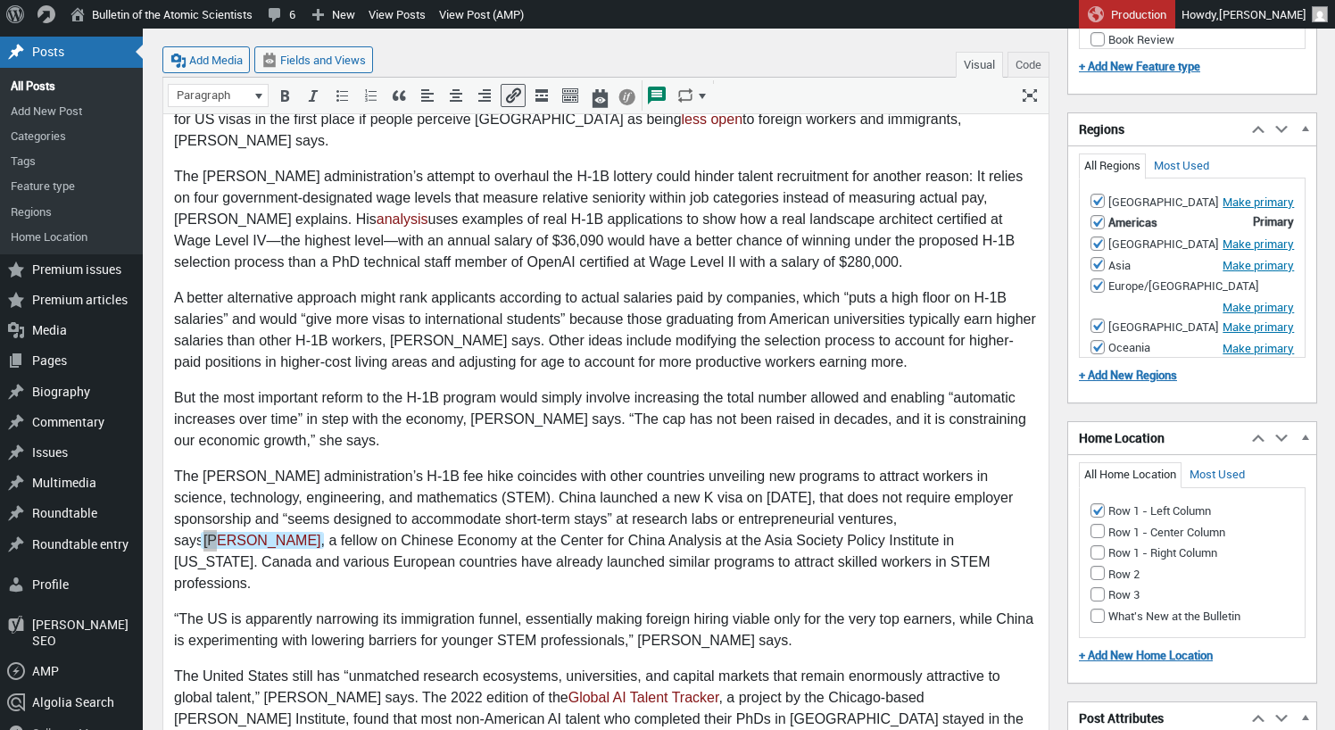
scroll to position [1818, 0]
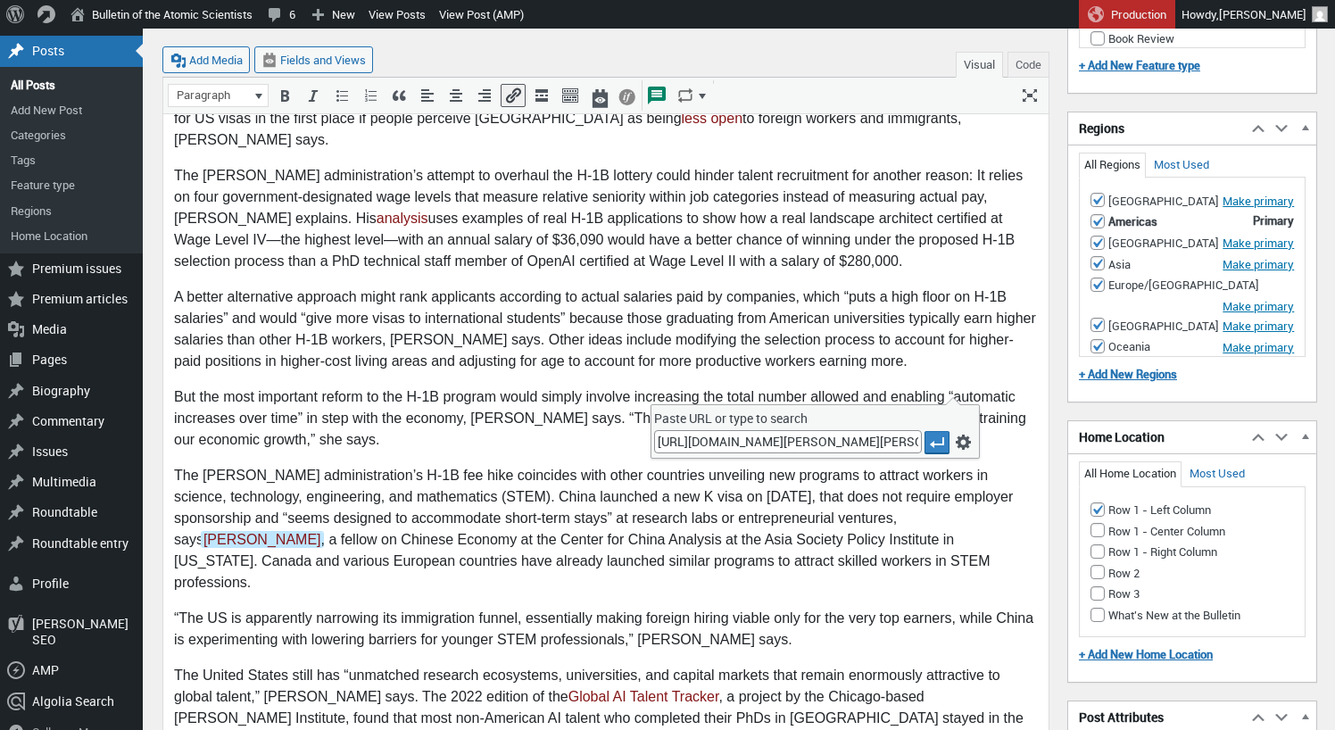
click at [978, 465] on p "The Trump administration’s H-1B fee hike coincides with other countries unveili…" at bounding box center [606, 529] width 864 height 128
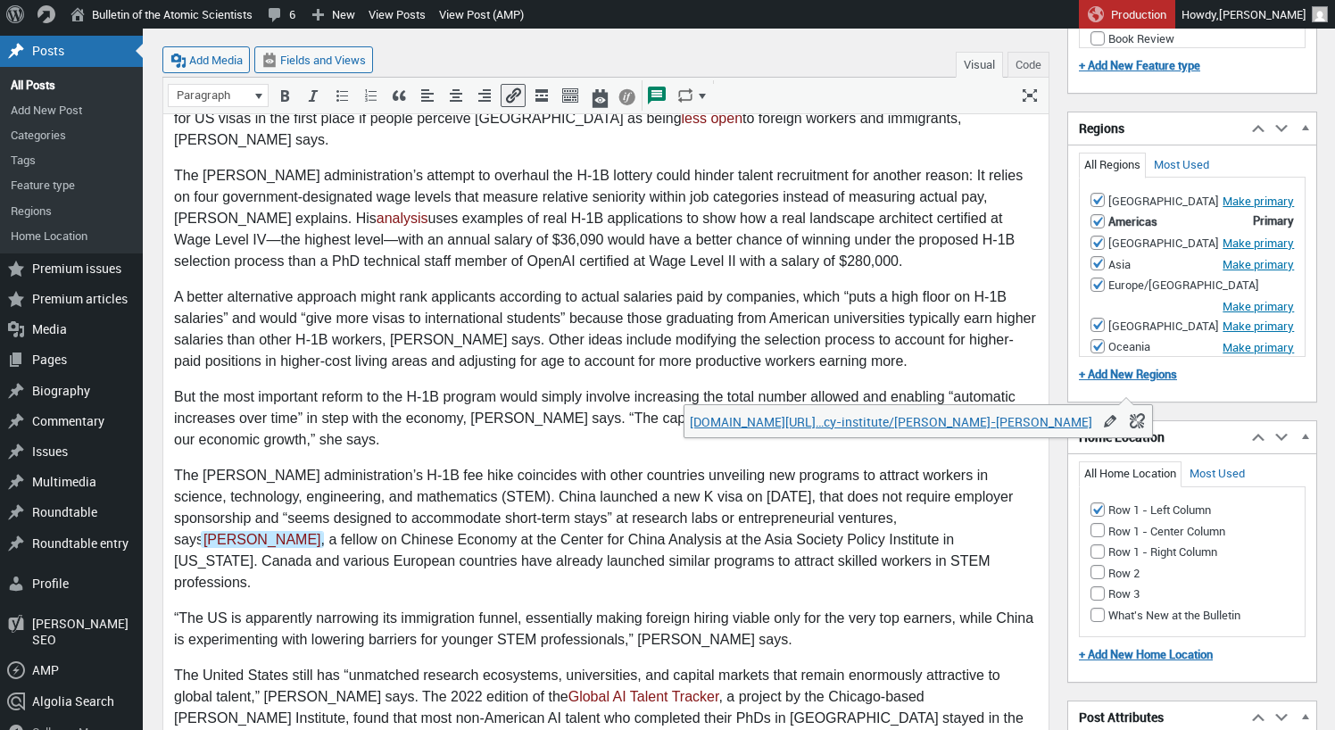
click at [1029, 465] on p "The Trump administration’s H-1B fee hike coincides with other countries unveili…" at bounding box center [606, 529] width 864 height 128
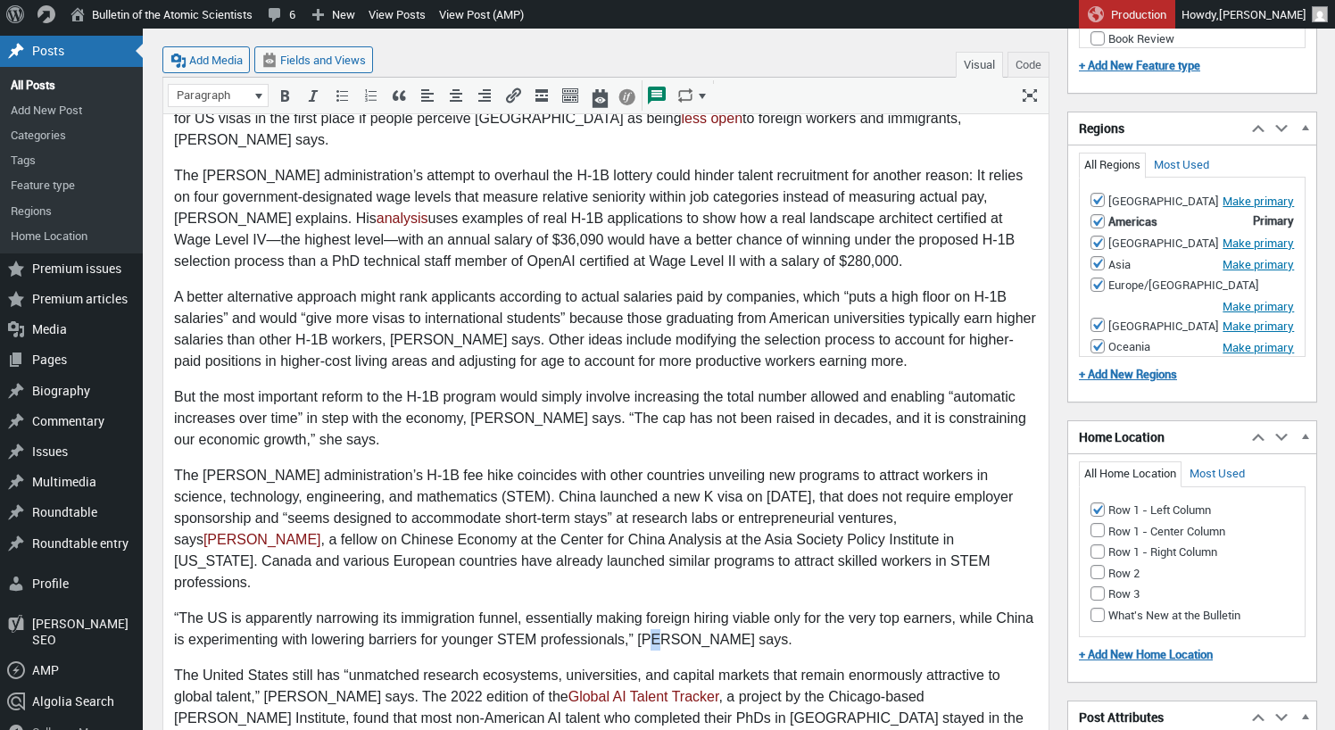
click at [651, 608] on p "“The US is apparently narrowing its immigration funnel, essentially making fore…" at bounding box center [606, 629] width 864 height 43
click at [277, 665] on p "The United States still has “unmatched research ecosystems, universities, and c…" at bounding box center [606, 718] width 864 height 107
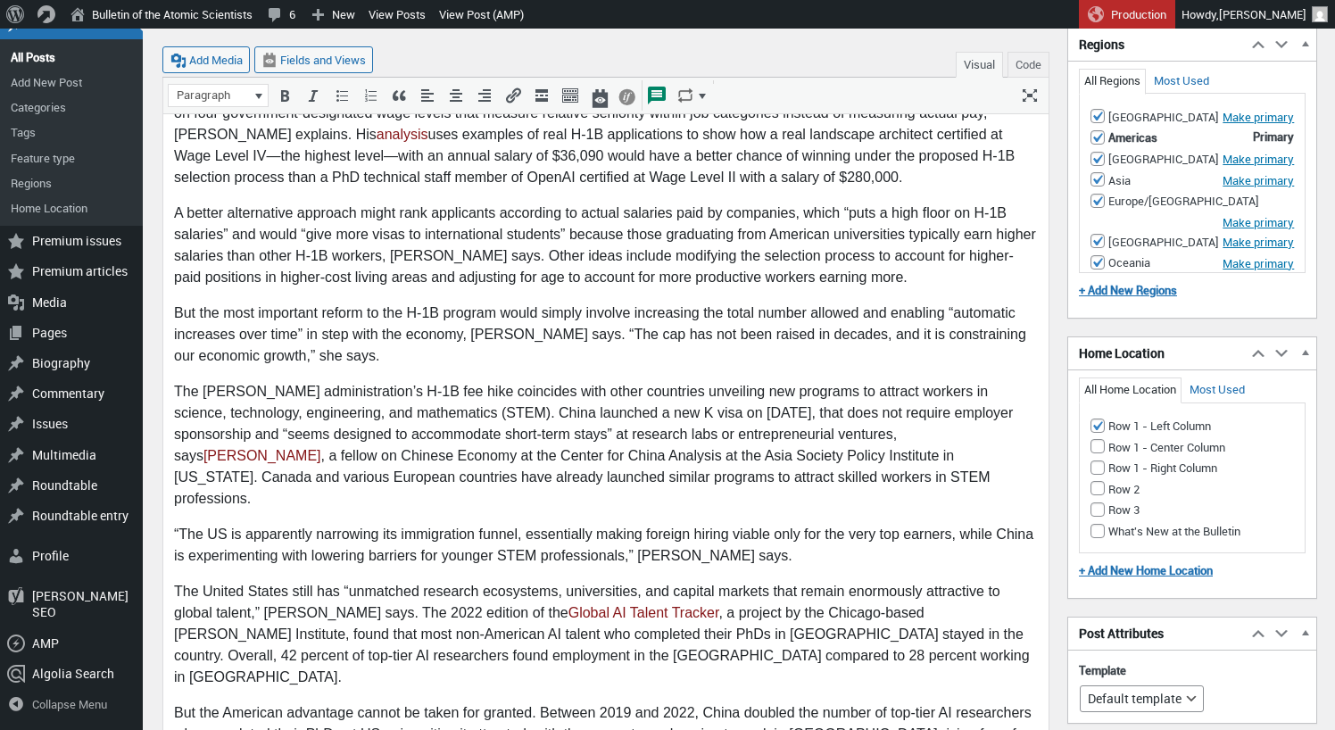
scroll to position [1904, 0]
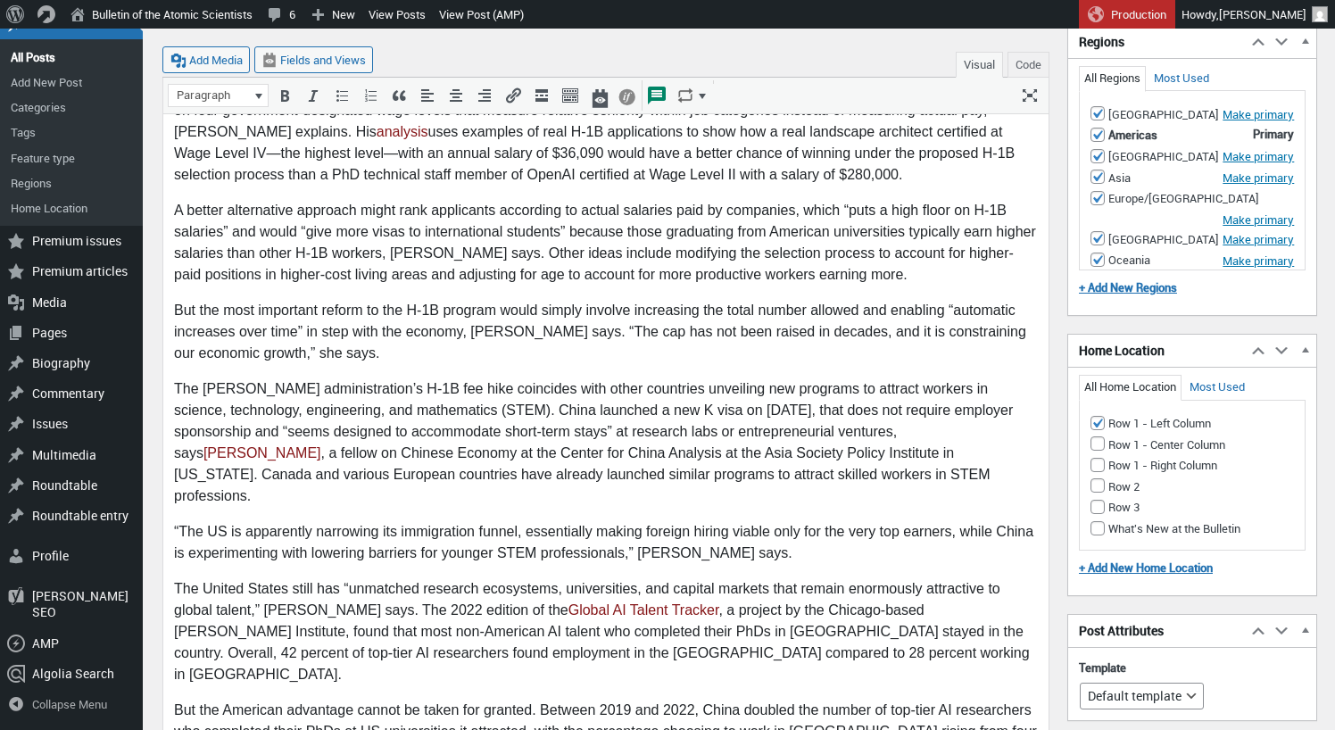
click at [1030, 700] on p "But the American advantage cannot be taken for granted. Between 2019 and 2022, …" at bounding box center [606, 743] width 864 height 86
click at [994, 378] on p "The Trump administration’s H-1B fee hike coincides with other countries unveili…" at bounding box center [606, 442] width 864 height 128
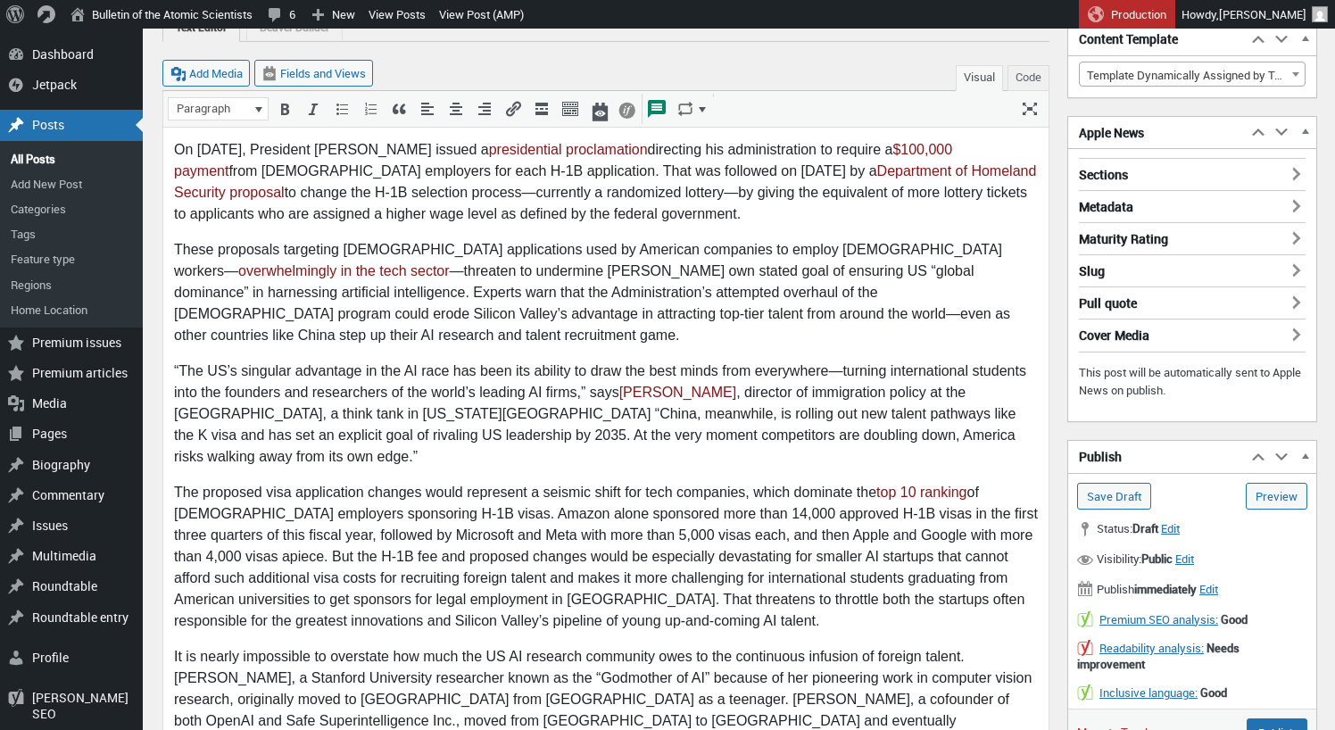
scroll to position [208, 0]
click at [1112, 486] on input "Save Draft" at bounding box center [1114, 497] width 74 height 27
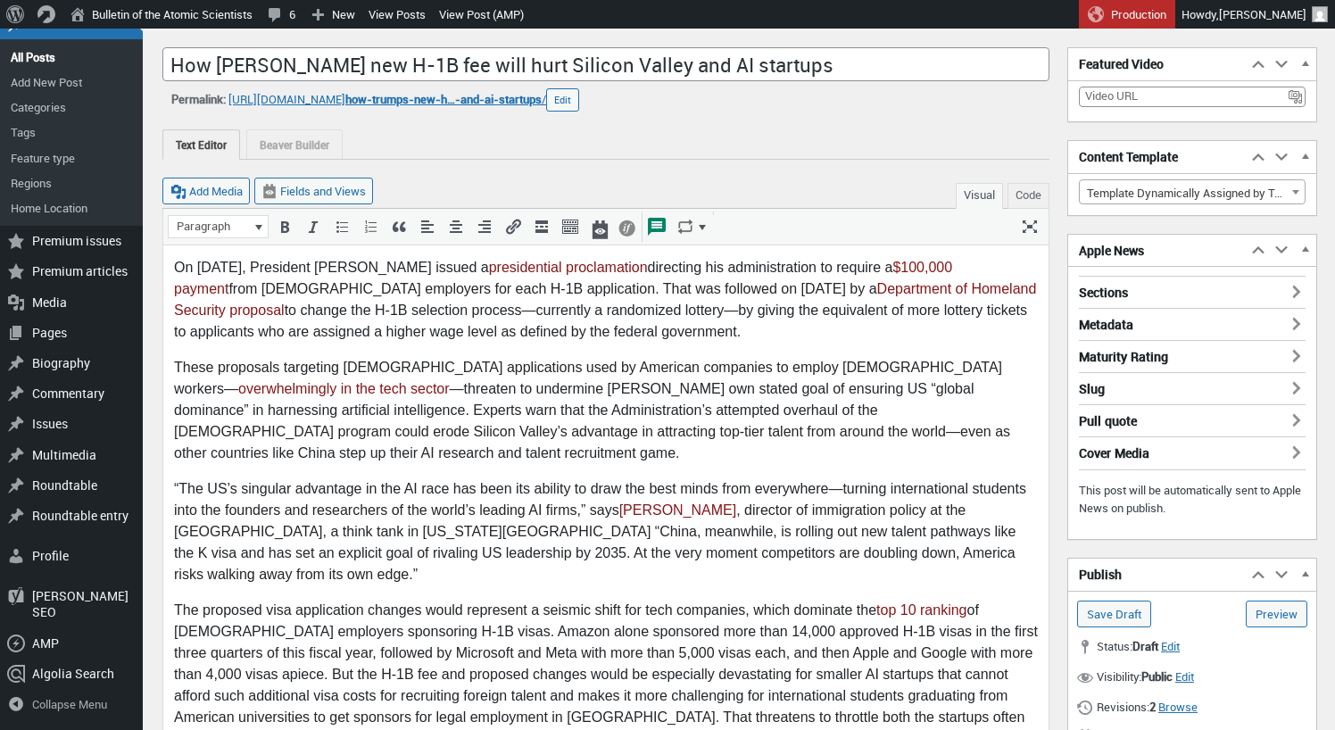
scroll to position [100, 0]
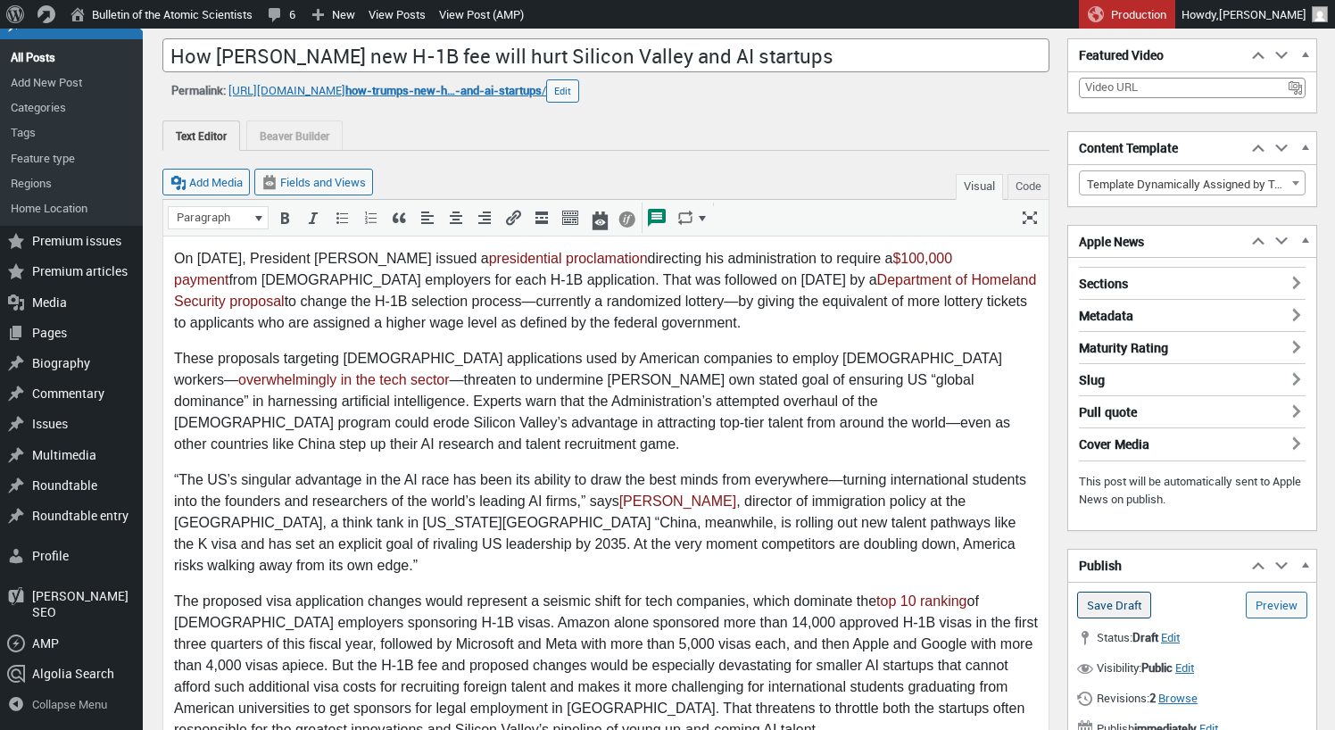
click at [1105, 601] on input "Save Draft" at bounding box center [1114, 605] width 74 height 27
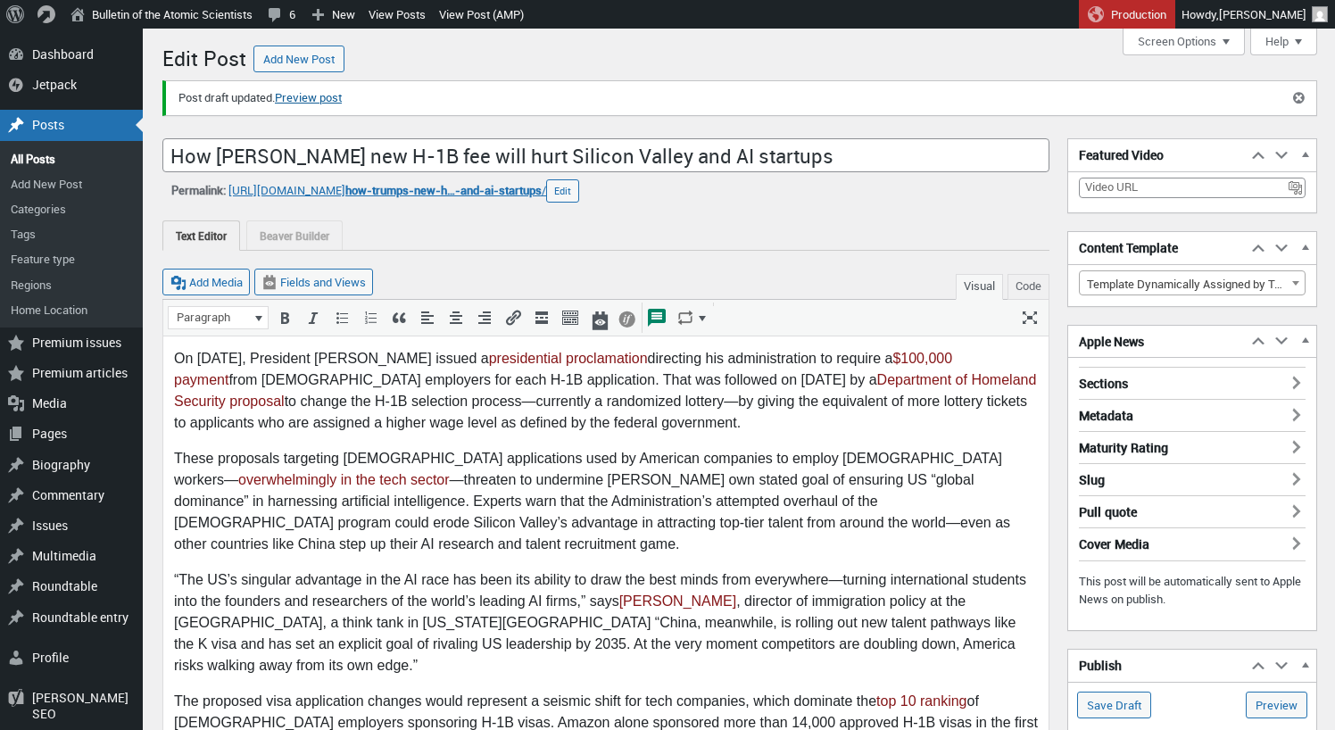
click at [333, 104] on link "Preview post" at bounding box center [308, 98] width 67 height 18
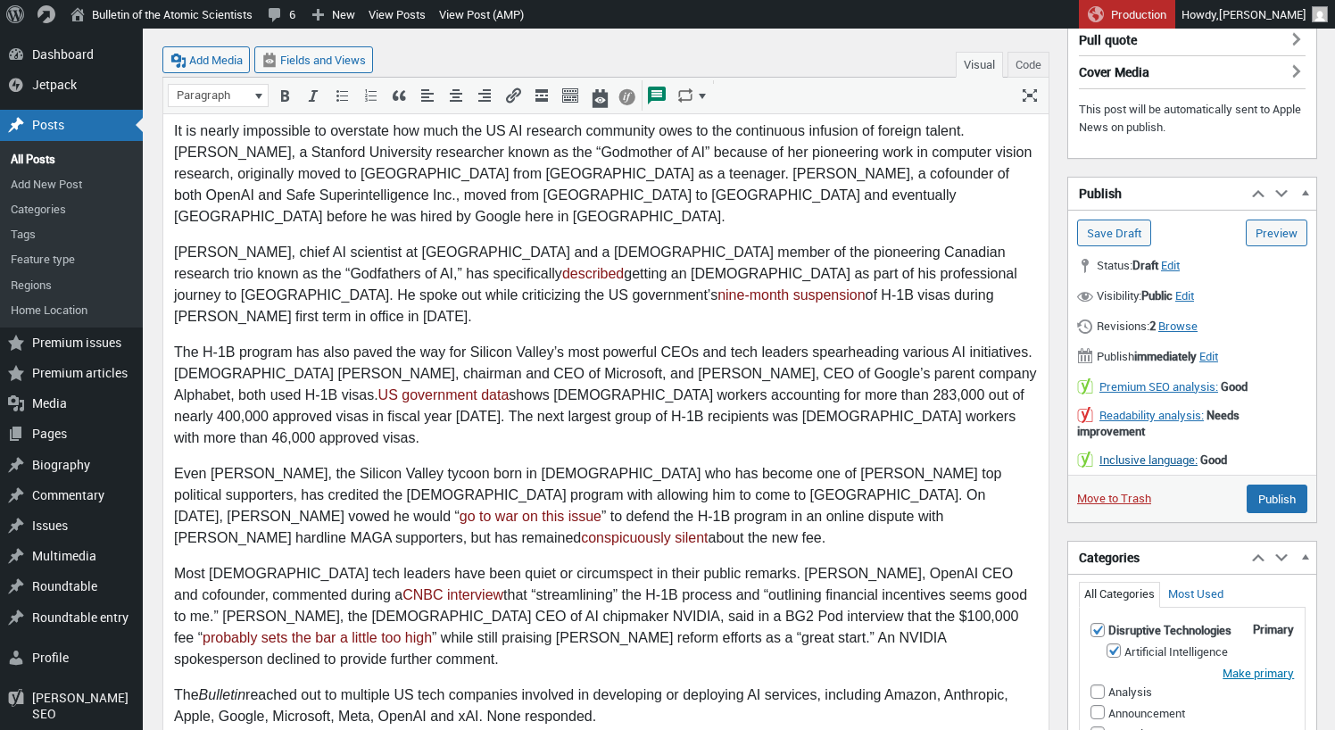
scroll to position [709, 0]
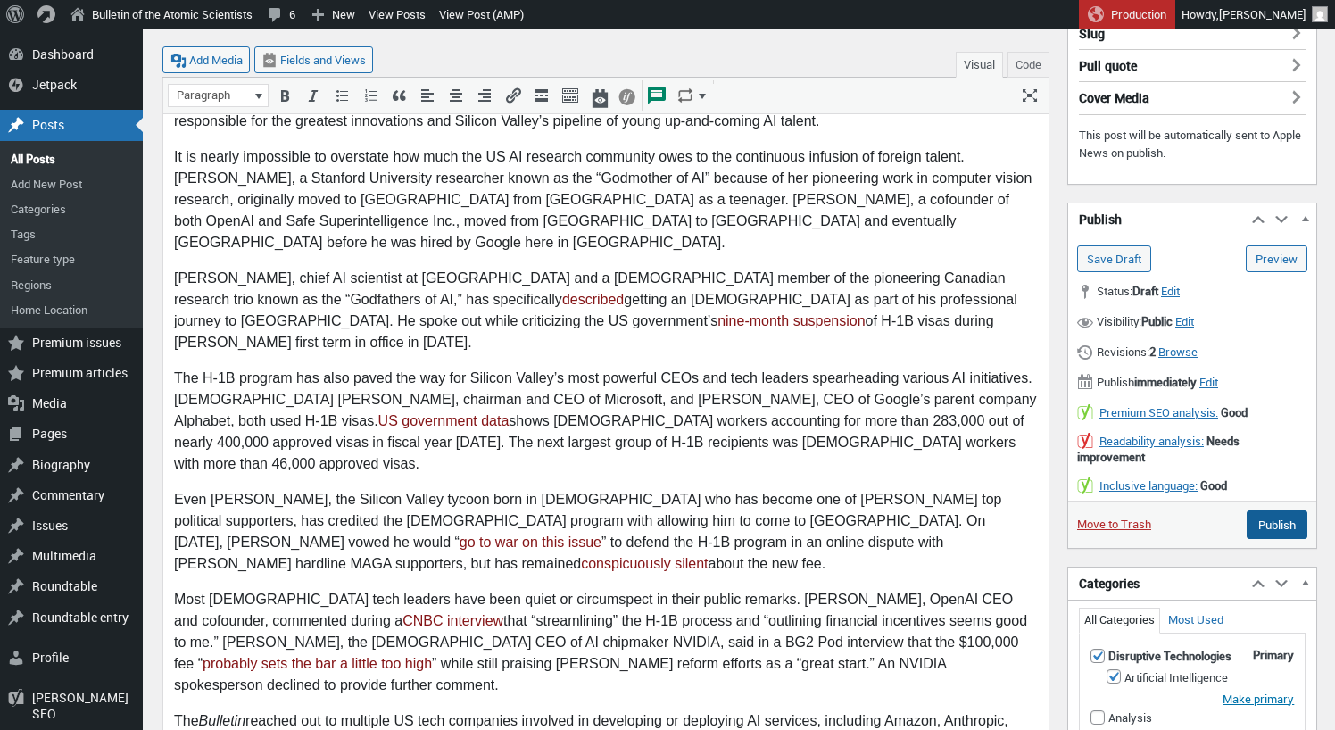
click at [1280, 525] on input "Publish" at bounding box center [1277, 524] width 61 height 29
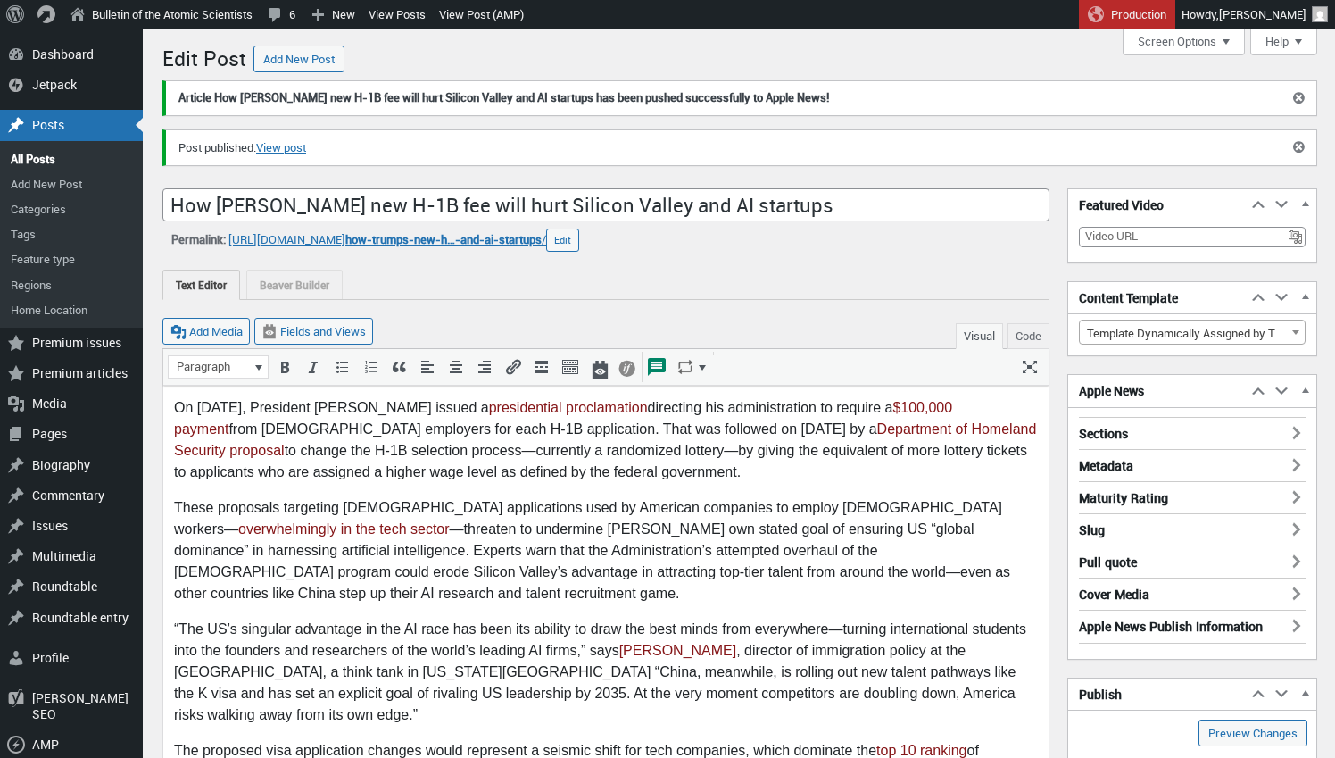
scroll to position [12, 0]
click at [35, 126] on div "Posts" at bounding box center [71, 125] width 143 height 30
